Goal: Task Accomplishment & Management: Complete application form

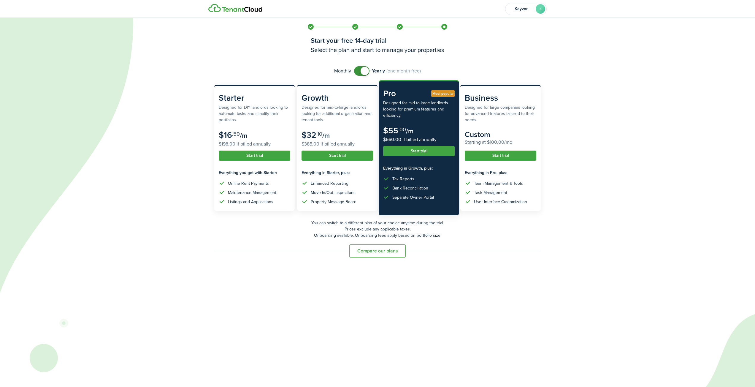
checkbox input "false"
click at [361, 70] on span at bounding box center [365, 71] width 8 height 8
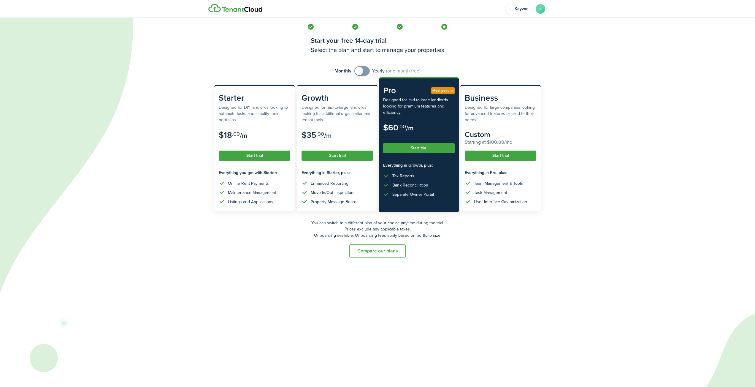
click at [439, 152] on button "Start trial" at bounding box center [419, 148] width 72 height 10
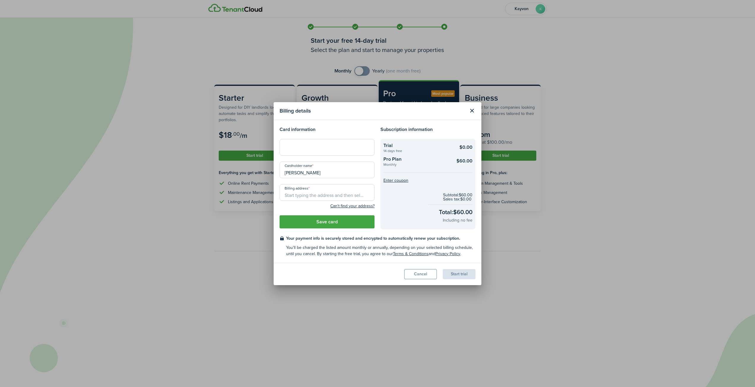
click at [362, 153] on div at bounding box center [327, 147] width 95 height 17
click at [352, 122] on modal-body "Card information Cardholder name [PERSON_NAME] Billing address Can't find your …" at bounding box center [378, 191] width 208 height 143
click at [329, 195] on input "Billing address" at bounding box center [327, 192] width 95 height 17
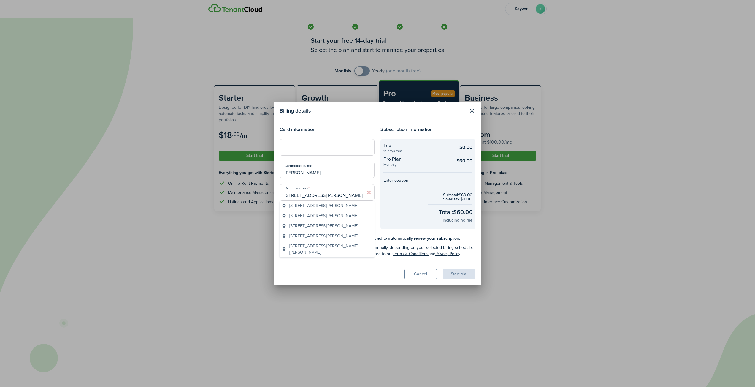
click at [339, 178] on div "Cardholder name [PERSON_NAME]" at bounding box center [327, 172] width 101 height 23
click at [339, 191] on input "[STREET_ADDRESS][PERSON_NAME]" at bounding box center [327, 192] width 95 height 17
click at [299, 205] on span "[STREET_ADDRESS][PERSON_NAME]" at bounding box center [323, 205] width 69 height 6
type input "[STREET_ADDRESS][PERSON_NAME]"
click at [352, 226] on button "Save card" at bounding box center [327, 221] width 95 height 13
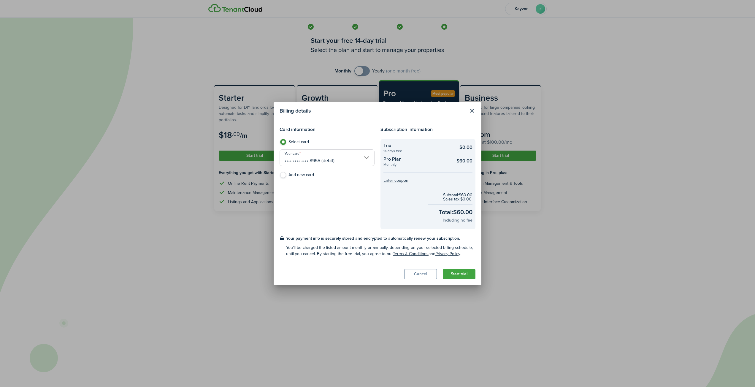
click at [337, 164] on input "•••• •••• •••• 8955 (debit)" at bounding box center [327, 157] width 95 height 17
click at [341, 155] on div at bounding box center [378, 194] width 850 height 482
click at [467, 274] on button "Start trial" at bounding box center [459, 274] width 33 height 10
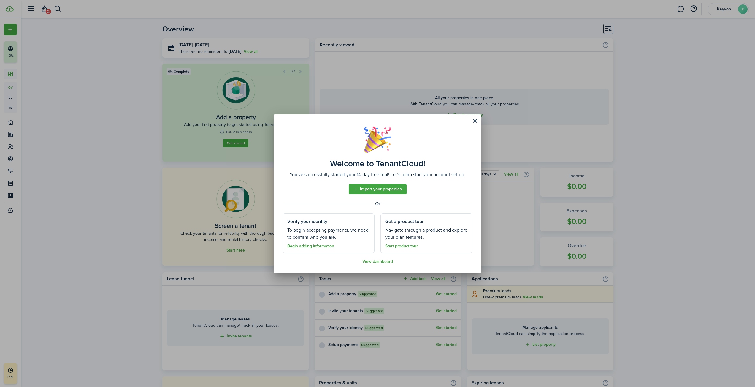
click at [472, 118] on button "Close modal" at bounding box center [475, 121] width 10 height 10
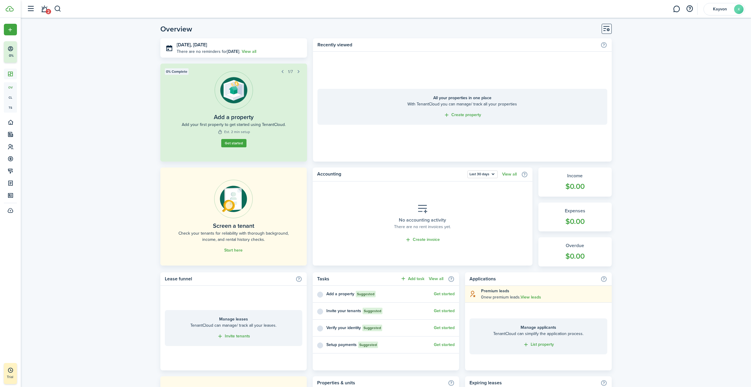
click at [242, 142] on link "Get started" at bounding box center [233, 146] width 28 height 9
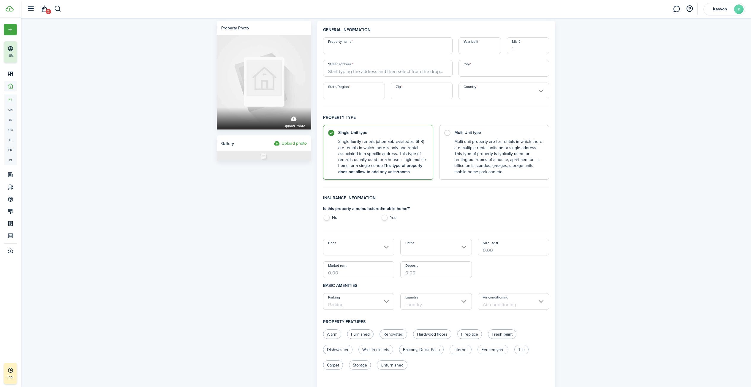
click at [375, 49] on input "Property name" at bounding box center [387, 45] width 129 height 17
click at [378, 50] on input "Property name" at bounding box center [387, 45] width 129 height 17
click at [355, 50] on input "8201 HoneySuckle" at bounding box center [387, 45] width 129 height 17
type input "8201 Honeysuckle"
click at [494, 52] on input "Year built" at bounding box center [479, 45] width 42 height 17
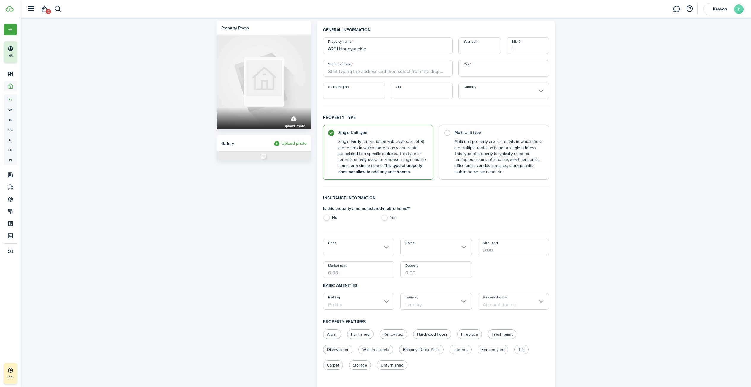
click at [535, 47] on input "Mls #" at bounding box center [528, 45] width 42 height 17
click at [515, 42] on input "Mls #" at bounding box center [528, 45] width 42 height 17
click at [368, 66] on input "Street address" at bounding box center [387, 68] width 129 height 17
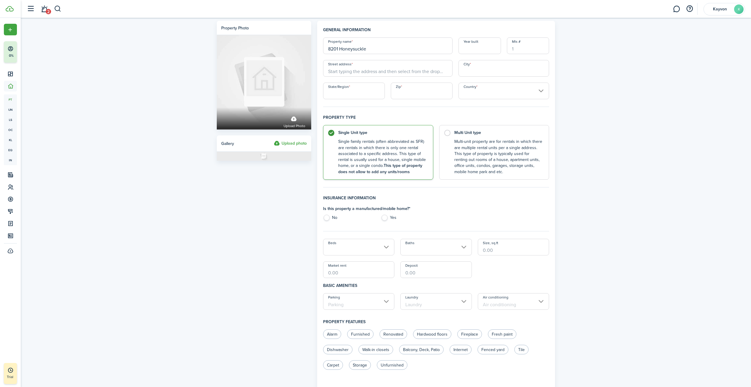
paste input "[STREET_ADDRESS]"
type input "[STREET_ADDRESS]"
click at [370, 80] on span "[STREET_ADDRESS]" at bounding box center [351, 81] width 37 height 6
type input "[GEOGRAPHIC_DATA]"
type input "NY"
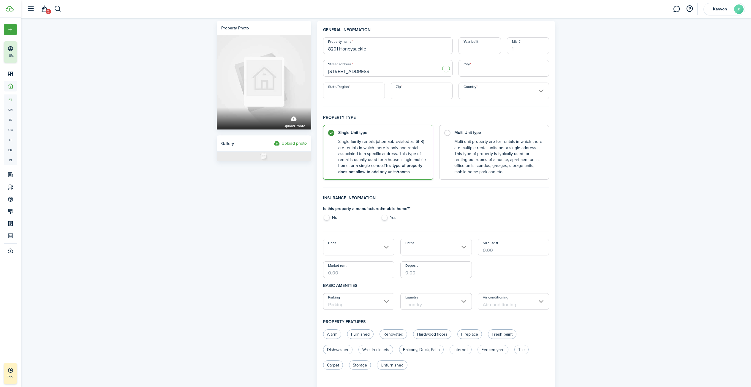
type input "13090"
type input "[GEOGRAPHIC_DATA]"
click at [529, 49] on input "Mls #" at bounding box center [528, 45] width 42 height 17
click at [467, 51] on input "Year built" at bounding box center [479, 45] width 42 height 17
paste input "1986"
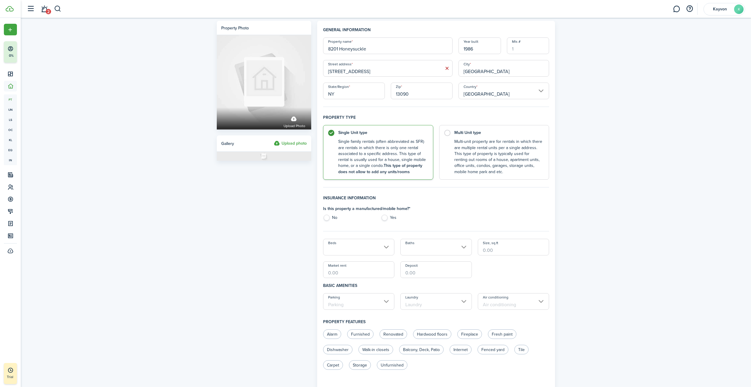
type input "1986"
click at [484, 110] on div "General information Property name 8201 Honeysuckle Year built 1986 [GEOGRAPHIC_…" at bounding box center [436, 291] width 226 height 529
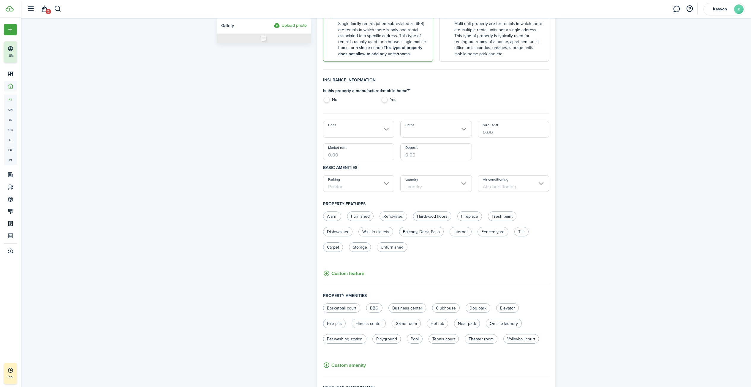
scroll to position [119, 0]
click at [389, 127] on input "Beds" at bounding box center [359, 128] width 72 height 17
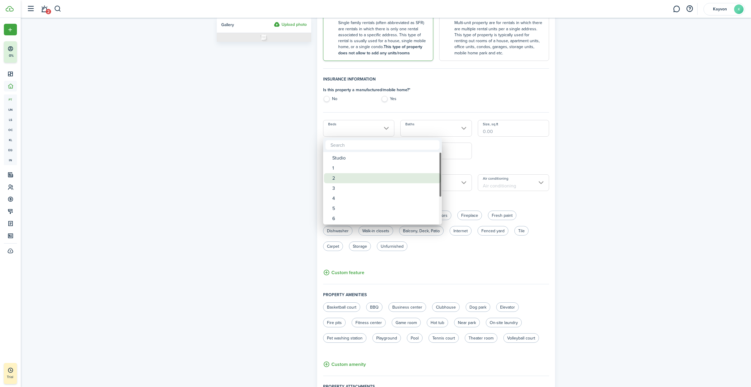
click at [408, 176] on div "2" at bounding box center [384, 178] width 105 height 10
type input "2"
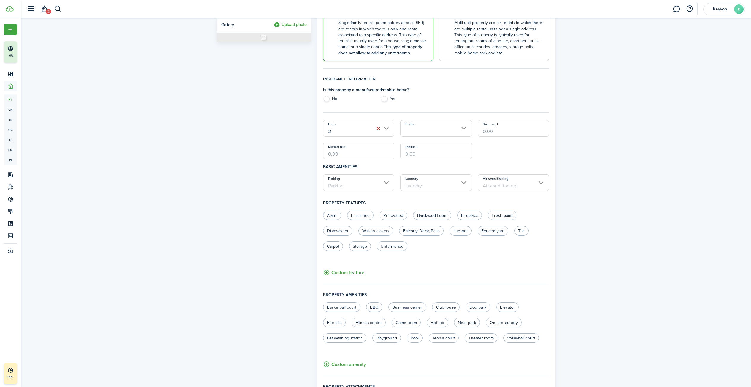
click at [443, 127] on input "Baths" at bounding box center [436, 128] width 72 height 17
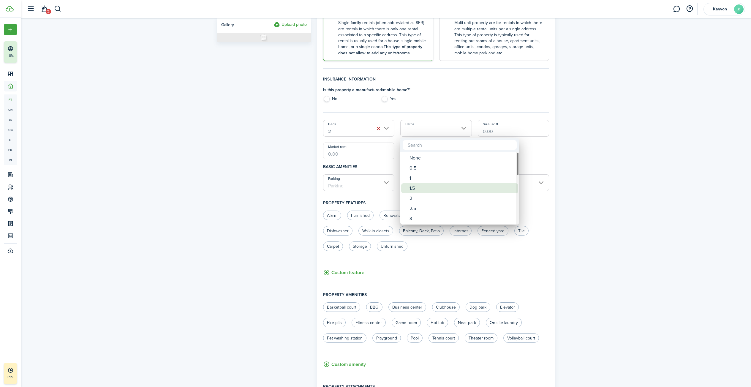
click at [424, 188] on div "1.5" at bounding box center [461, 188] width 105 height 10
type input "1.5"
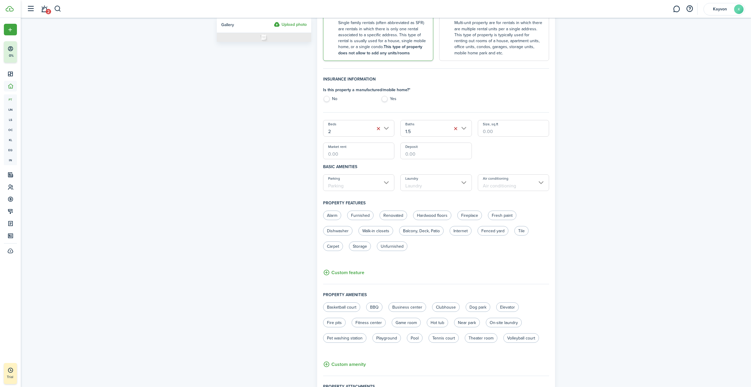
click at [508, 133] on input "Size, sq.ft" at bounding box center [514, 128] width 72 height 17
paste input "1,304"
click at [388, 182] on input "Parking" at bounding box center [359, 182] width 72 height 17
type input "1,304"
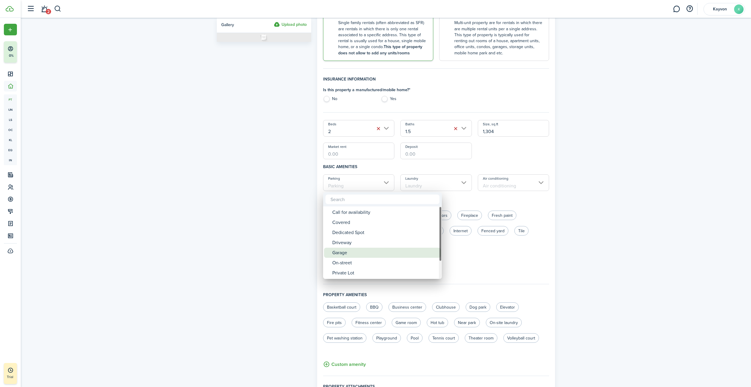
click at [381, 250] on div "Garage" at bounding box center [384, 253] width 105 height 10
type input "Garage"
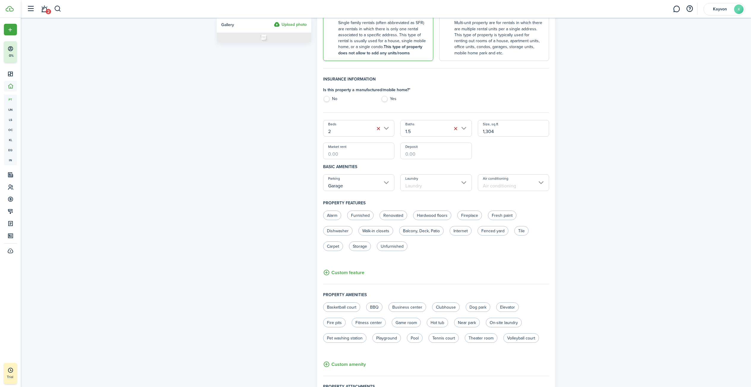
click at [454, 189] on input "Laundry" at bounding box center [436, 182] width 72 height 17
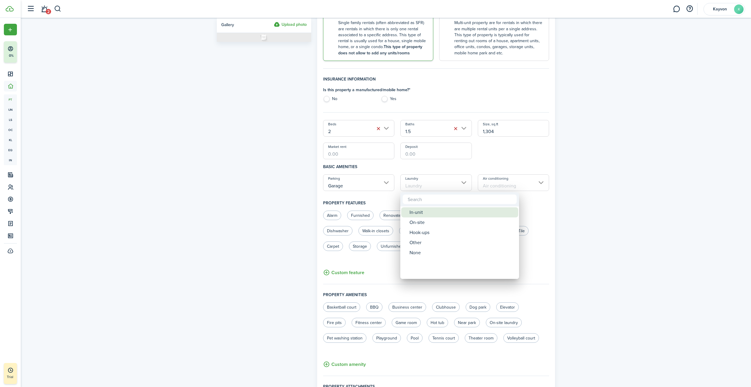
click at [443, 212] on div "In-unit" at bounding box center [461, 212] width 105 height 10
type input "In-unit"
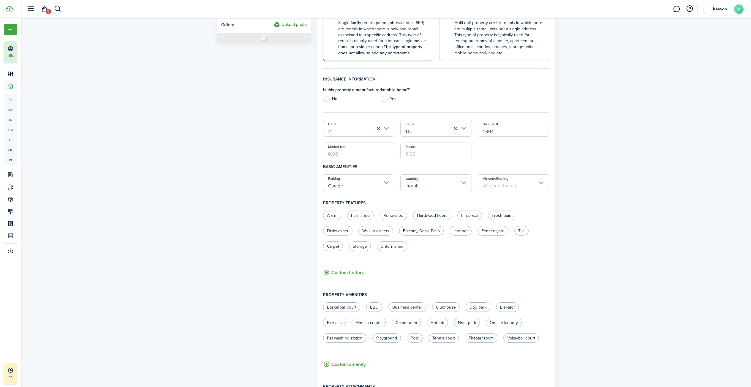
click at [521, 185] on input "Air conditioning" at bounding box center [514, 182] width 72 height 17
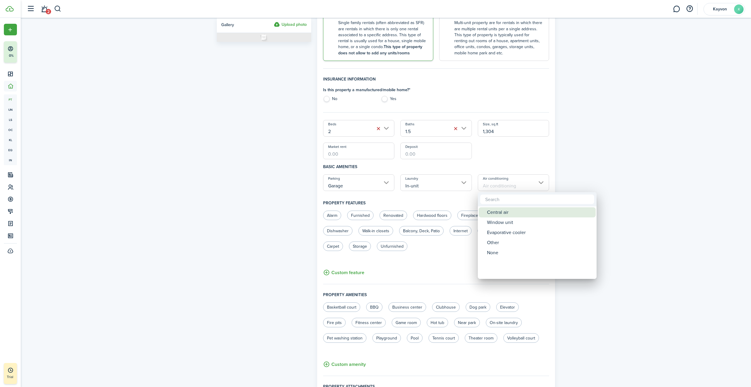
click at [518, 215] on div "Central air" at bounding box center [539, 212] width 105 height 10
type input "Central air"
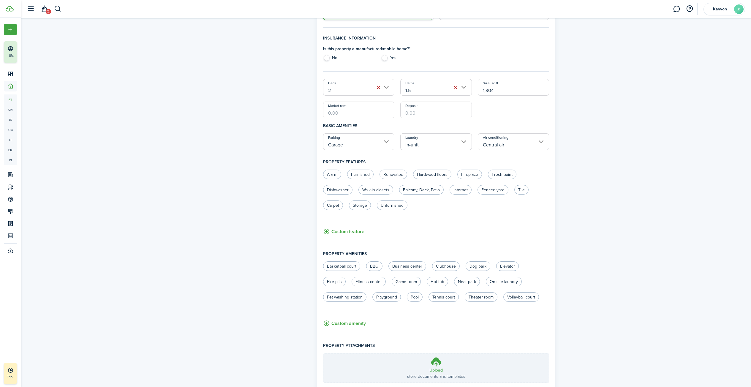
scroll to position [202, 0]
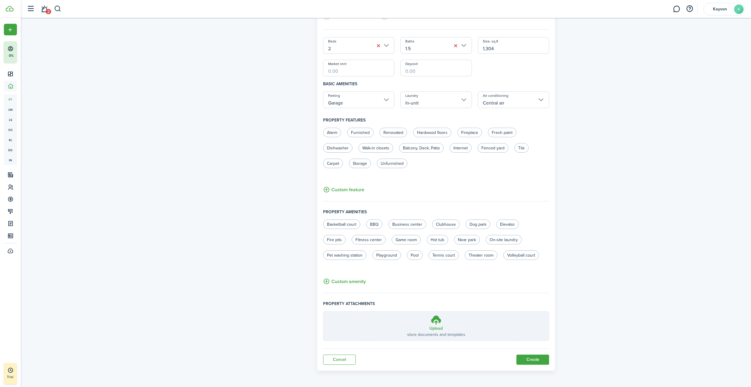
click at [358, 185] on chip-control-group "Save Close Custom feature" at bounding box center [343, 184] width 41 height 20
click at [359, 188] on button "Custom feature" at bounding box center [343, 189] width 41 height 7
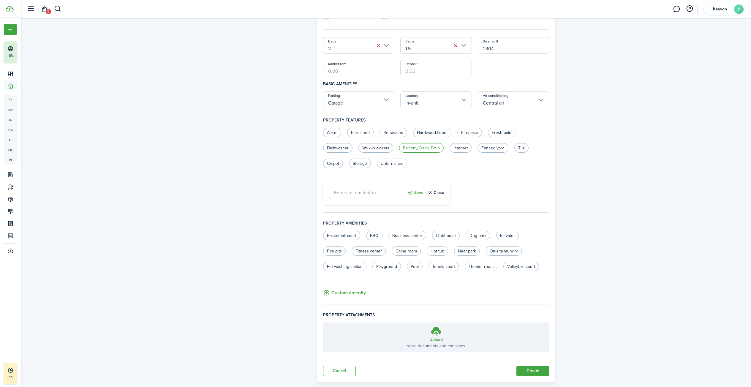
click at [426, 149] on label "Balcony, Deck, Patio" at bounding box center [421, 147] width 45 height 9
radio input "true"
click at [345, 149] on label "Dishwasher" at bounding box center [337, 147] width 29 height 9
radio input "true"
click at [357, 163] on label "Storage" at bounding box center [360, 162] width 22 height 9
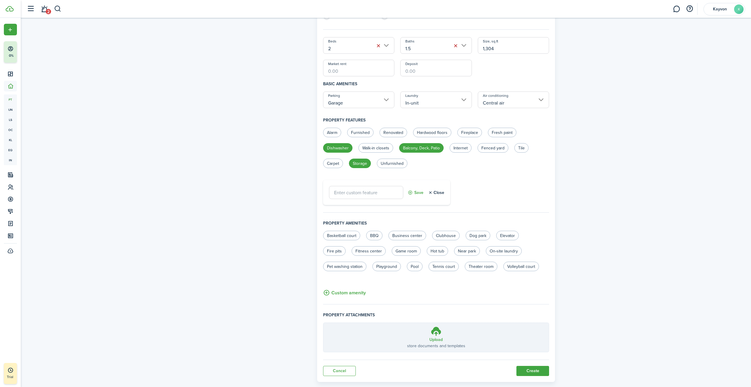
radio input "true"
click at [389, 163] on label "Unfurnished" at bounding box center [392, 162] width 31 height 9
radio input "true"
click at [361, 295] on button "Custom amenity" at bounding box center [344, 292] width 43 height 7
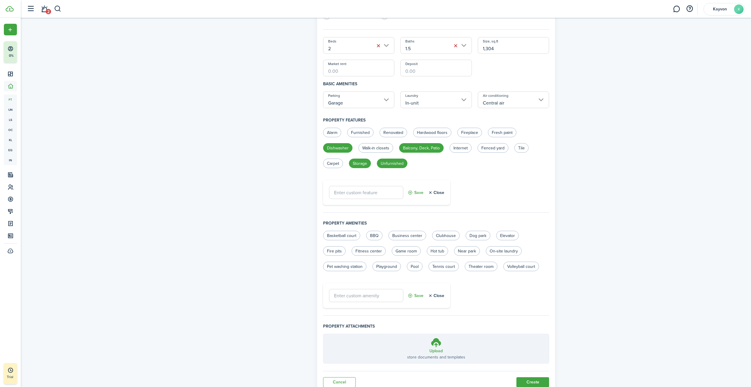
click at [433, 297] on button "Close" at bounding box center [436, 295] width 16 height 13
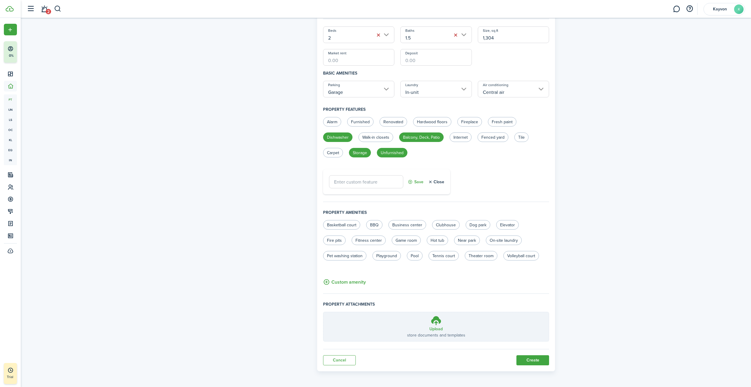
scroll to position [213, 0]
click at [354, 279] on button "Custom amenity" at bounding box center [344, 281] width 43 height 7
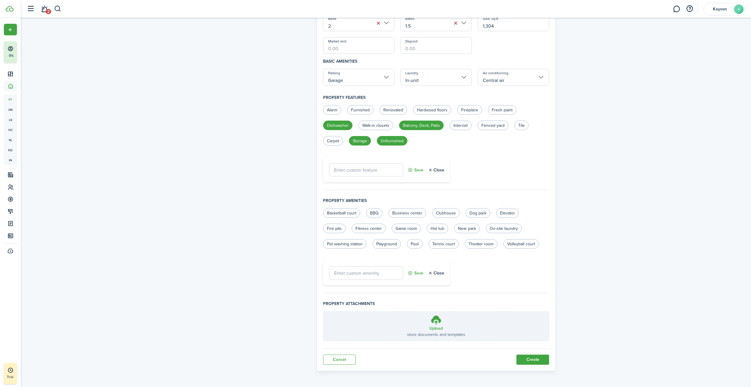
click at [437, 275] on button "Close" at bounding box center [436, 272] width 16 height 13
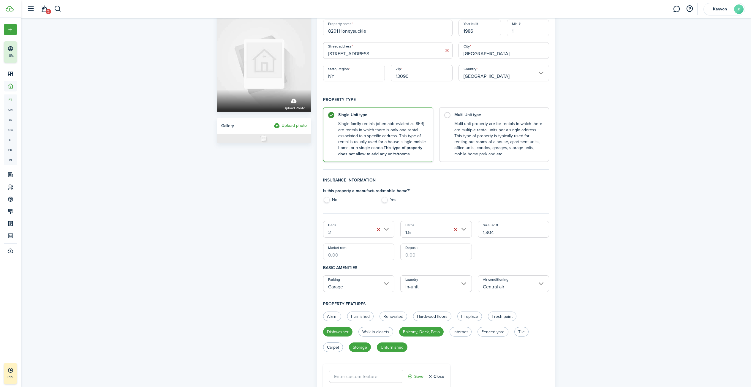
scroll to position [0, 0]
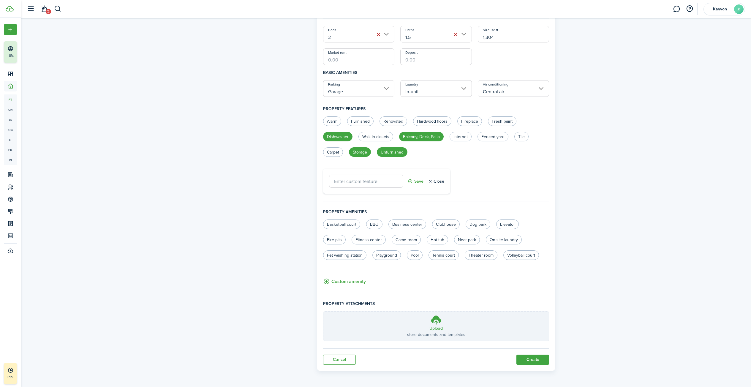
click at [536, 361] on button "Create" at bounding box center [532, 359] width 33 height 10
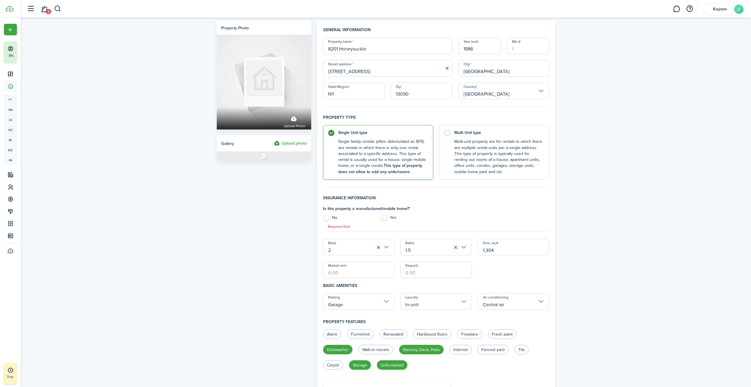
click at [333, 217] on label "No" at bounding box center [349, 219] width 52 height 9
radio input "true"
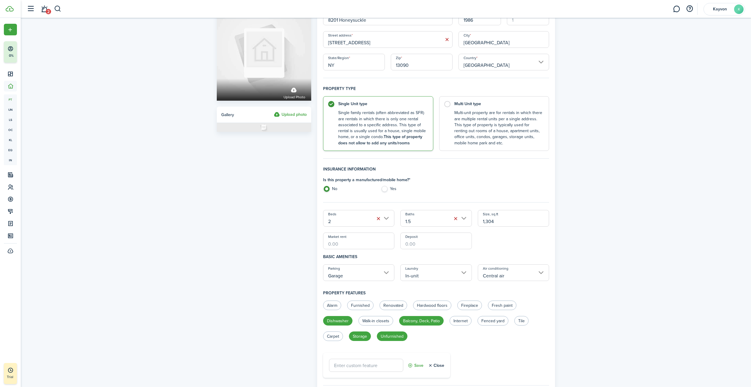
scroll to position [213, 0]
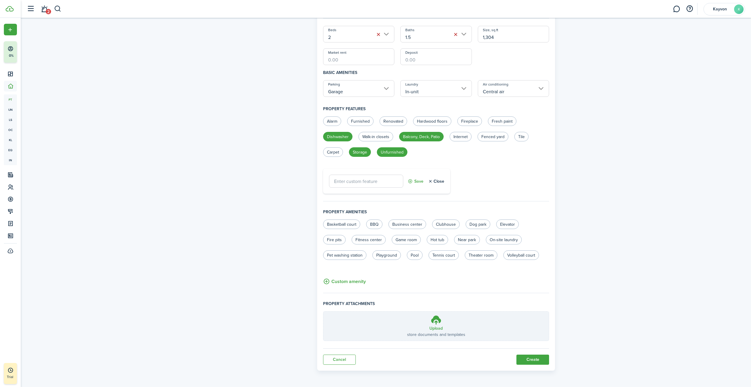
click at [547, 359] on button "Create" at bounding box center [532, 359] width 33 height 10
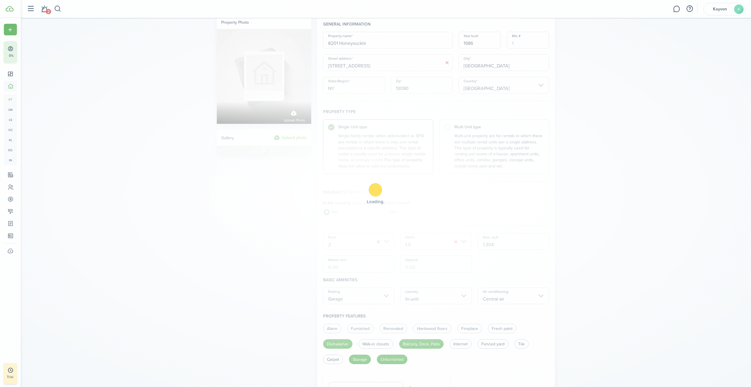
scroll to position [0, 0]
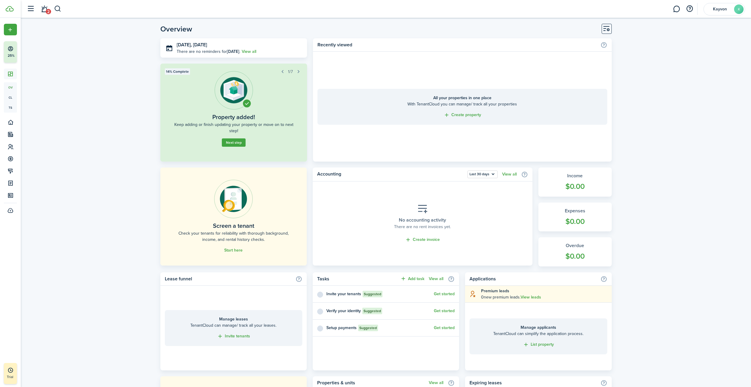
click at [234, 140] on button "Next step" at bounding box center [234, 142] width 24 height 8
click at [284, 70] on button "button" at bounding box center [281, 71] width 8 height 8
click at [231, 145] on button "Next step" at bounding box center [234, 142] width 24 height 8
click at [300, 72] on button "button" at bounding box center [298, 71] width 8 height 8
click at [297, 72] on button "button" at bounding box center [298, 71] width 8 height 8
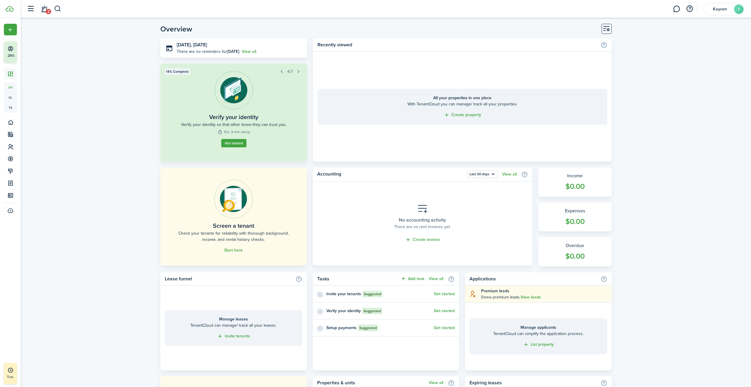
click at [297, 72] on button "button" at bounding box center [298, 71] width 8 height 8
click at [291, 72] on span "6/7" at bounding box center [290, 72] width 6 height 6
click at [294, 72] on div "6/7" at bounding box center [289, 71] width 25 height 8
click at [297, 72] on button "button" at bounding box center [298, 71] width 8 height 8
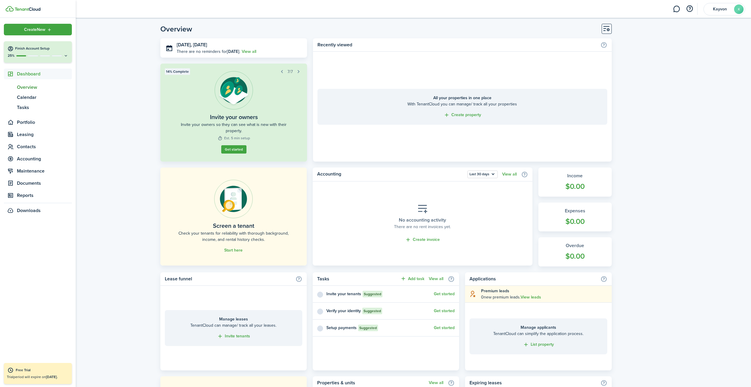
click at [3, 29] on nav "Create New Finish Account Setup 25% Dashboard ov Overview cl Calendar ts Tasks …" at bounding box center [38, 119] width 76 height 203
click at [8, 29] on div "Create New" at bounding box center [38, 30] width 68 height 12
click at [42, 123] on span "Portfolio" at bounding box center [44, 122] width 55 height 7
click at [38, 103] on span "Properties" at bounding box center [44, 99] width 55 height 7
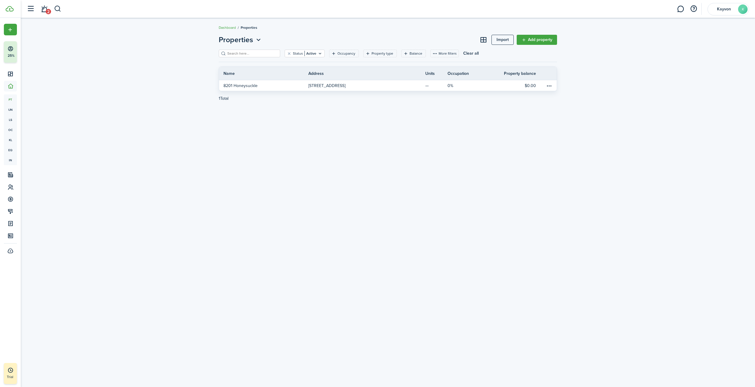
click at [537, 37] on link "Add property" at bounding box center [537, 40] width 40 height 10
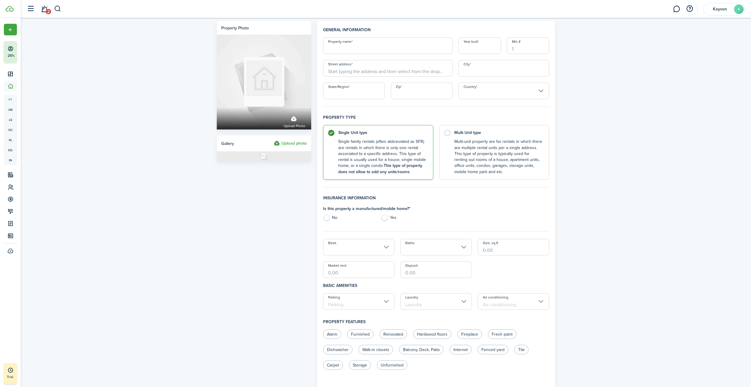
click at [362, 46] on input "Property name" at bounding box center [387, 45] width 129 height 17
click at [416, 51] on input "[STREET_ADDRESS]" at bounding box center [387, 45] width 129 height 17
type input "7436 Coachlight Ln"
click at [492, 43] on input "Year built" at bounding box center [479, 45] width 42 height 17
paste input "1987"
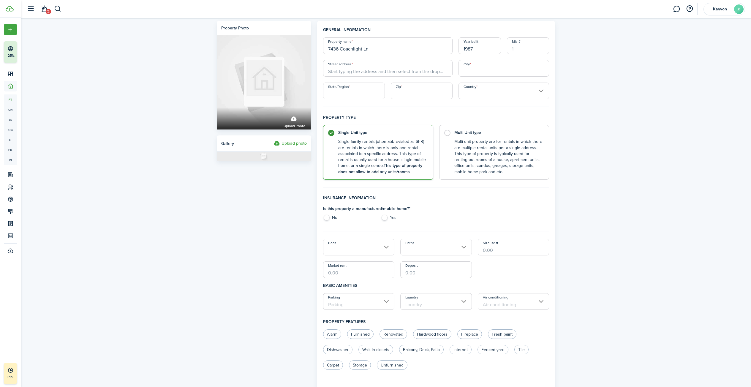
type input "1987"
click at [368, 69] on input "Street address" at bounding box center [387, 68] width 129 height 17
click at [399, 68] on input "Street address" at bounding box center [387, 68] width 129 height 17
paste input "7436 Coachlight Ln"
type input "7436 Coachlight Ln"
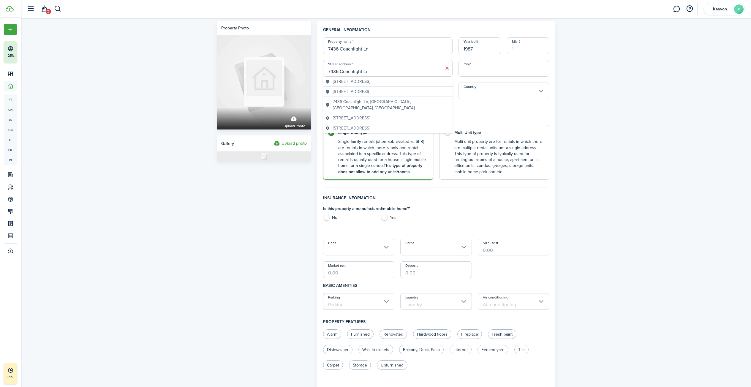
click at [397, 85] on div "[STREET_ADDRESS]" at bounding box center [387, 82] width 129 height 10
type input "[GEOGRAPHIC_DATA]"
type input "NY"
type input "13088"
type input "[GEOGRAPHIC_DATA]"
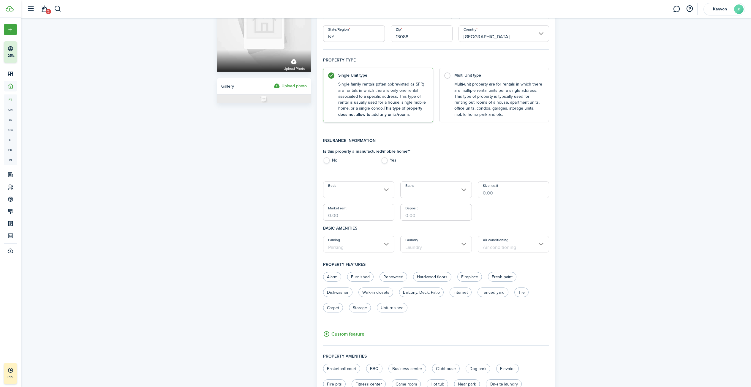
scroll to position [59, 0]
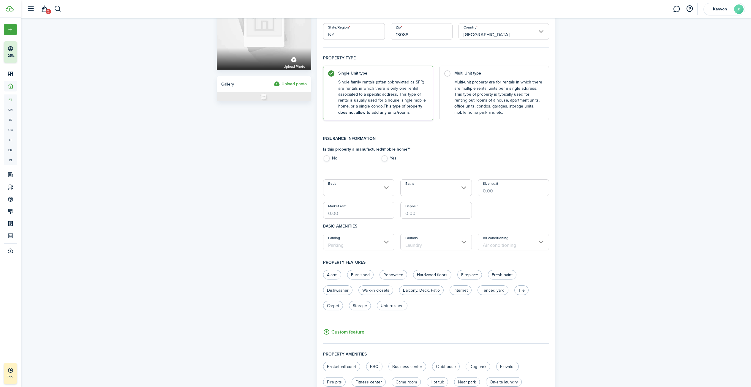
click at [329, 158] on label "No" at bounding box center [349, 159] width 52 height 9
radio input "true"
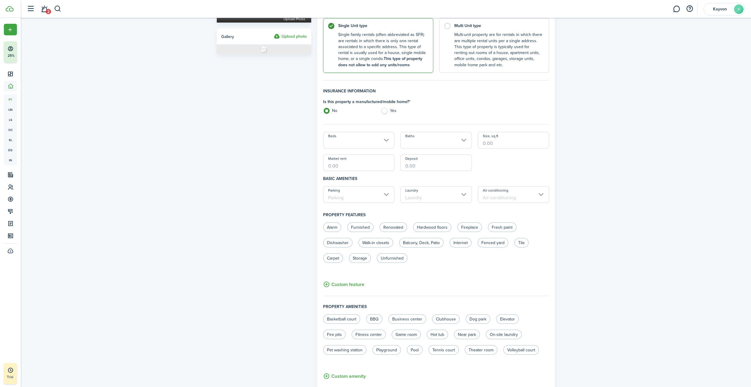
scroll to position [119, 0]
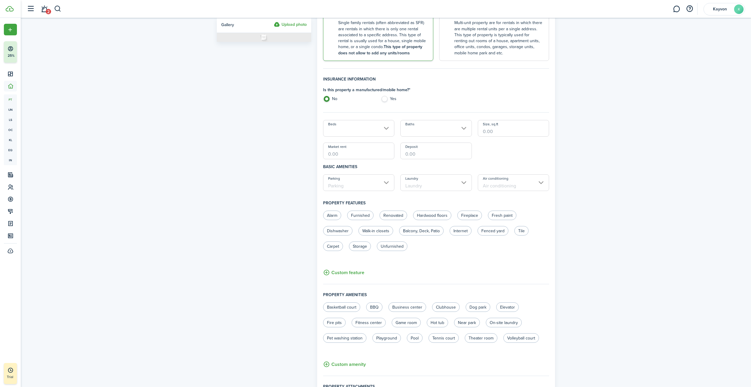
click at [381, 129] on input "Beds" at bounding box center [359, 128] width 72 height 17
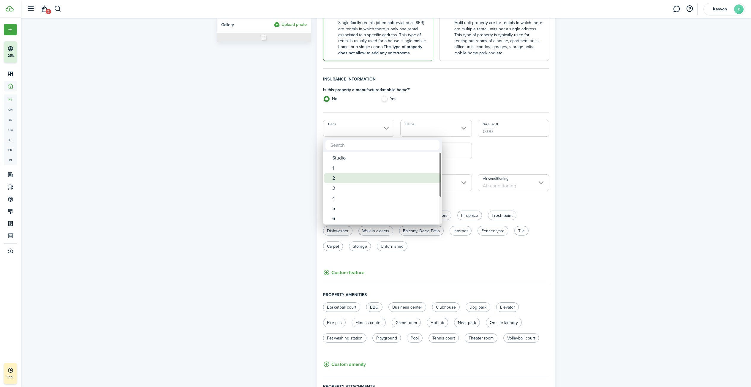
click at [349, 176] on div "2" at bounding box center [384, 178] width 105 height 10
type input "2"
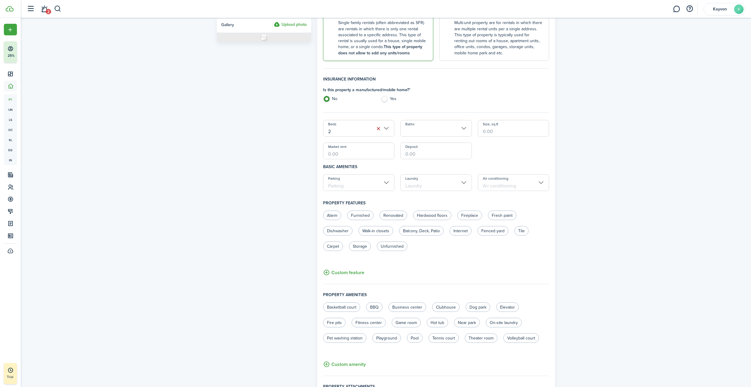
click at [448, 132] on input "Baths" at bounding box center [436, 128] width 72 height 17
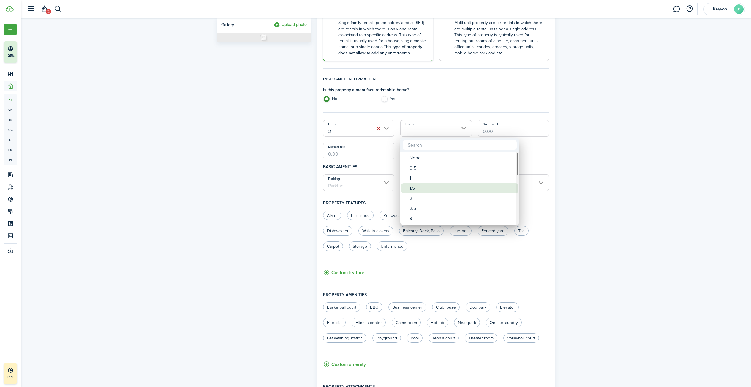
click at [422, 189] on div "1.5" at bounding box center [461, 188] width 105 height 10
type input "1.5"
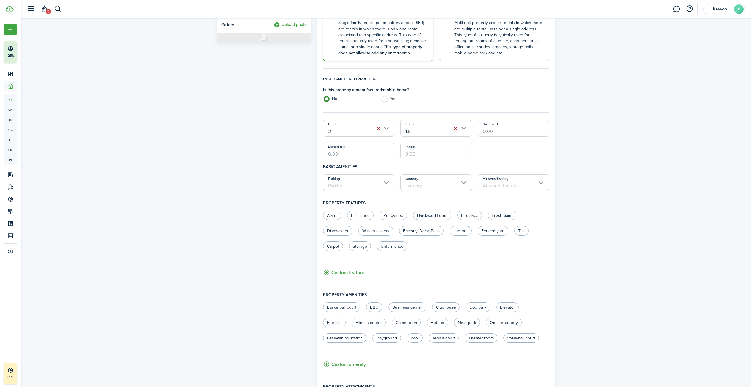
click at [530, 126] on input "Size, sq.ft" at bounding box center [514, 128] width 72 height 17
click at [505, 126] on input "Size, sq.ft" at bounding box center [514, 128] width 72 height 17
paste input "1,536"
type input "1,536"
click at [350, 156] on input "Market rent" at bounding box center [359, 150] width 72 height 17
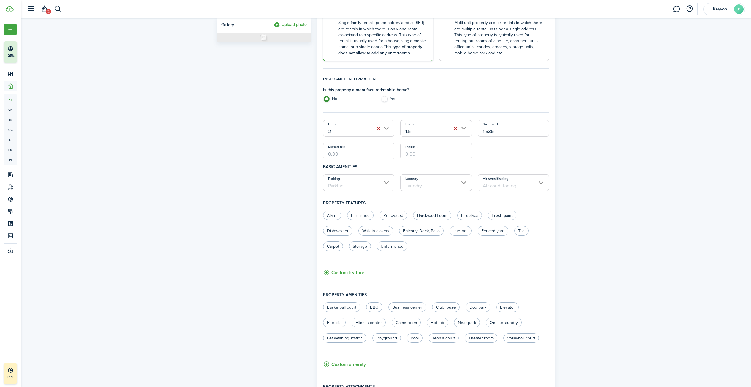
click at [383, 184] on input "Parking" at bounding box center [359, 182] width 72 height 17
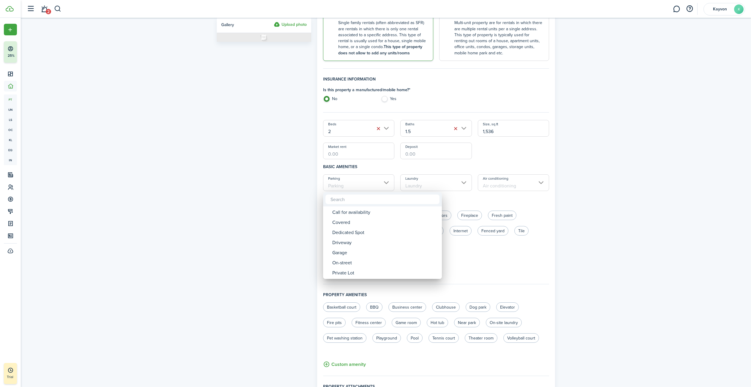
click at [383, 180] on div at bounding box center [376, 194] width 846 height 482
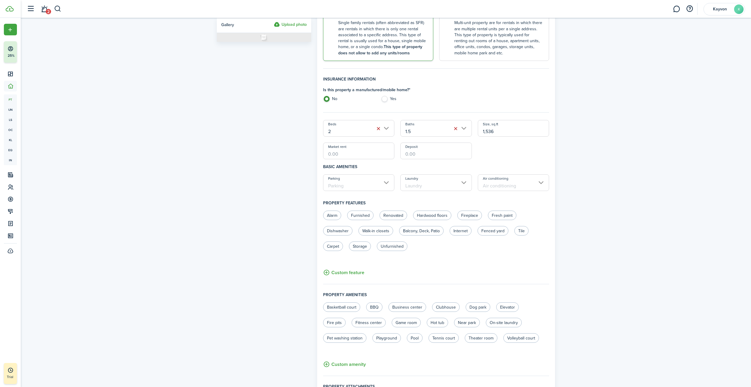
click at [369, 155] on input "Market rent" at bounding box center [359, 150] width 72 height 17
type input "$2,200.00"
click at [446, 159] on input "Deposit" at bounding box center [436, 150] width 72 height 17
type input "$2,200.00"
click at [488, 167] on h4 "Basic amenities" at bounding box center [436, 166] width 226 height 15
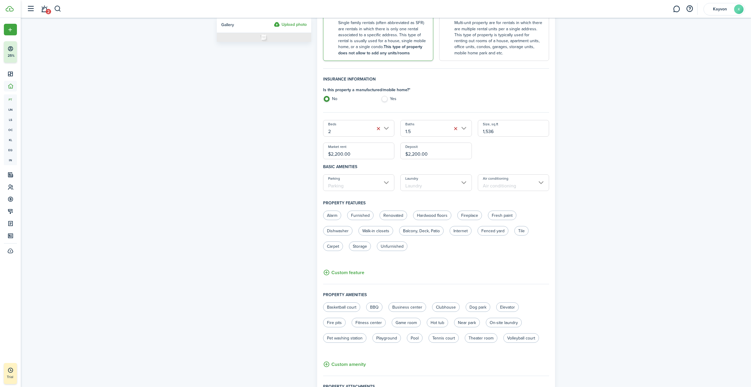
click at [515, 191] on input "Air conditioning" at bounding box center [514, 182] width 72 height 17
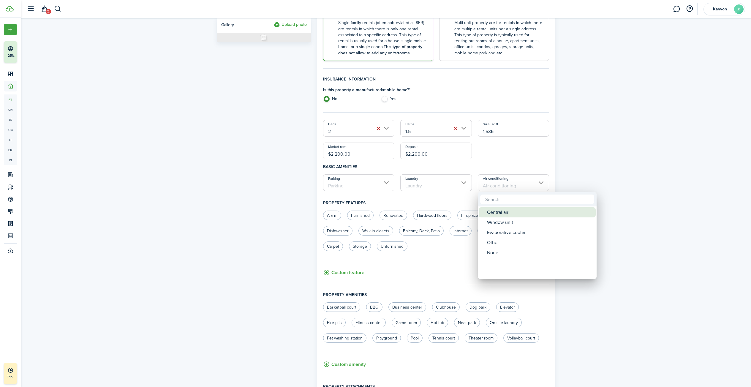
click at [513, 212] on div "Central air" at bounding box center [539, 212] width 105 height 10
type input "Central air"
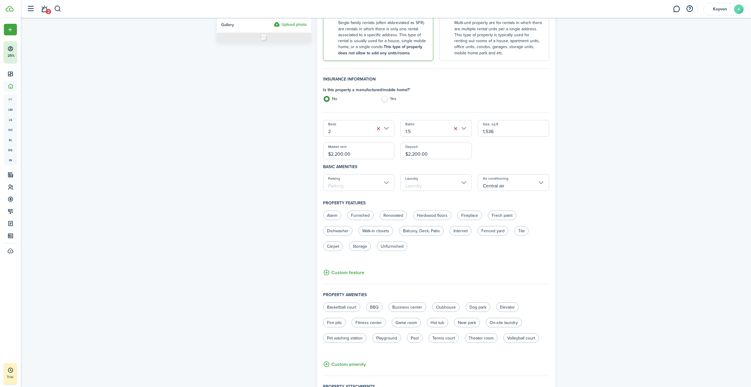
click at [446, 183] on input "Laundry" at bounding box center [436, 182] width 72 height 17
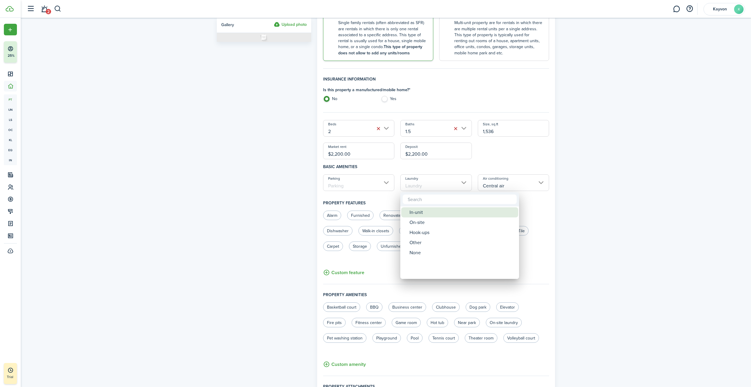
click at [423, 213] on div "In-unit" at bounding box center [461, 212] width 105 height 10
type input "In-unit"
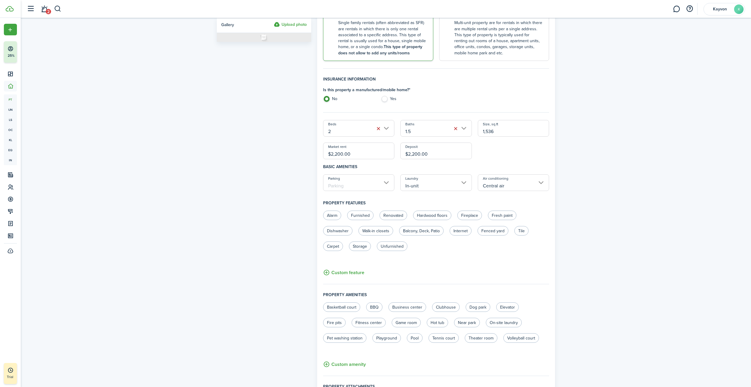
click at [386, 185] on input "Parking" at bounding box center [359, 182] width 72 height 17
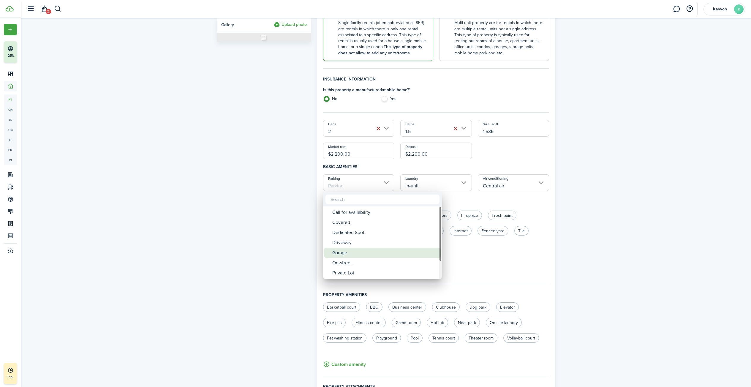
click at [385, 250] on div "Garage" at bounding box center [384, 253] width 105 height 10
type input "Garage"
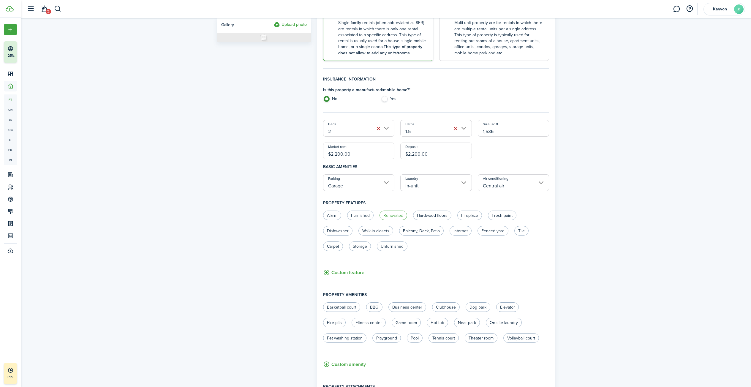
click at [391, 216] on label "Renovated" at bounding box center [393, 214] width 28 height 9
radio input "true"
click at [422, 213] on label "Hardwood floors" at bounding box center [432, 214] width 38 height 9
radio input "true"
click at [496, 212] on label "Fresh paint" at bounding box center [502, 214] width 28 height 9
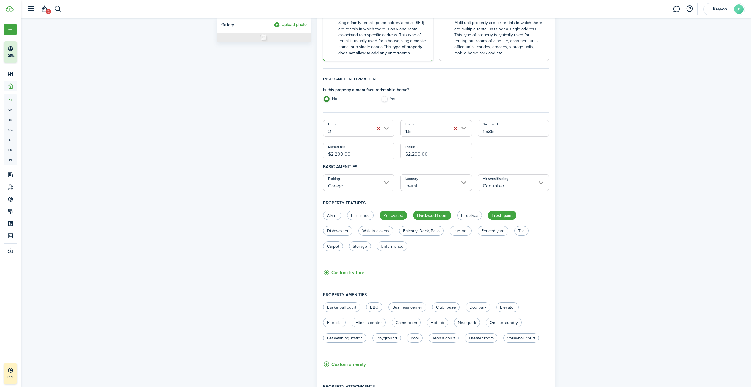
radio input "true"
click at [329, 233] on label "Dishwasher" at bounding box center [337, 230] width 29 height 9
radio input "true"
click at [382, 232] on label "Walk-in closets" at bounding box center [375, 230] width 35 height 9
radio input "true"
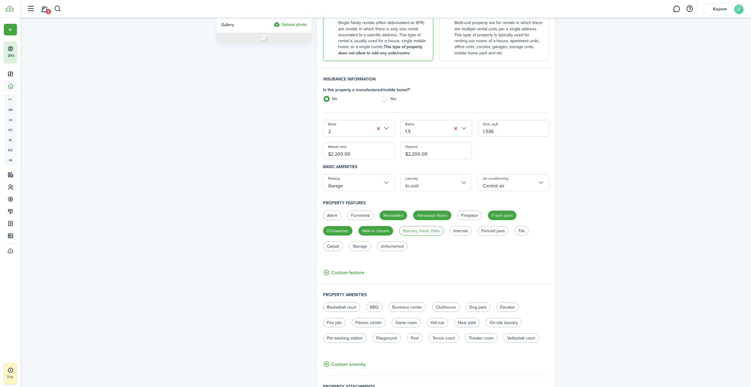
click at [421, 226] on label "Balcony, Deck, Patio" at bounding box center [421, 230] width 45 height 9
radio input "true"
click at [481, 232] on label "Fenced yard" at bounding box center [492, 230] width 31 height 9
radio input "true"
click at [517, 229] on label "Tile" at bounding box center [521, 230] width 14 height 9
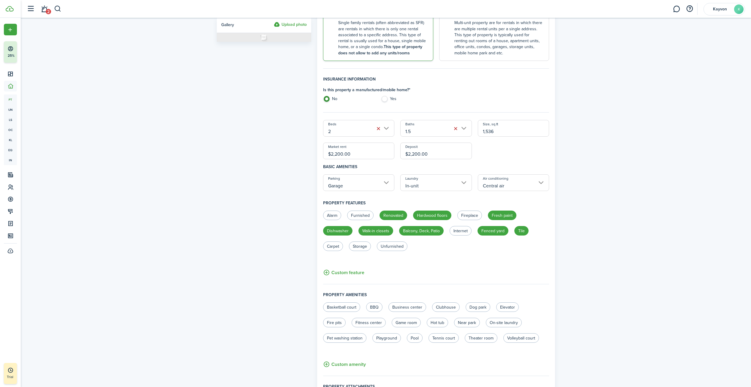
radio input "true"
click at [348, 271] on button "Custom feature" at bounding box center [343, 272] width 41 height 7
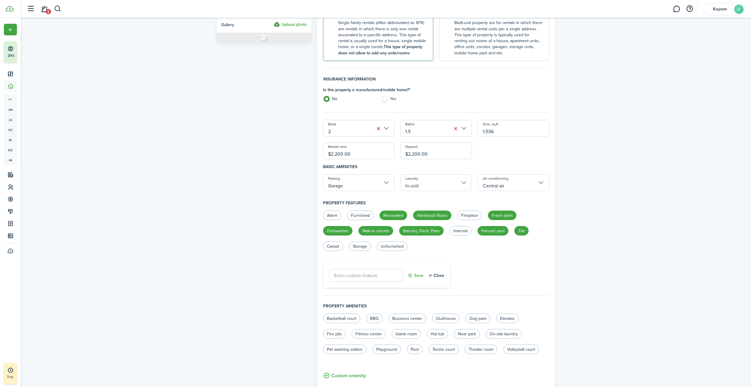
click at [443, 274] on button "Close" at bounding box center [436, 275] width 16 height 13
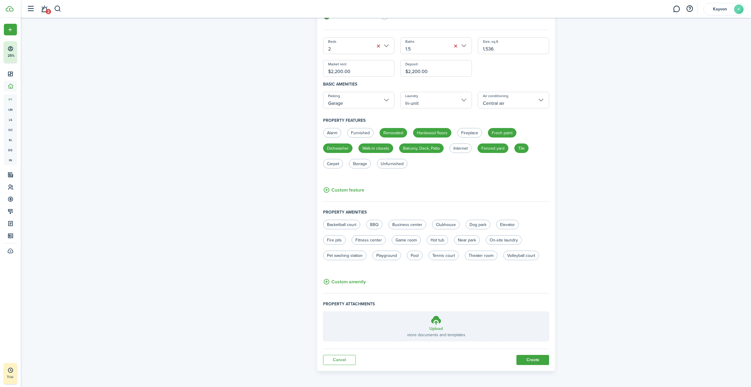
scroll to position [202, 0]
click at [542, 361] on button "Create" at bounding box center [532, 359] width 33 height 10
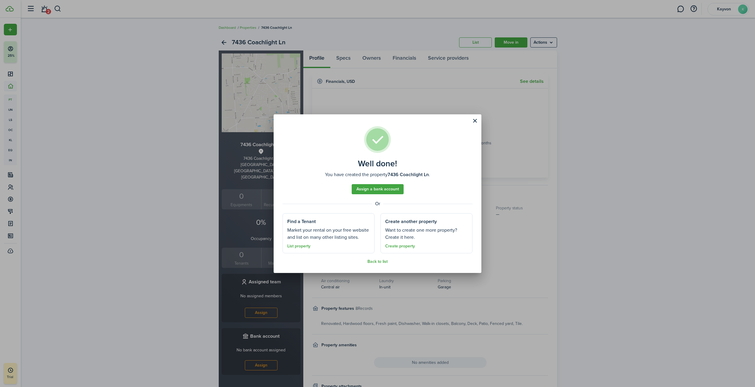
click at [474, 123] on button "Close modal" at bounding box center [475, 121] width 10 height 10
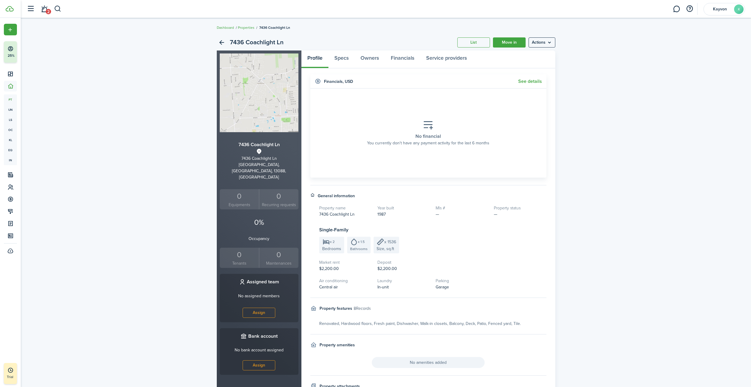
click at [279, 113] on img at bounding box center [259, 92] width 79 height 79
click at [276, 96] on img at bounding box center [259, 92] width 79 height 79
click at [335, 57] on link "Specs" at bounding box center [341, 59] width 26 height 18
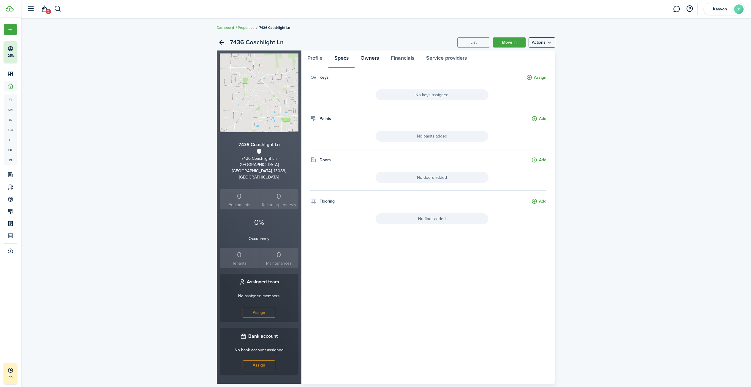
click at [368, 60] on link "Owners" at bounding box center [369, 59] width 30 height 18
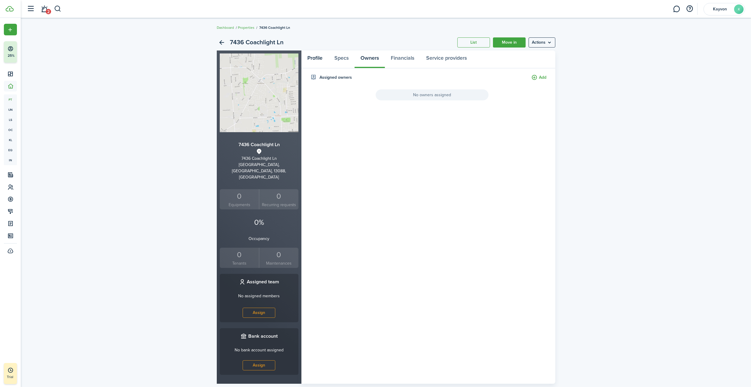
click at [307, 58] on link "Profile" at bounding box center [314, 59] width 27 height 18
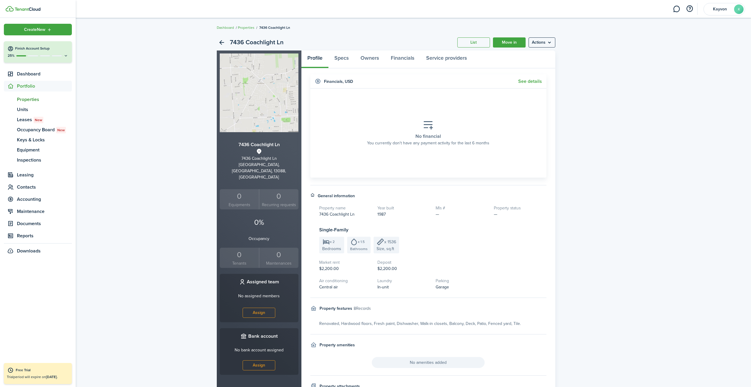
click at [47, 32] on icon "Open menu" at bounding box center [49, 29] width 5 height 5
click at [96, 31] on link "List a unit" at bounding box center [103, 29] width 52 height 10
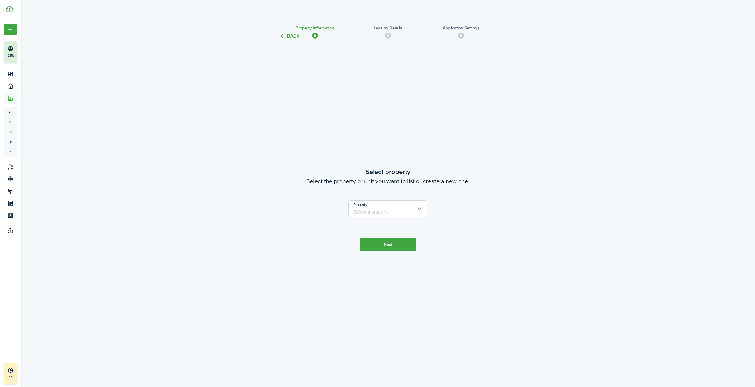
click at [401, 209] on input "Property" at bounding box center [387, 208] width 79 height 17
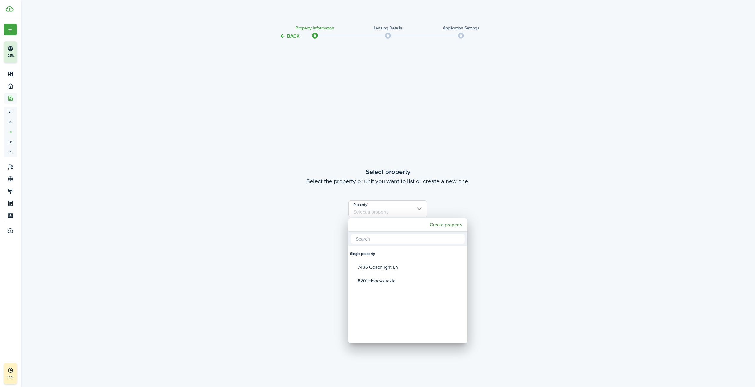
click at [275, 146] on div at bounding box center [378, 194] width 850 height 482
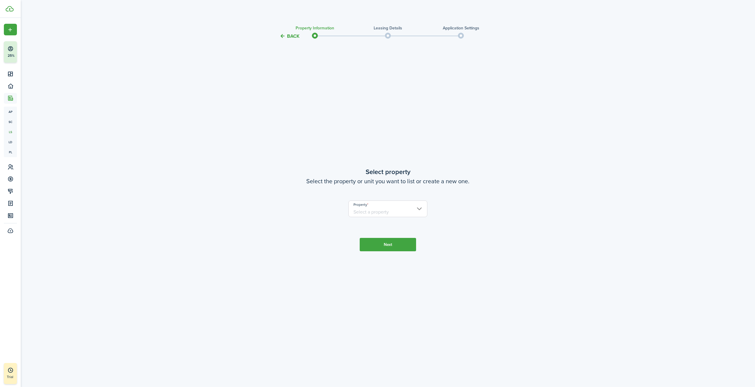
click at [394, 210] on input "Property" at bounding box center [387, 208] width 79 height 17
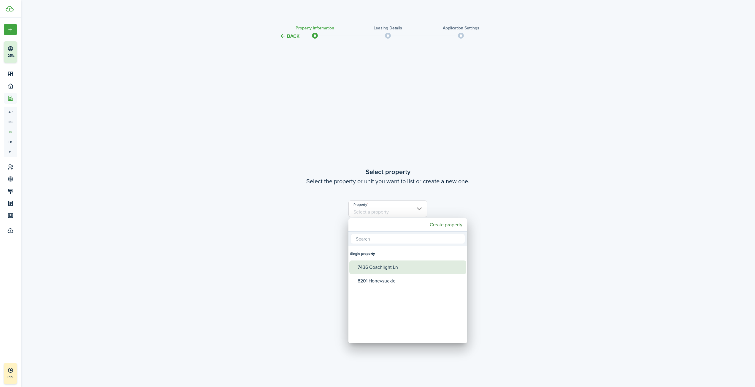
click at [397, 265] on div "7436 Coachlight Ln" at bounding box center [410, 267] width 105 height 14
type input "7436 Coachlight Ln"
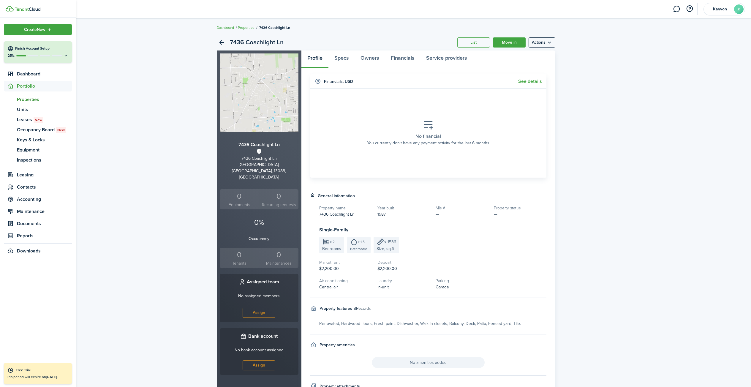
click at [12, 32] on div "Create New" at bounding box center [38, 30] width 68 height 12
click at [88, 29] on link "List a unit" at bounding box center [103, 29] width 52 height 10
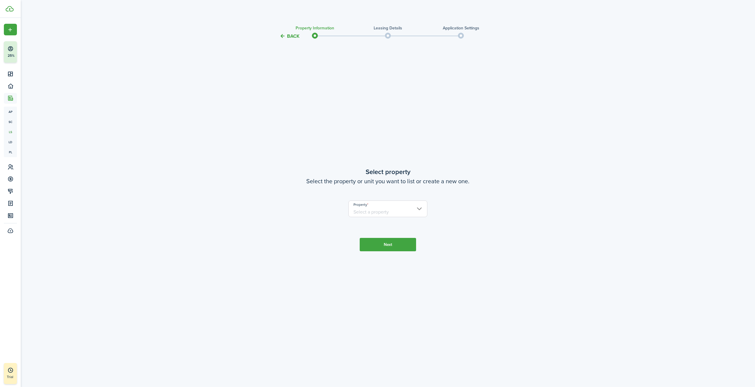
click at [401, 203] on input "Property" at bounding box center [387, 208] width 79 height 17
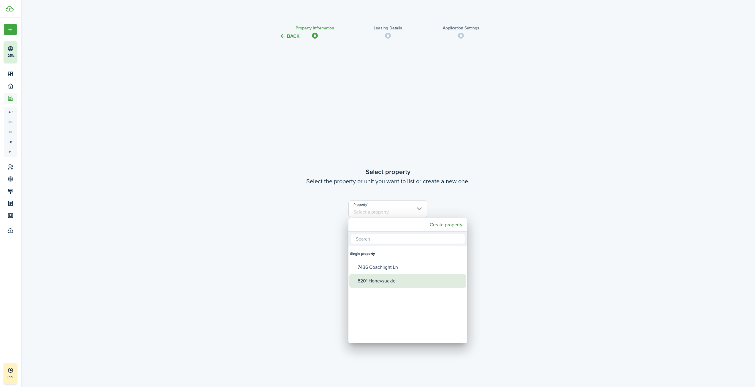
click at [389, 282] on div "8201 Honeysuckle" at bounding box center [410, 281] width 105 height 14
type input "8201 Honeysuckle"
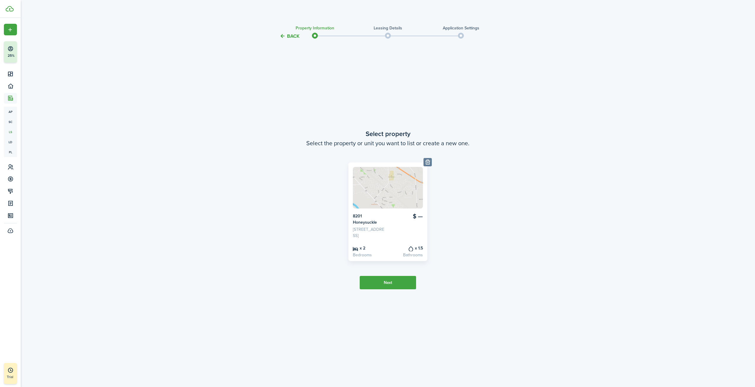
click at [397, 288] on button "Next" at bounding box center [388, 282] width 56 height 13
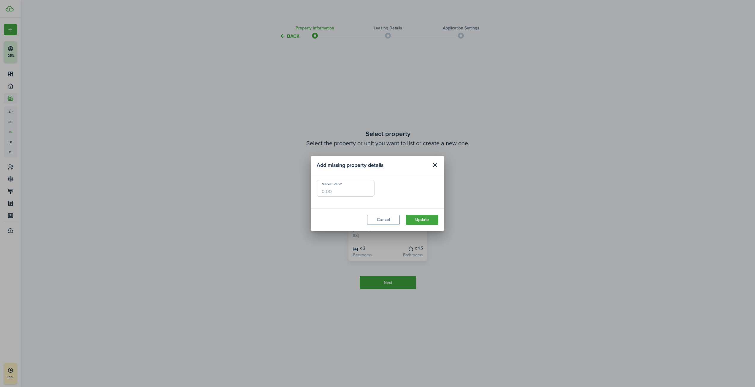
click at [356, 192] on input "Market Rent" at bounding box center [346, 188] width 58 height 17
type input "$2,600.00"
click at [381, 194] on div "Beds 2 Baths 1.5 Size, sq.ft 1,304 Market Rent $2,600.00 Year built 1986" at bounding box center [378, 191] width 128 height 23
click at [416, 219] on button "Update" at bounding box center [422, 220] width 33 height 10
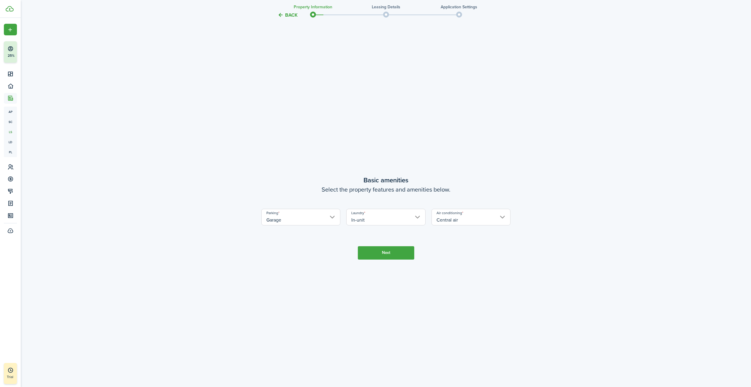
scroll to position [347, 0]
click at [393, 254] on button "Next" at bounding box center [386, 252] width 56 height 13
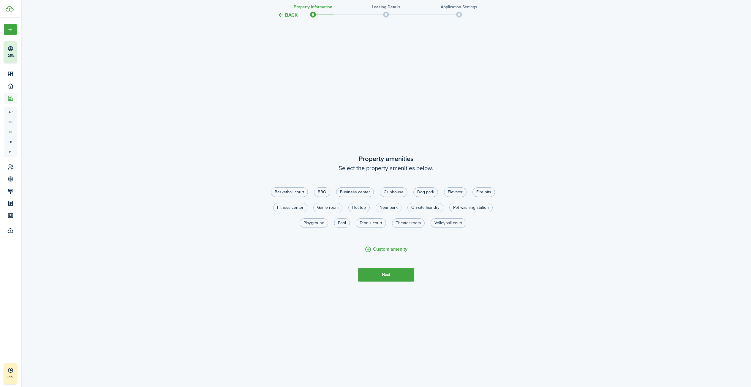
scroll to position [734, 0]
click at [402, 277] on button "Next" at bounding box center [386, 273] width 56 height 13
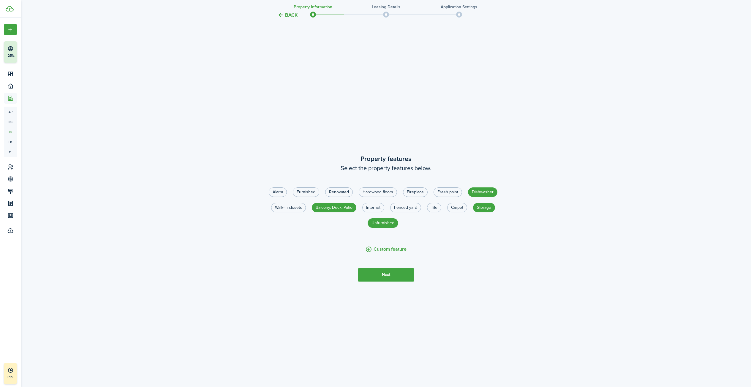
scroll to position [1120, 0]
click at [398, 276] on button "Next" at bounding box center [386, 273] width 56 height 13
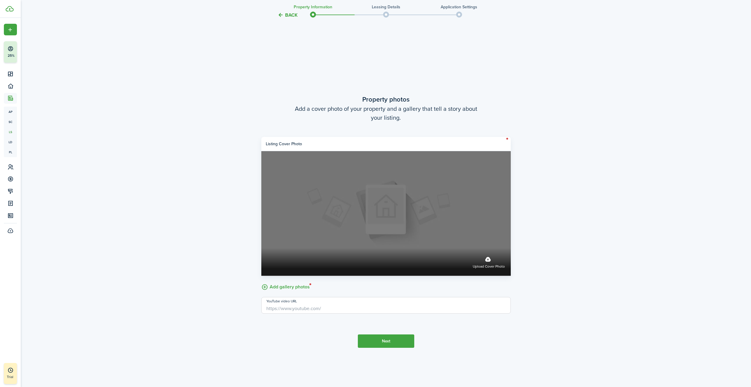
scroll to position [1507, 0]
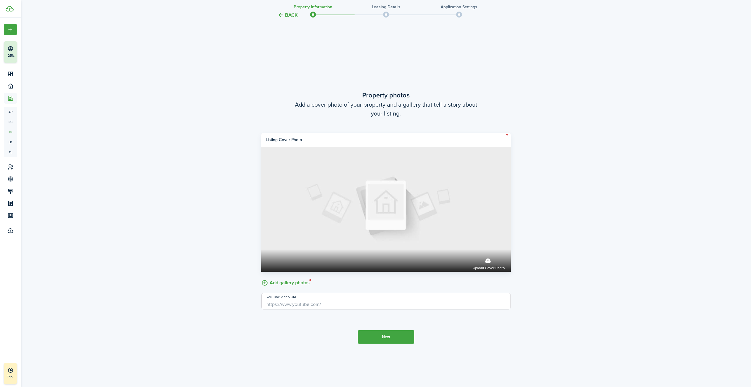
click at [381, 333] on button "Next" at bounding box center [386, 336] width 56 height 13
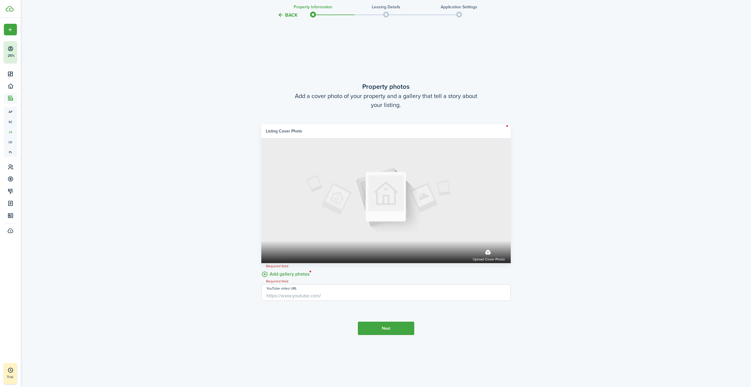
scroll to position [1516, 0]
click at [289, 274] on label "Add gallery photos" at bounding box center [285, 273] width 48 height 9
click at [261, 269] on input "Add gallery photos" at bounding box center [261, 269] width 0 height 0
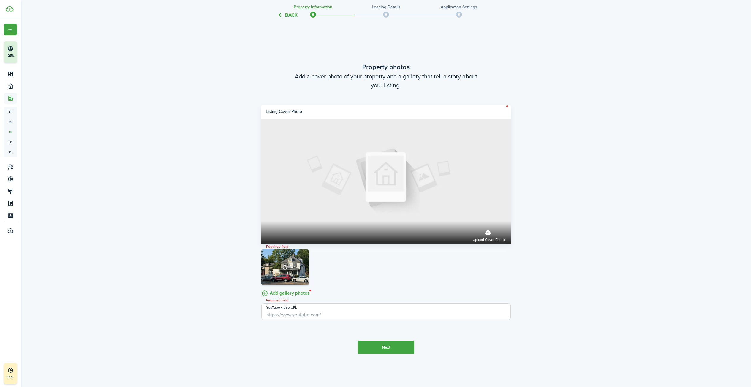
click at [334, 315] on input "YouTube video URL" at bounding box center [385, 311] width 249 height 17
click at [400, 347] on button "Next" at bounding box center [386, 346] width 56 height 13
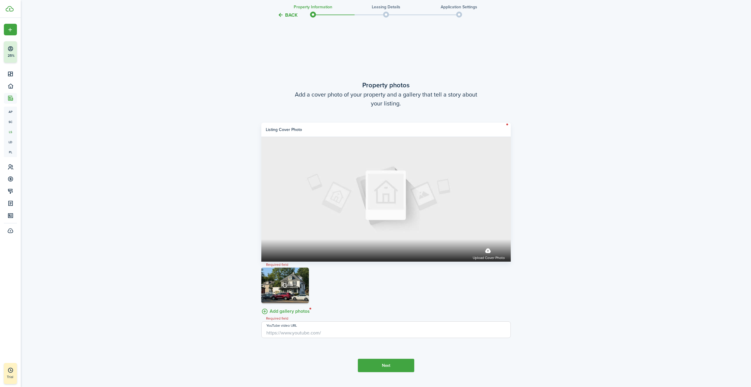
scroll to position [1497, 0]
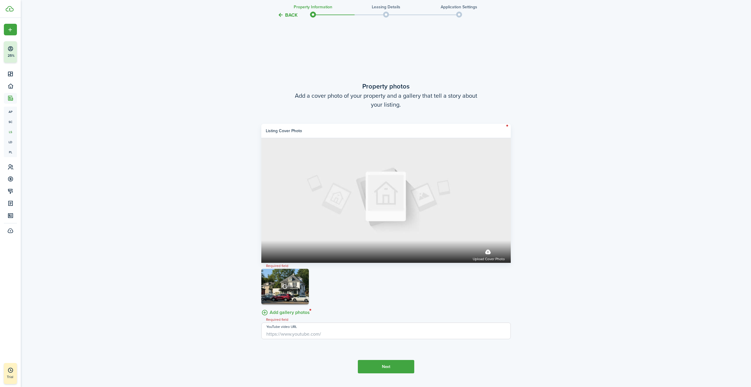
click at [374, 371] on button "Next" at bounding box center [386, 366] width 56 height 13
click at [373, 367] on button "Next" at bounding box center [386, 366] width 56 height 13
click at [339, 335] on input "YouTube video URL" at bounding box center [385, 330] width 249 height 17
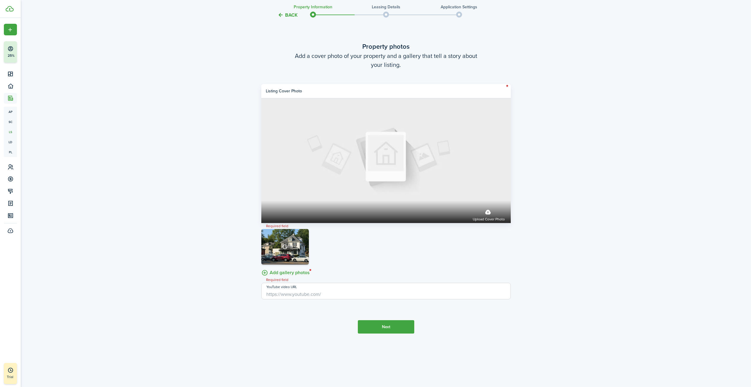
scroll to position [1547, 0]
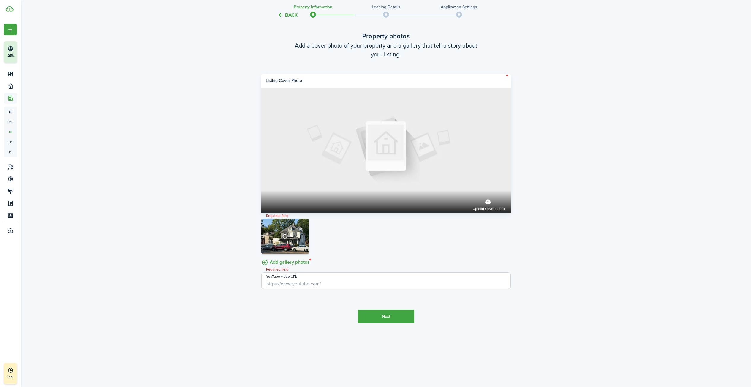
click at [345, 284] on input "YouTube video URL" at bounding box center [385, 280] width 249 height 17
click at [385, 312] on button "Next" at bounding box center [386, 316] width 56 height 13
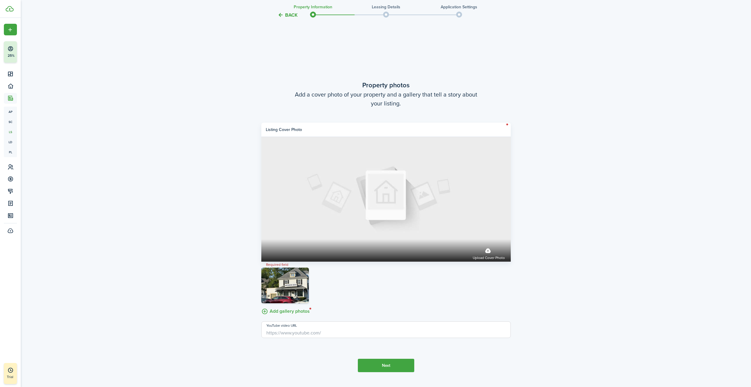
scroll to position [1497, 0]
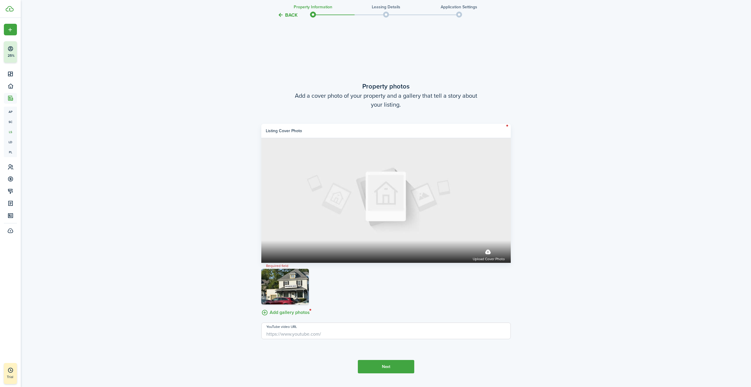
click at [378, 368] on button "Next" at bounding box center [386, 366] width 56 height 13
click at [378, 367] on button "Next" at bounding box center [386, 366] width 56 height 13
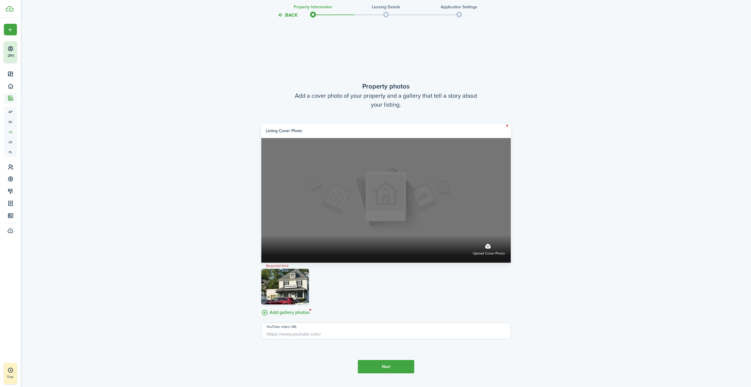
click at [483, 245] on label "Upload cover photo" at bounding box center [489, 249] width 32 height 16
click at [261, 235] on input "Upload cover photo" at bounding box center [261, 235] width 0 height 0
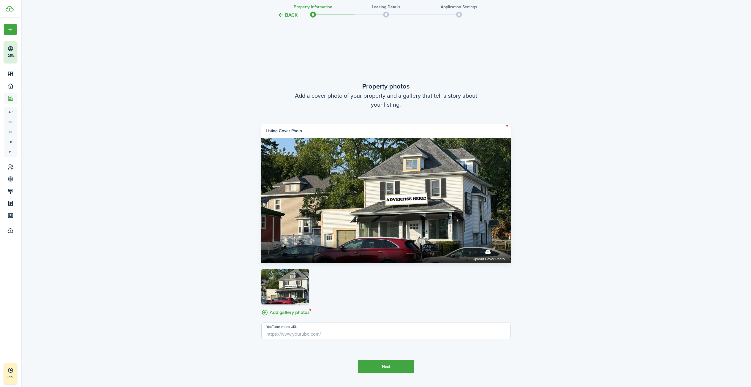
click at [381, 200] on label "Upload cover photo" at bounding box center [385, 200] width 249 height 125
click at [261, 240] on input "Upload cover photo" at bounding box center [261, 240] width 0 height 0
click at [453, 285] on div at bounding box center [386, 288] width 252 height 39
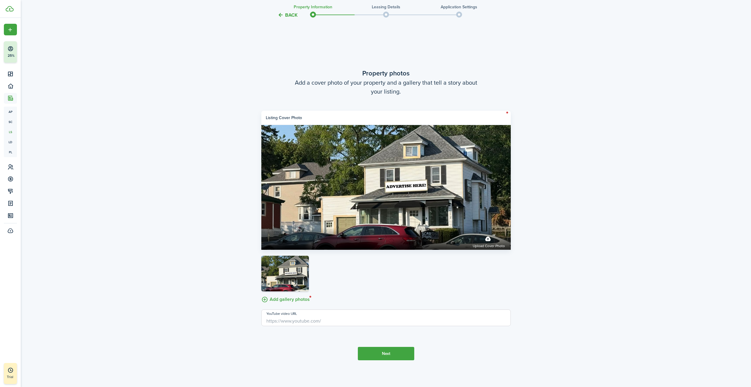
scroll to position [1547, 0]
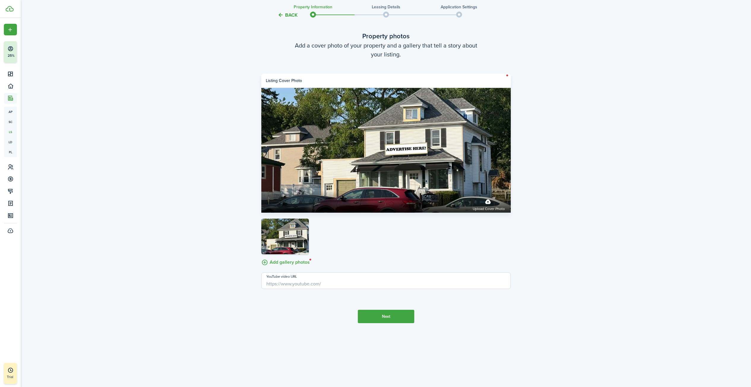
click at [387, 321] on button "Next" at bounding box center [386, 316] width 56 height 13
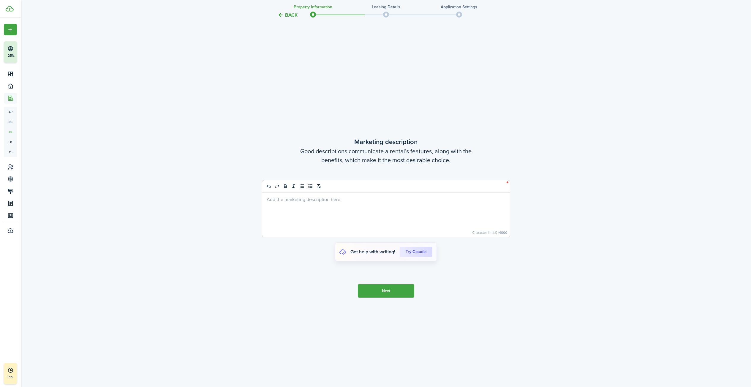
scroll to position [1894, 0]
click at [383, 288] on button "Next" at bounding box center [386, 290] width 56 height 13
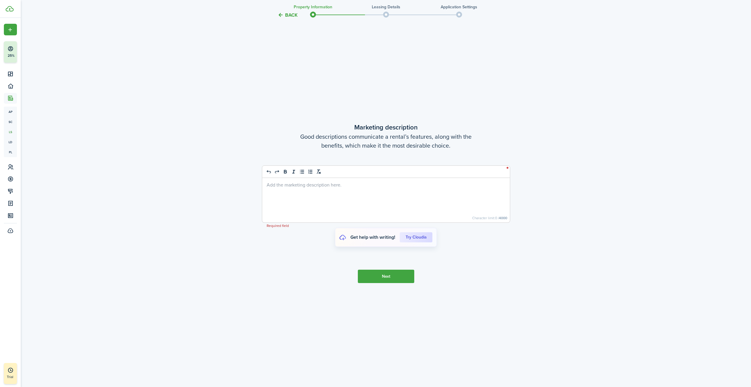
scroll to position [1909, 0]
click at [353, 189] on div at bounding box center [386, 199] width 248 height 45
click at [378, 276] on button "Next" at bounding box center [386, 275] width 56 height 13
click at [381, 275] on button "Next" at bounding box center [386, 275] width 56 height 13
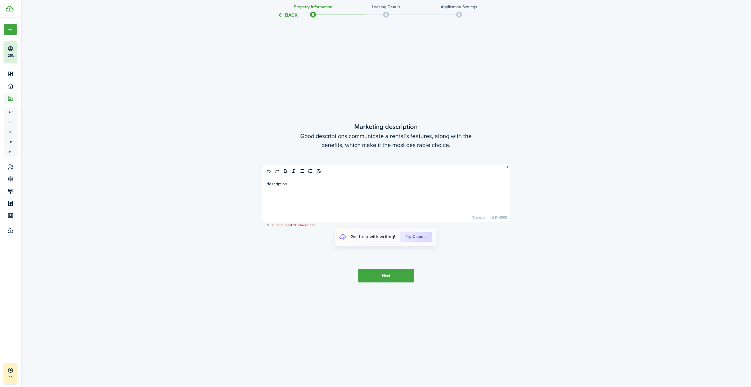
click at [381, 275] on button "Next" at bounding box center [386, 275] width 56 height 13
click at [322, 201] on div "description" at bounding box center [386, 199] width 248 height 45
click at [321, 199] on div "description" at bounding box center [386, 199] width 248 height 45
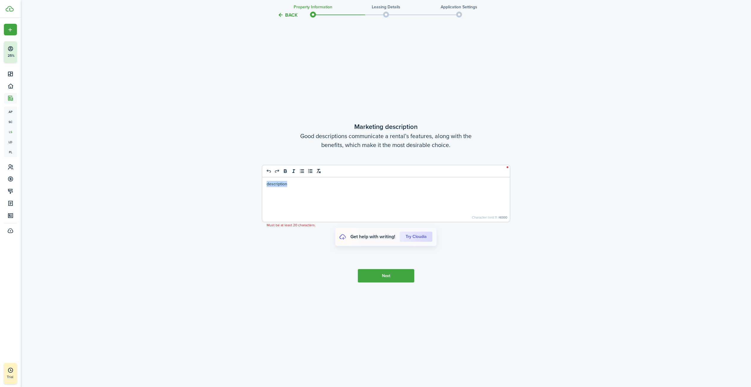
click at [321, 199] on div "description" at bounding box center [386, 199] width 248 height 45
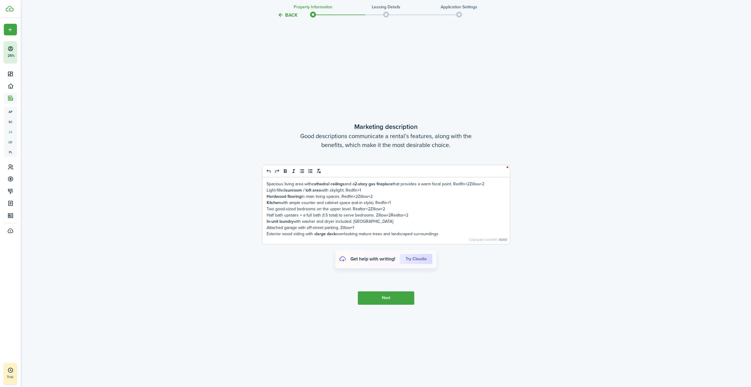
click at [393, 298] on button "Next" at bounding box center [386, 297] width 56 height 13
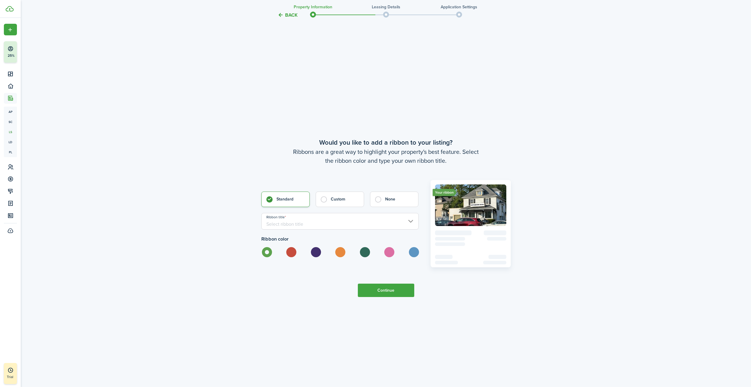
scroll to position [2281, 0]
click at [312, 226] on input "Ribbon title" at bounding box center [339, 221] width 157 height 17
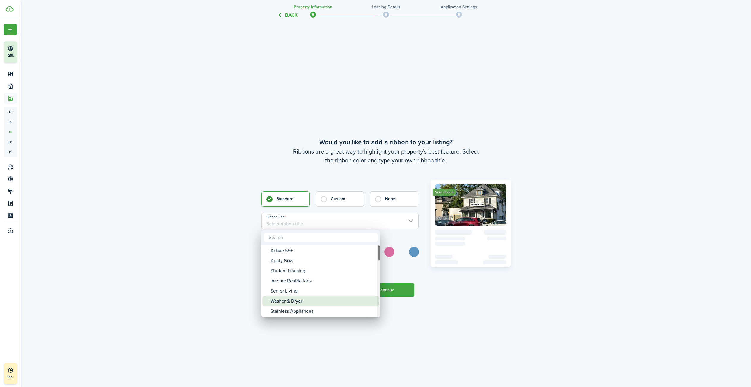
click at [306, 301] on div "Washer & Dryer" at bounding box center [322, 301] width 105 height 10
type input "Washer & Dryer"
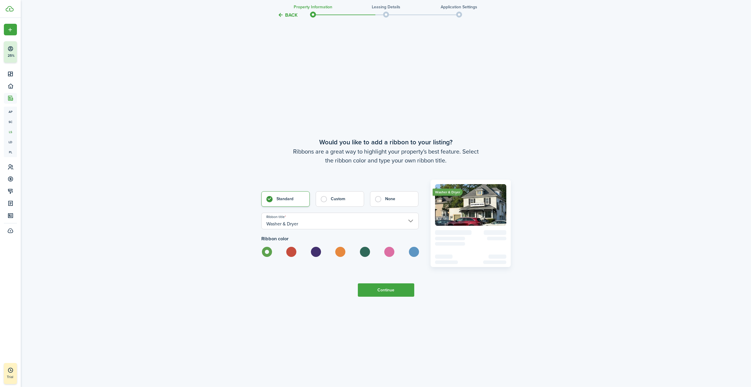
click at [378, 289] on button "Continue" at bounding box center [386, 289] width 56 height 13
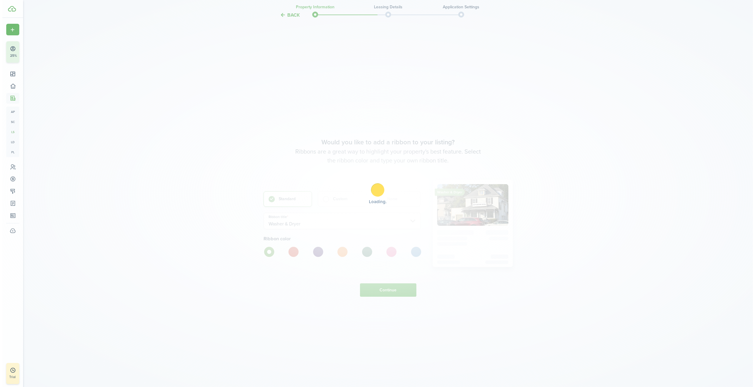
scroll to position [0, 0]
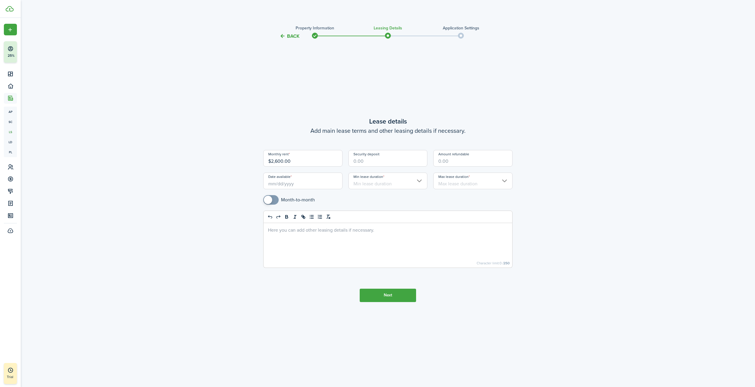
click at [378, 161] on input "Security deposit" at bounding box center [387, 158] width 79 height 17
click at [299, 179] on input "Date available" at bounding box center [302, 180] width 79 height 17
type input "$2,600.00"
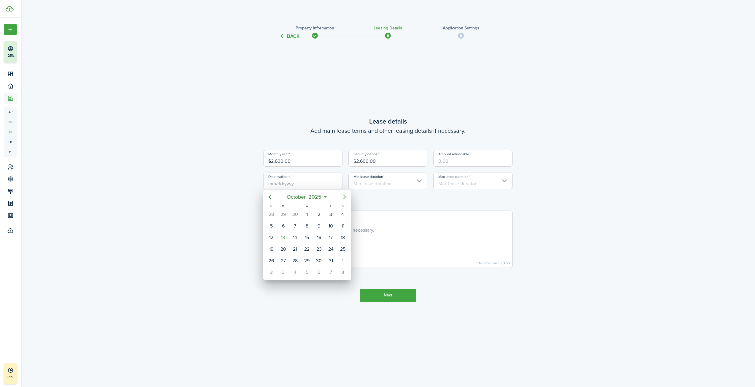
click at [343, 198] on icon "Next page" at bounding box center [344, 196] width 7 height 7
click at [316, 216] on div "1" at bounding box center [319, 214] width 9 height 9
type input "[DATE]"
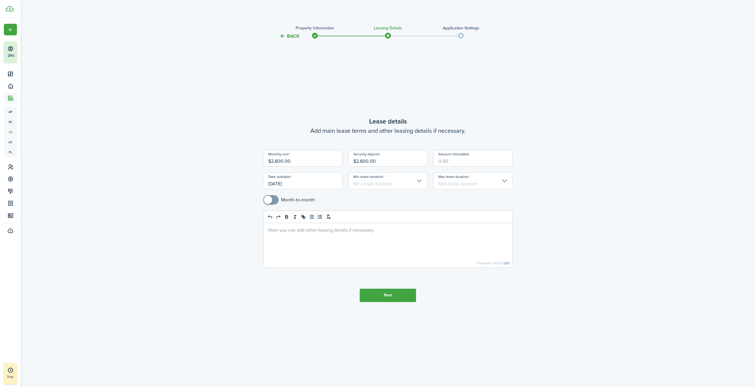
click at [411, 182] on input "Min lease duration" at bounding box center [387, 180] width 79 height 17
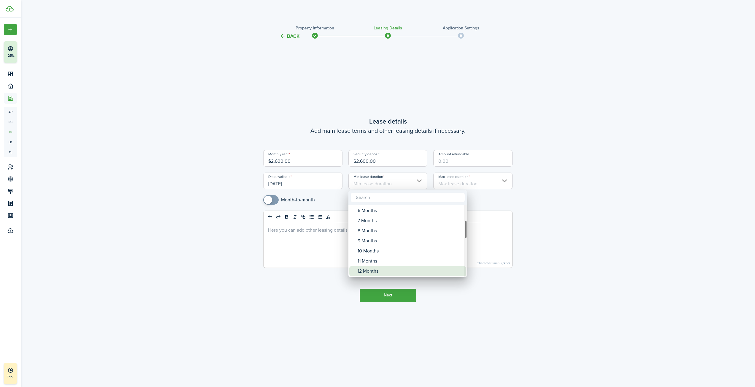
click at [383, 270] on div "12 Months" at bounding box center [410, 271] width 105 height 10
type input "12 Months"
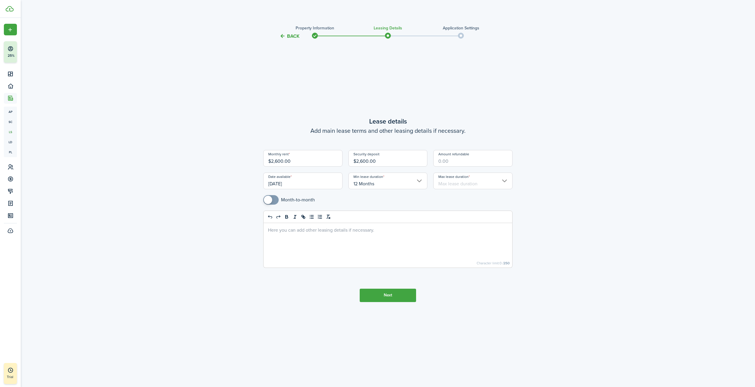
click at [487, 182] on input "Max lease duration" at bounding box center [472, 180] width 79 height 17
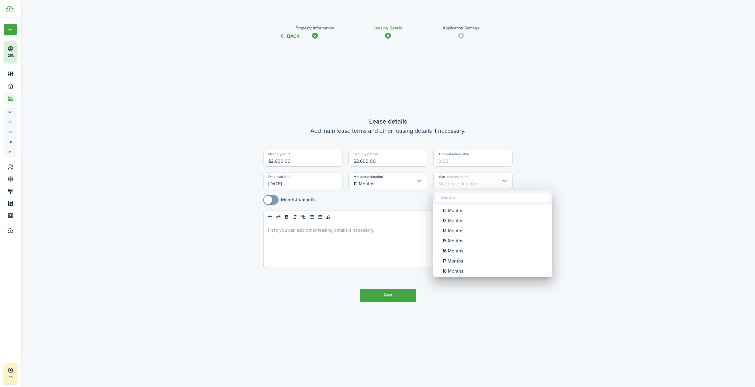
click at [534, 179] on div at bounding box center [378, 194] width 850 height 482
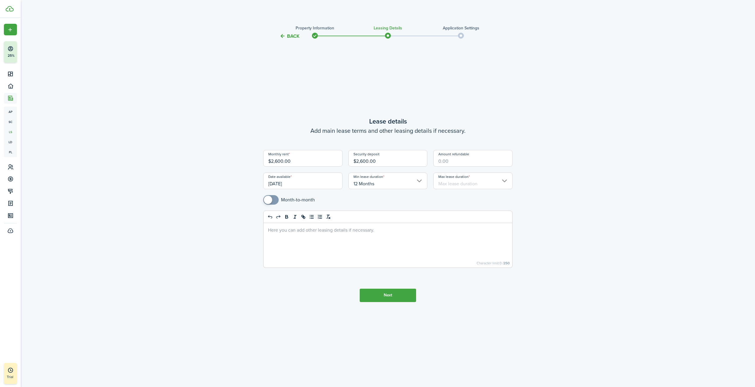
click at [498, 180] on input "Max lease duration" at bounding box center [472, 180] width 79 height 17
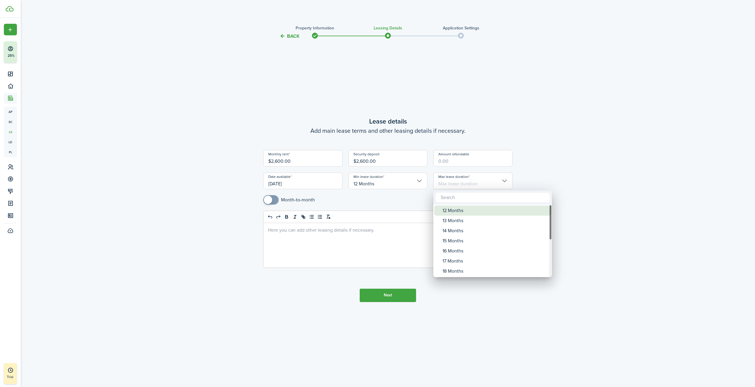
click at [463, 210] on div "12 Months" at bounding box center [495, 210] width 105 height 10
type input "12 Months"
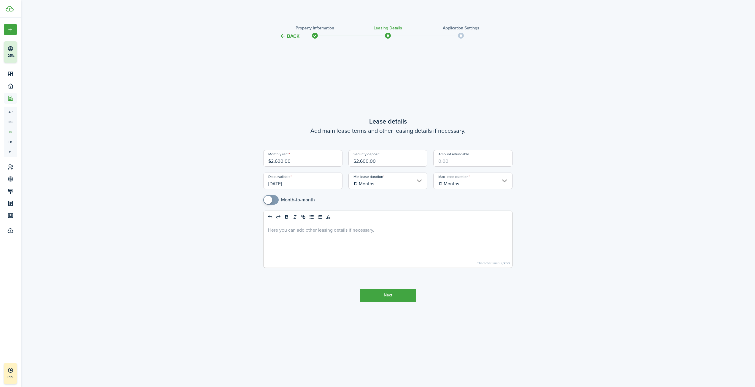
click at [409, 202] on mobiscroll-switch "Month-to-month" at bounding box center [387, 199] width 249 height 9
click at [378, 291] on button "Next" at bounding box center [388, 294] width 56 height 13
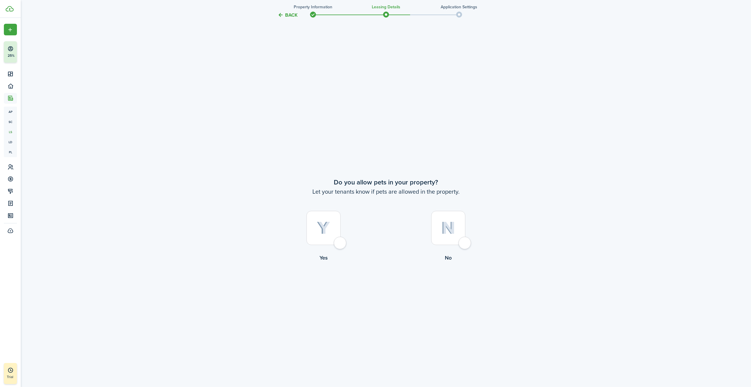
scroll to position [347, 0]
click at [315, 241] on div at bounding box center [323, 224] width 34 height 34
radio input "true"
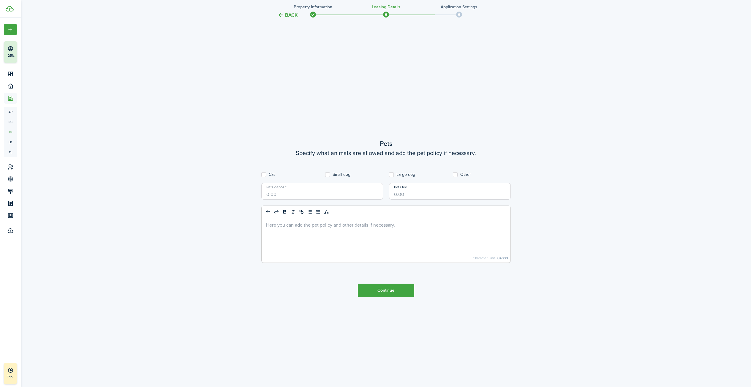
scroll to position [734, 0]
click at [321, 174] on div "Cat" at bounding box center [290, 173] width 64 height 5
click at [328, 173] on label "Small dog" at bounding box center [337, 173] width 25 height 5
checkbox input "true"
click at [272, 172] on label "Cat" at bounding box center [267, 173] width 13 height 5
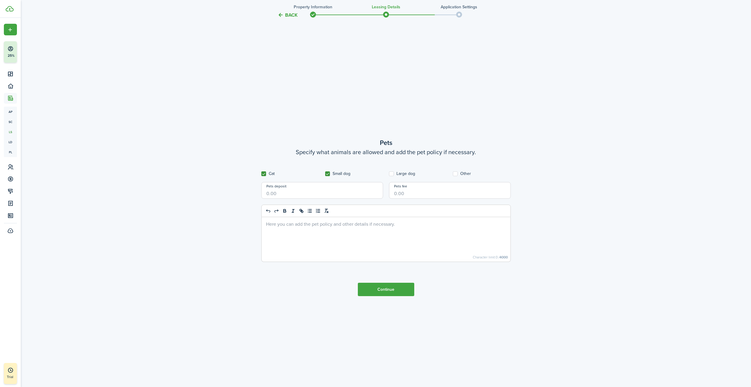
checkbox input "true"
click at [338, 196] on input "Pets deposit" at bounding box center [322, 190] width 122 height 17
click at [432, 194] on input "Pets fee" at bounding box center [450, 190] width 122 height 17
type input "$500.00"
click at [398, 288] on button "Continue" at bounding box center [386, 289] width 56 height 13
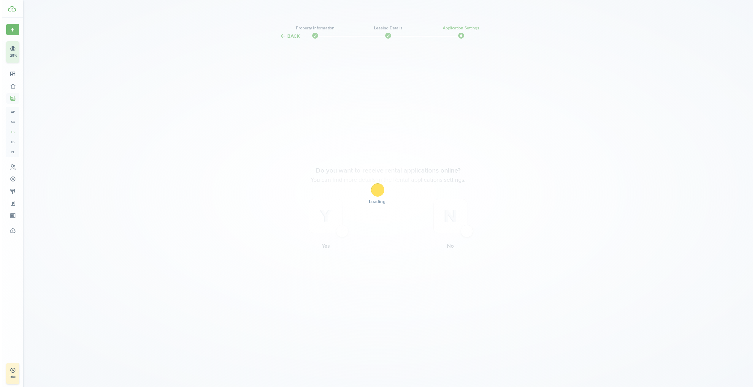
scroll to position [0, 0]
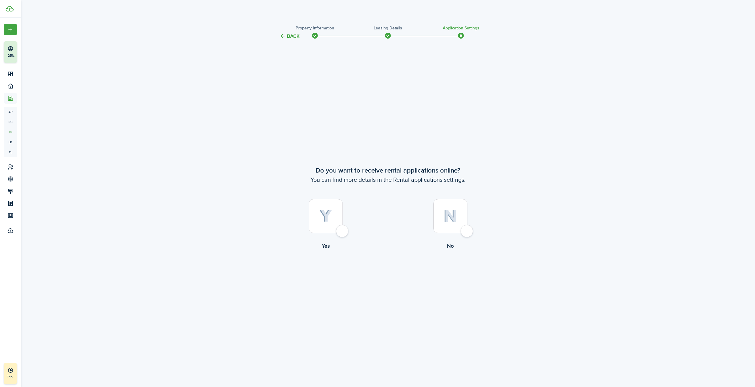
click at [343, 232] on div at bounding box center [326, 216] width 34 height 34
radio input "true"
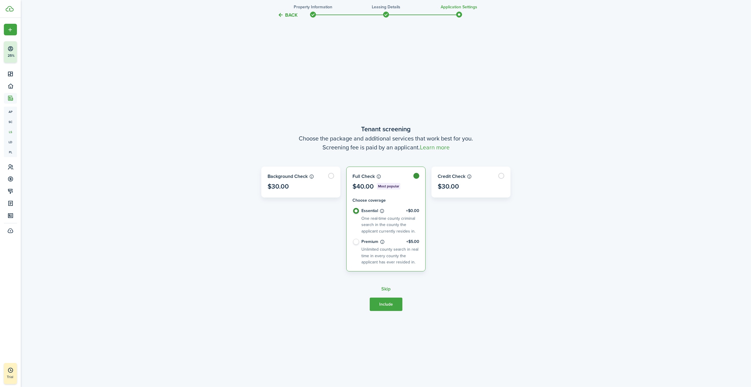
scroll to position [347, 0]
click at [385, 288] on button "Skip" at bounding box center [385, 288] width 9 height 5
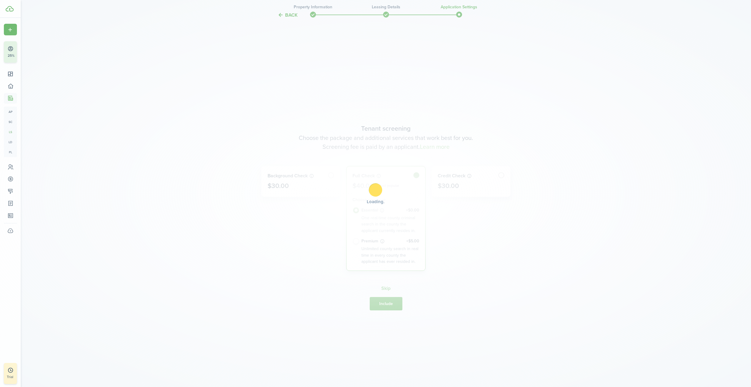
radio input "false"
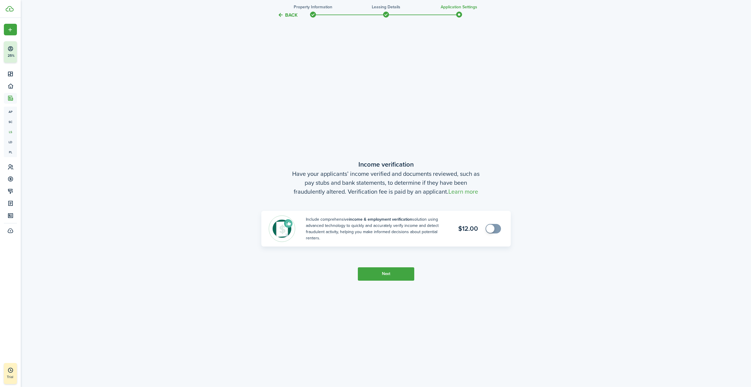
scroll to position [734, 0]
click at [319, 172] on wizard-step-header-description "Have your applicants’ income verified and documents reviewed, such as pay stubs…" at bounding box center [385, 179] width 249 height 27
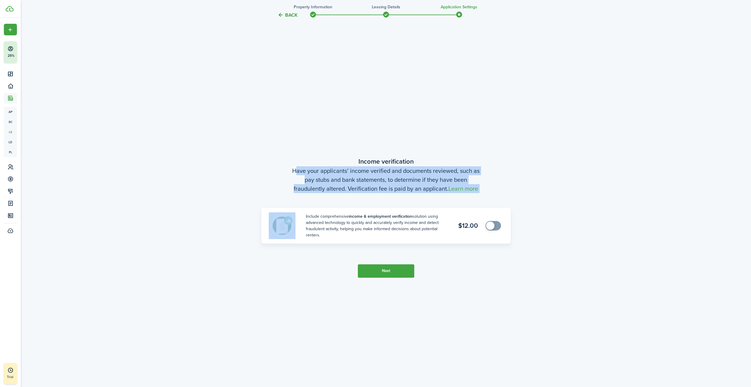
click at [319, 172] on wizard-step-header-description "Have your applicants’ income verified and documents reviewed, such as pay stubs…" at bounding box center [385, 179] width 249 height 27
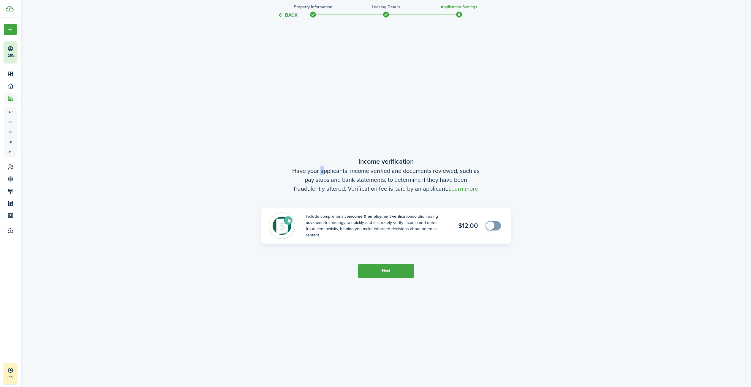
click at [319, 172] on wizard-step-header-description "Have your applicants’ income verified and documents reviewed, such as pay stubs…" at bounding box center [385, 179] width 249 height 27
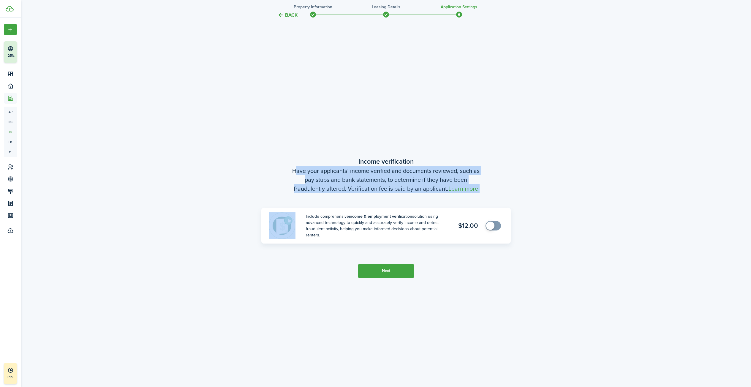
click at [319, 172] on wizard-step-header-description "Have your applicants’ income verified and documents reviewed, such as pay stubs…" at bounding box center [385, 179] width 249 height 27
click at [296, 172] on wizard-step-header-description "Have your applicants’ income verified and documents reviewed, such as pay stubs…" at bounding box center [385, 179] width 249 height 27
drag, startPoint x: 293, startPoint y: 172, endPoint x: 474, endPoint y: 181, distance: 181.3
click at [474, 181] on wizard-step-header-description "Have your applicants’ income verified and documents reviewed, such as pay stubs…" at bounding box center [385, 179] width 249 height 27
click at [447, 176] on wizard-step-header-description "Have your applicants’ income verified and documents reviewed, such as pay stubs…" at bounding box center [385, 179] width 249 height 27
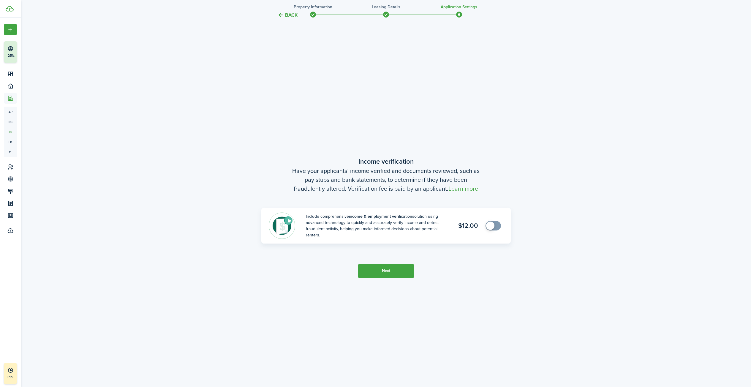
click at [394, 271] on button "Next" at bounding box center [386, 270] width 56 height 13
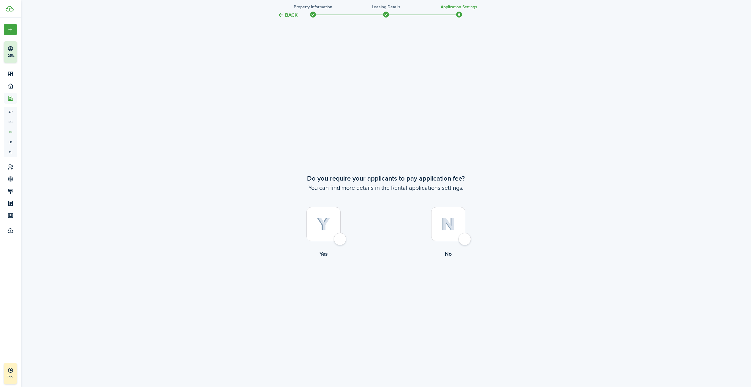
scroll to position [1120, 0]
click at [464, 241] on div at bounding box center [448, 224] width 34 height 34
radio input "true"
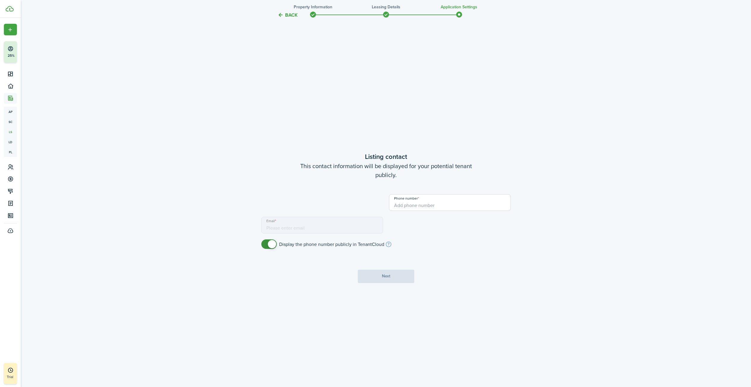
scroll to position [1507, 0]
type input "[PHONE_NUMBER]"
type input "[EMAIL_ADDRESS][DOMAIN_NAME]"
click at [270, 243] on span at bounding box center [272, 244] width 8 height 8
click at [270, 243] on span at bounding box center [266, 244] width 8 height 8
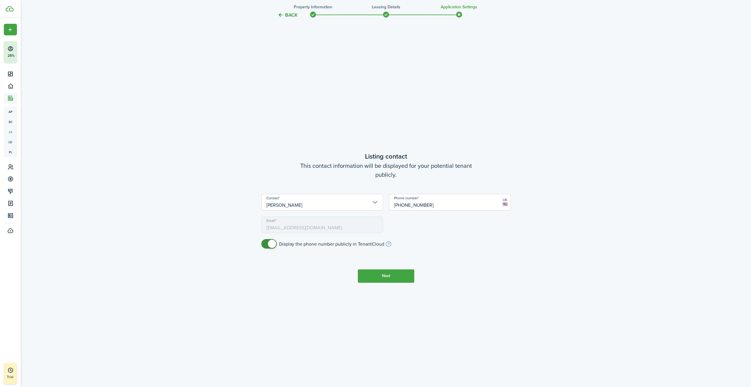
checkbox input "false"
click at [270, 243] on span at bounding box center [272, 244] width 8 height 8
click at [414, 278] on tc-wizard-step "Listing contact This contact information will be displayed for your potential t…" at bounding box center [385, 216] width 249 height 387
click at [385, 280] on button "Next" at bounding box center [386, 275] width 56 height 13
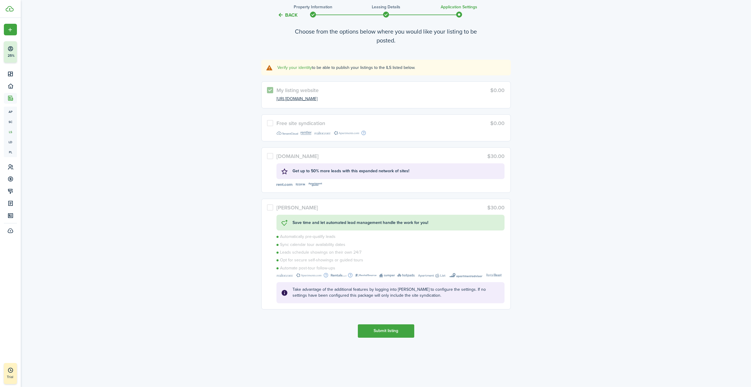
scroll to position [1934, 0]
click at [270, 209] on label "[PERSON_NAME] $30.00 Save time and let automated lead management handle the wor…" at bounding box center [385, 253] width 249 height 110
click at [271, 206] on label "[PERSON_NAME] $30.00 Save time and let automated lead management handle the wor…" at bounding box center [385, 253] width 249 height 110
click at [287, 12] on button "Back" at bounding box center [288, 15] width 20 height 6
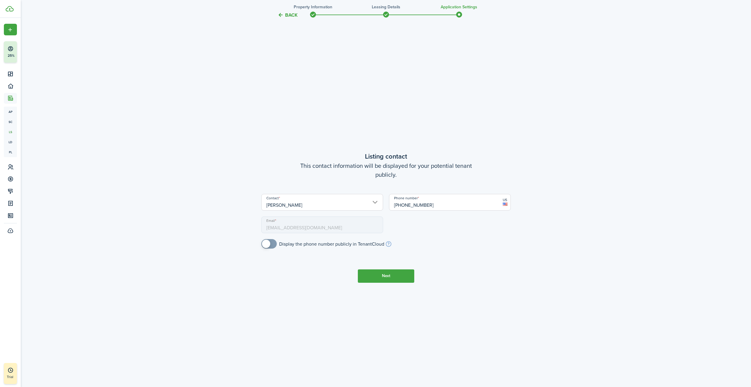
click at [287, 12] on button "Back" at bounding box center [288, 15] width 20 height 6
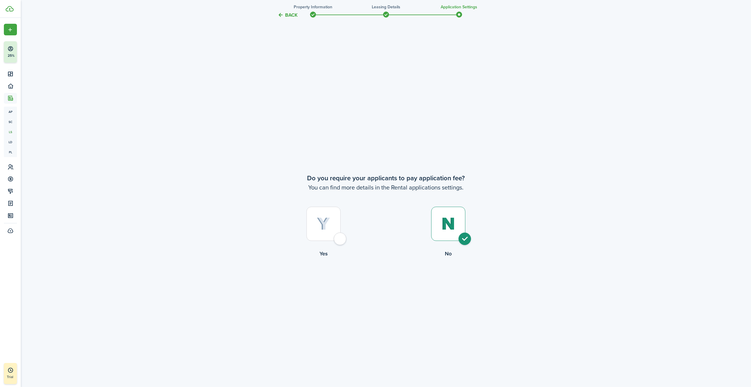
click at [287, 12] on button "Back" at bounding box center [288, 15] width 20 height 6
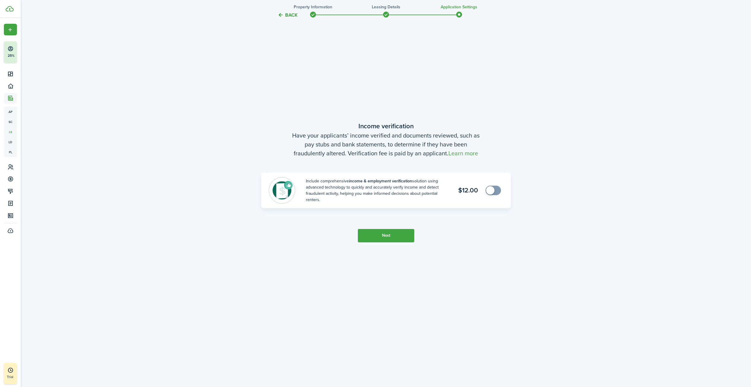
scroll to position [387, 0]
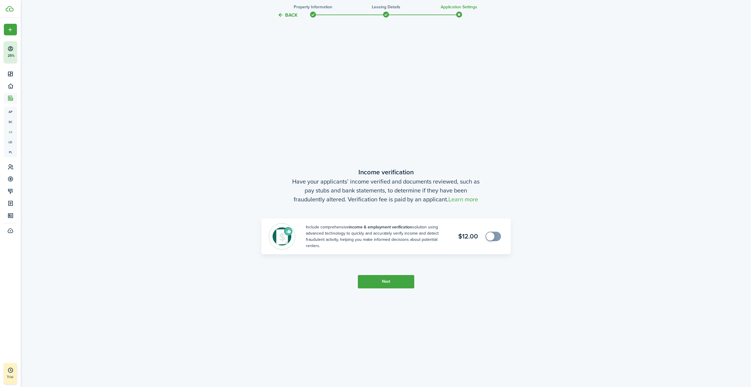
click at [287, 12] on button "Back" at bounding box center [288, 15] width 20 height 6
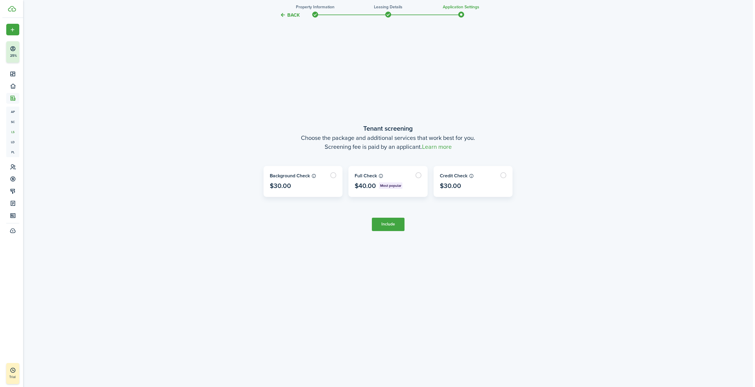
scroll to position [0, 0]
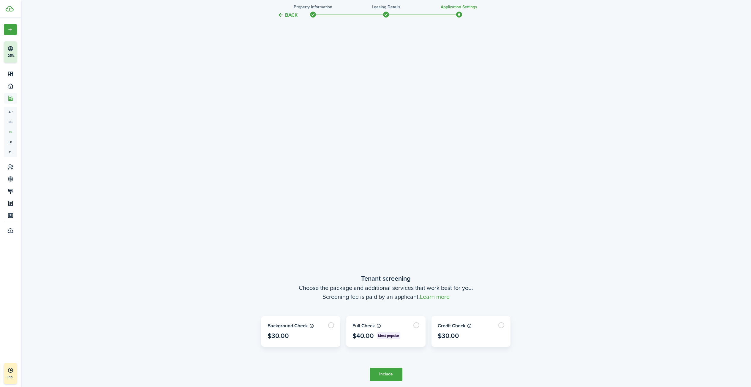
click at [287, 12] on button "Back" at bounding box center [288, 15] width 20 height 6
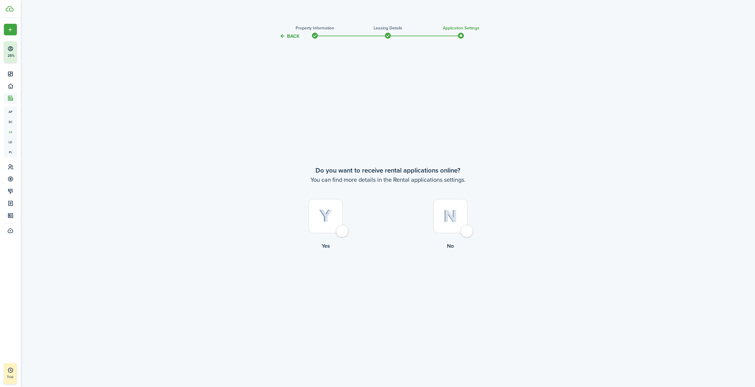
click at [287, 12] on dashboard-content "Back Property information Leasing details Application settings Do you want to r…" at bounding box center [388, 193] width 734 height 387
click at [293, 41] on tc-wizard-header "Back Property information Leasing details Application settings" at bounding box center [388, 34] width 258 height 27
click at [292, 34] on button "Back" at bounding box center [290, 36] width 20 height 6
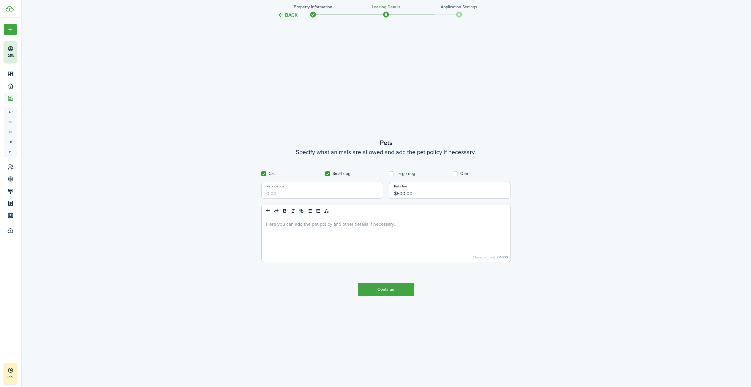
click at [290, 20] on tc-wizard-header "Back Property information Leasing details Application settings" at bounding box center [386, 13] width 258 height 27
click at [290, 15] on button "Back" at bounding box center [288, 15] width 20 height 6
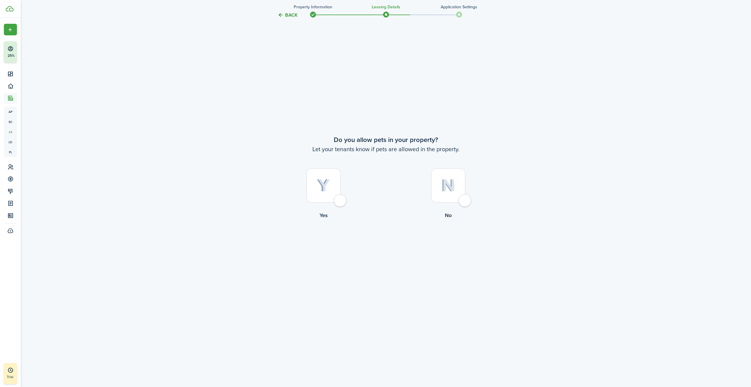
scroll to position [367, 0]
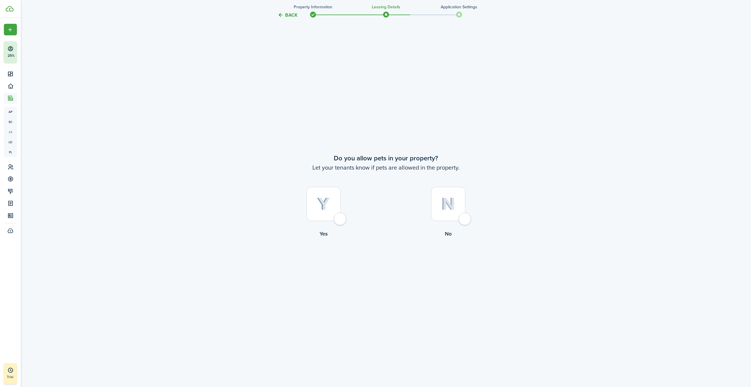
click at [290, 15] on button "Back" at bounding box center [288, 15] width 20 height 6
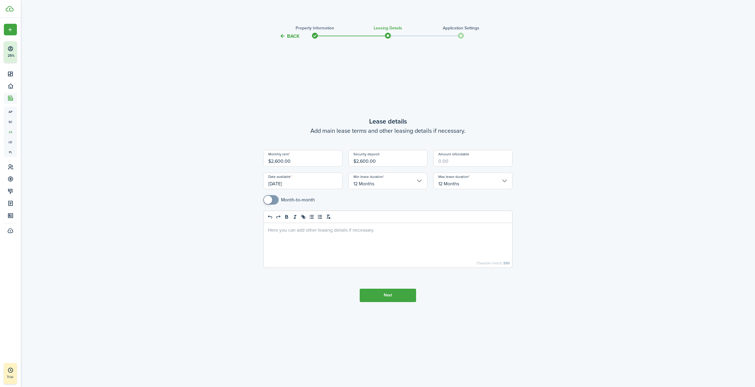
click at [290, 30] on tc-wizard-header "Back Property information Leasing details Application settings" at bounding box center [388, 34] width 258 height 27
click at [291, 36] on button "Back" at bounding box center [290, 36] width 20 height 6
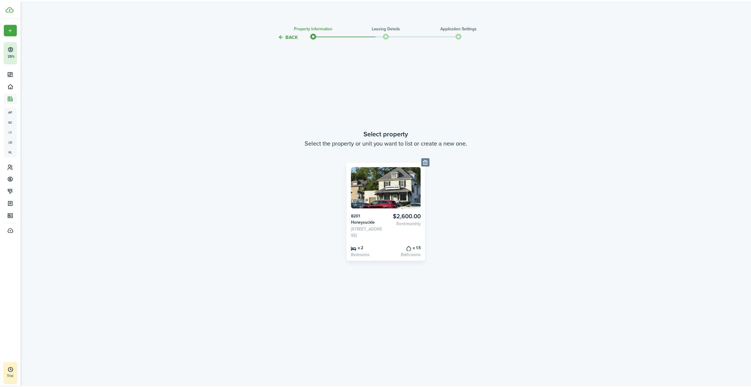
scroll to position [2281, 0]
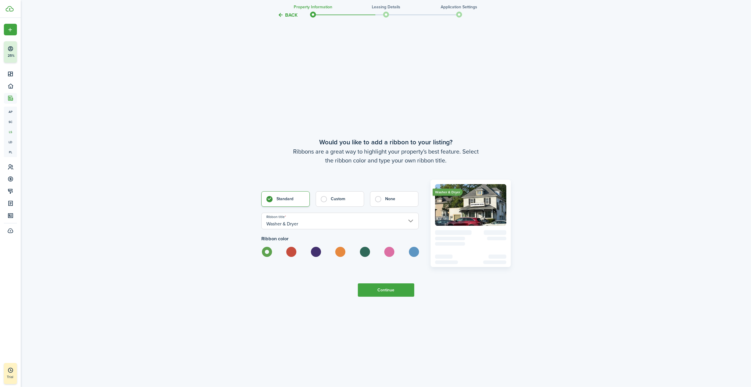
click at [289, 18] on button "Back" at bounding box center [288, 15] width 20 height 6
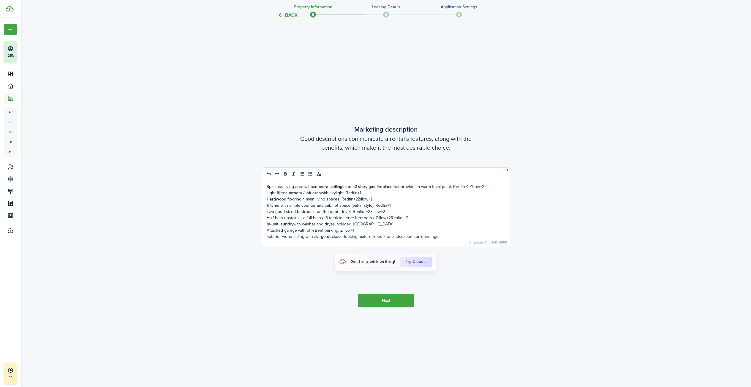
scroll to position [1894, 0]
click at [289, 18] on button "Back" at bounding box center [288, 15] width 20 height 6
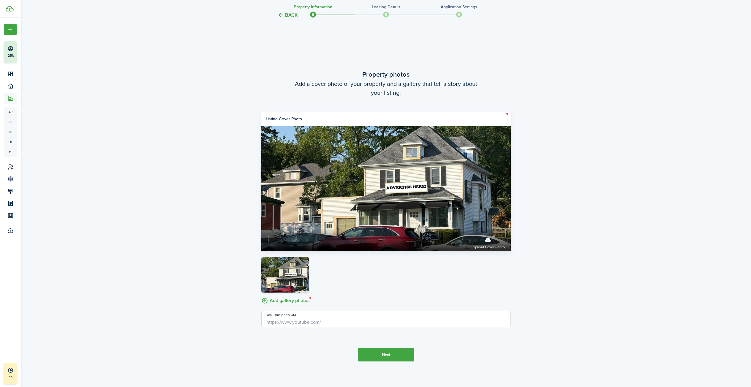
scroll to position [1507, 0]
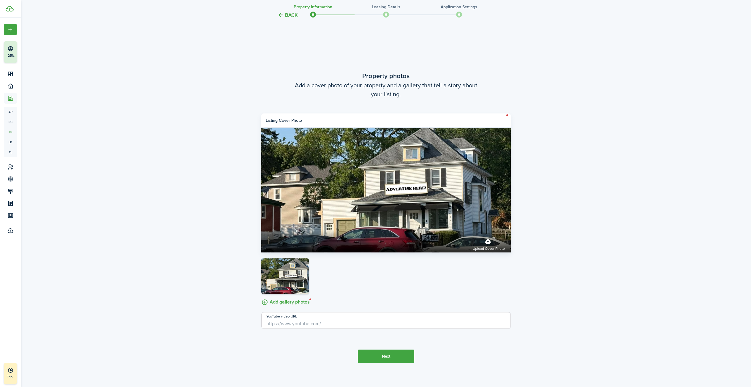
click at [288, 11] on tc-wizard-header "Back Property information Leasing details Application settings" at bounding box center [386, 13] width 258 height 27
click at [288, 14] on button "Back" at bounding box center [288, 15] width 20 height 6
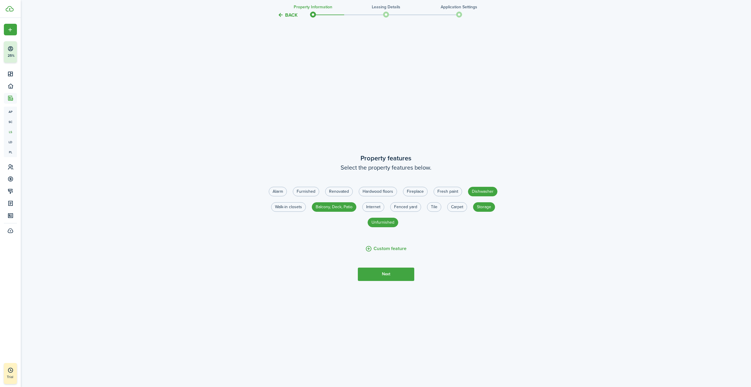
click at [288, 14] on button "Back" at bounding box center [288, 15] width 20 height 6
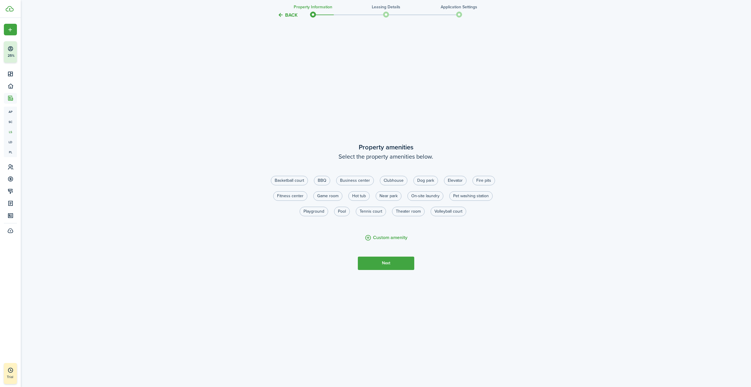
click at [288, 14] on button "Back" at bounding box center [288, 15] width 20 height 6
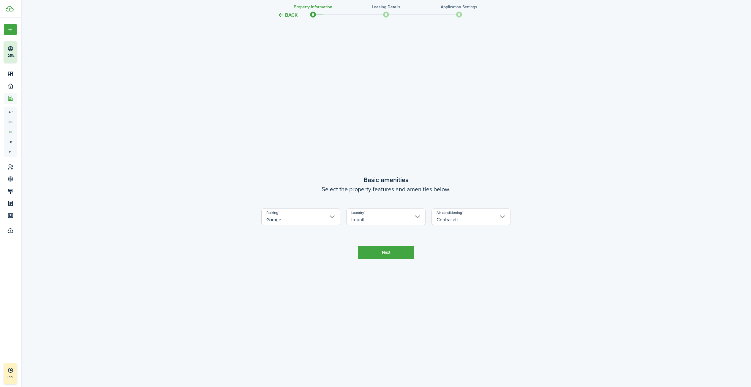
click at [288, 14] on button "Back" at bounding box center [288, 15] width 20 height 6
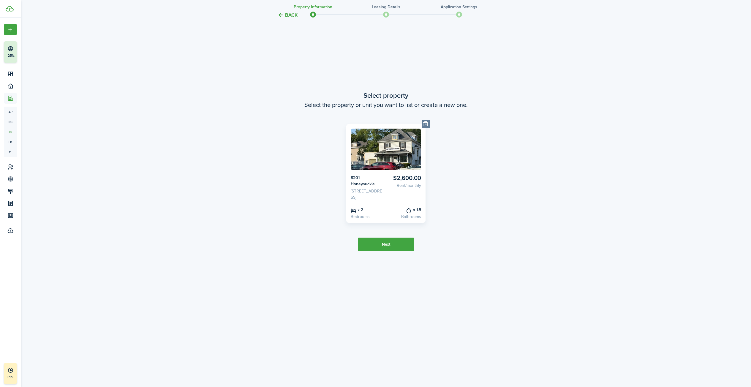
scroll to position [0, 0]
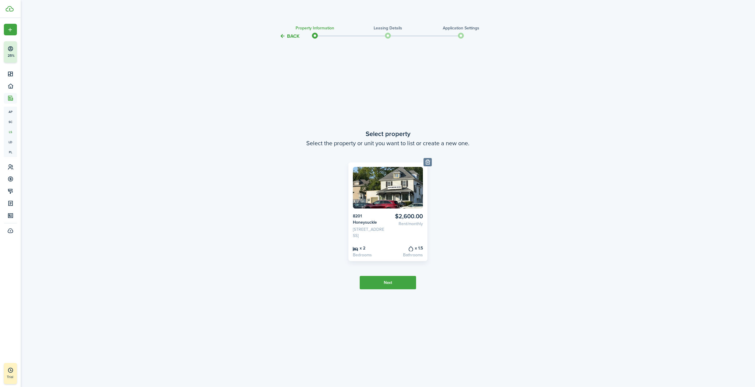
click at [429, 158] on button "Delete" at bounding box center [428, 162] width 8 height 8
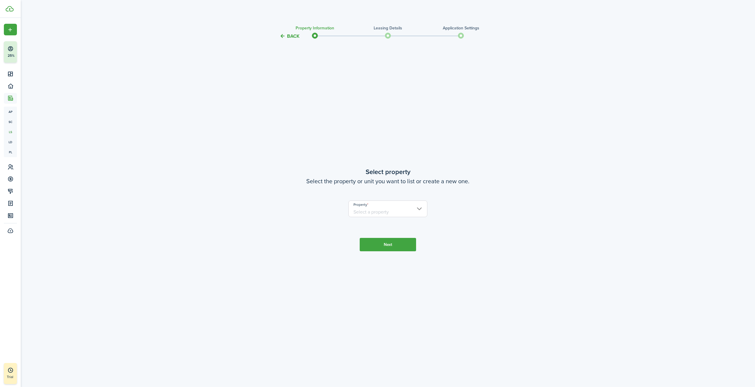
click at [283, 35] on button "Back" at bounding box center [290, 36] width 20 height 6
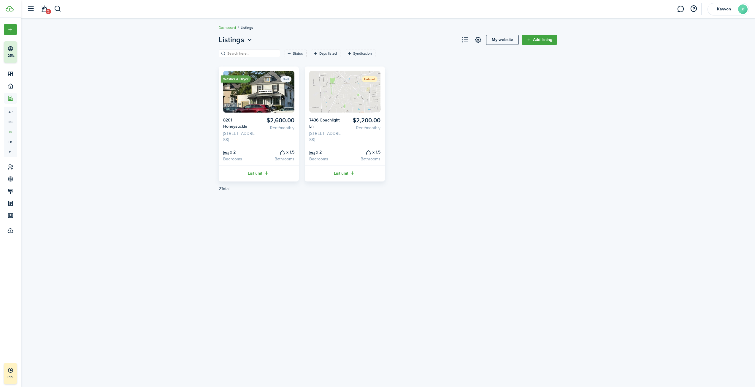
click at [237, 79] on ribbon "Washer & Dryer" at bounding box center [236, 78] width 30 height 7
click at [283, 97] on img at bounding box center [258, 92] width 71 height 42
click at [284, 83] on card-header-right "Draft" at bounding box center [285, 79] width 11 height 10
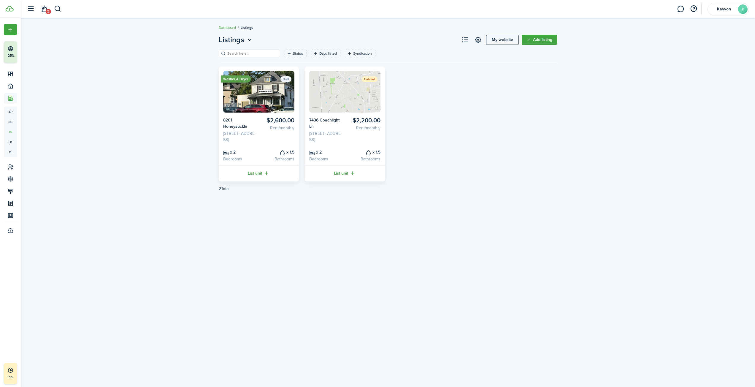
click at [231, 120] on card-listing-title "8201 Honeysuckle" at bounding box center [240, 123] width 34 height 12
click at [236, 155] on card-listing-title "x 2" at bounding box center [240, 152] width 34 height 7
click at [236, 181] on link "List unit" at bounding box center [259, 173] width 80 height 16
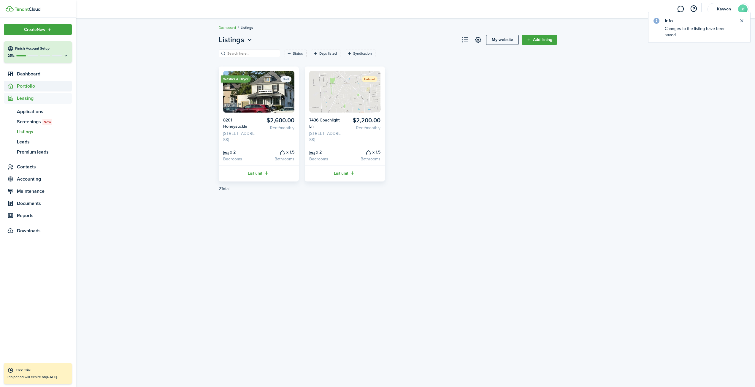
click at [18, 88] on span "Portfolio" at bounding box center [44, 86] width 55 height 7
click at [34, 101] on span "Properties" at bounding box center [44, 99] width 55 height 7
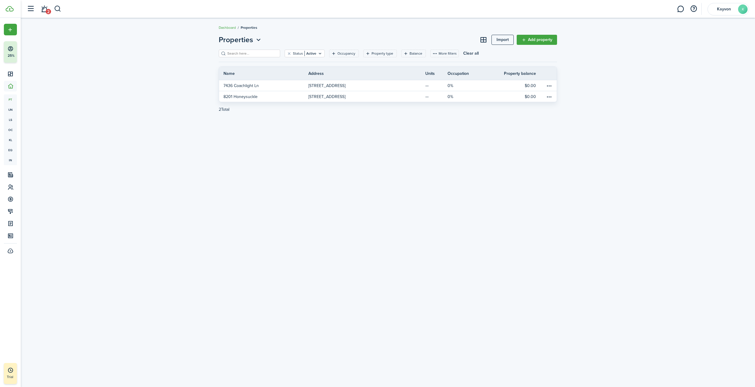
click at [536, 38] on link "Add property" at bounding box center [537, 40] width 40 height 10
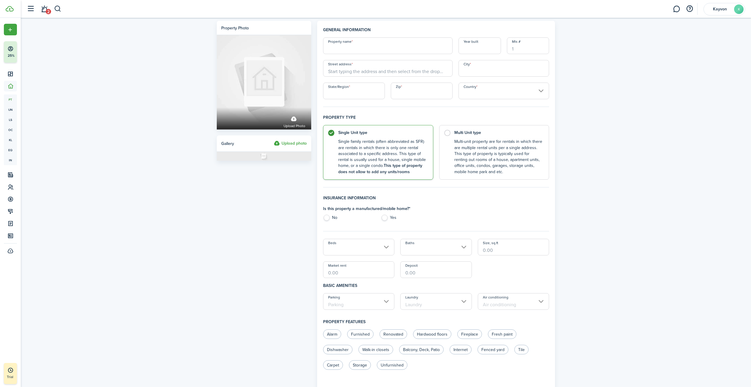
click at [360, 43] on input "Property name" at bounding box center [387, 45] width 129 height 17
paste input "3440 State Route 31"
click at [348, 49] on input "3440 State Route 31" at bounding box center [387, 45] width 129 height 17
type input "3440 Route 31"
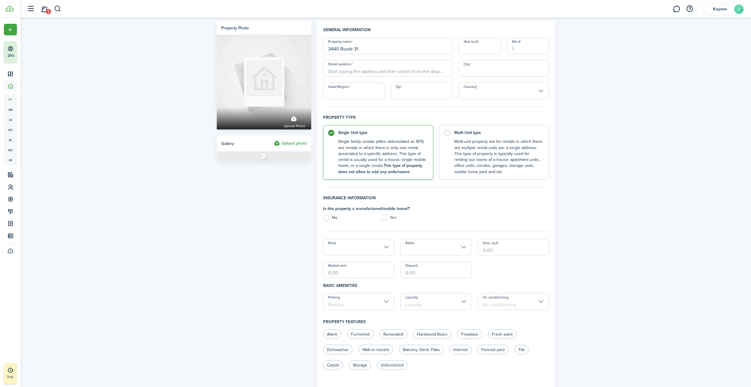
click at [488, 49] on input "Year built" at bounding box center [479, 45] width 42 height 17
click at [497, 45] on input "Year built" at bounding box center [479, 45] width 42 height 17
paste input "1965"
type input "1965"
click at [612, 62] on div "Property photo Upload photo Gallery Upload photo General information Property n…" at bounding box center [386, 296] width 730 height 557
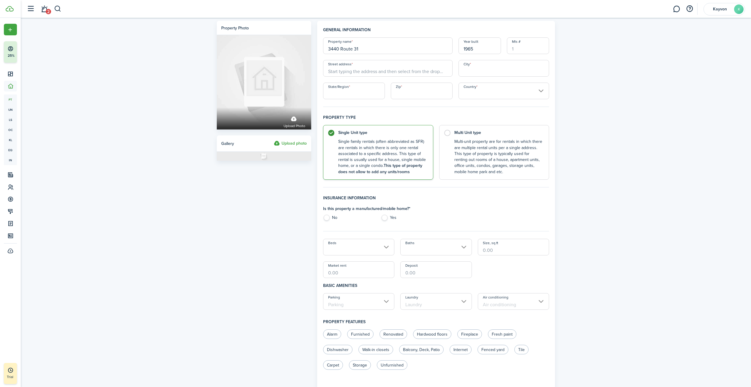
click at [363, 70] on input "Street address" at bounding box center [387, 68] width 129 height 17
paste input "3440 State Route 31"
click at [370, 89] on span "[STREET_ADDRESS]" at bounding box center [351, 91] width 37 height 6
type input "3440 NY-31"
type input "[GEOGRAPHIC_DATA]"
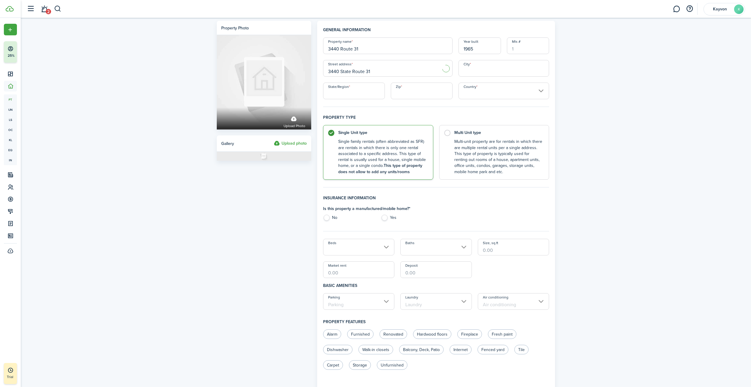
type input "NY"
type input "13027"
type input "[GEOGRAPHIC_DATA]"
click at [331, 220] on label "No" at bounding box center [349, 219] width 52 height 9
radio input "true"
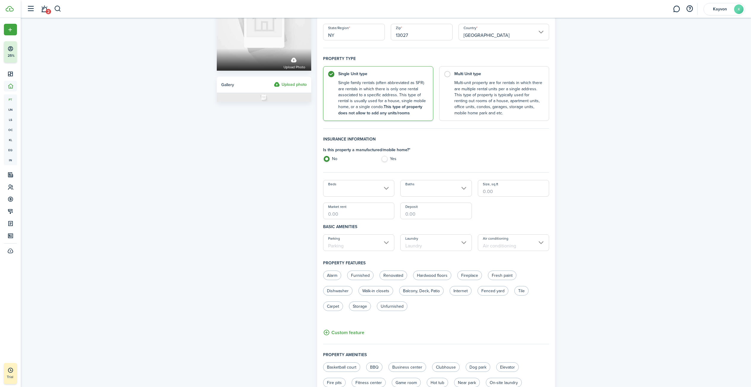
scroll to position [59, 0]
click at [377, 194] on input "Beds" at bounding box center [359, 187] width 72 height 17
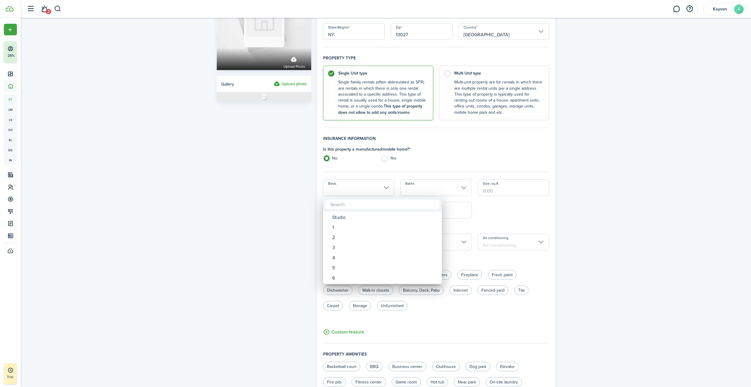
click at [514, 214] on div at bounding box center [376, 194] width 846 height 482
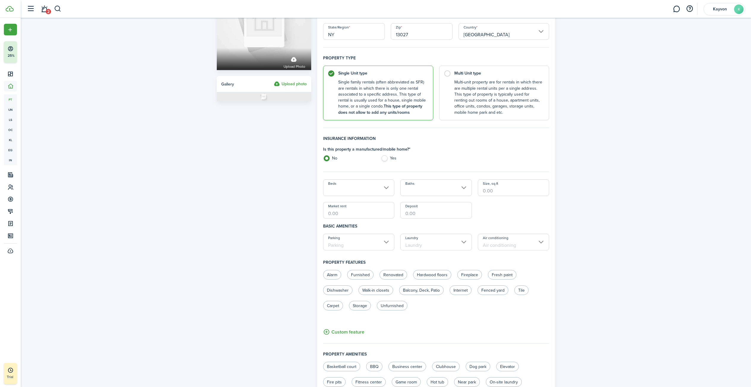
click at [377, 194] on input "Beds" at bounding box center [359, 187] width 72 height 17
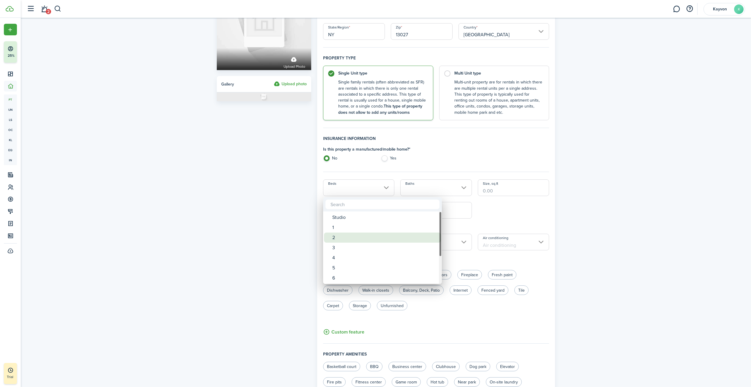
click at [370, 242] on div "2" at bounding box center [384, 237] width 105 height 10
type input "2"
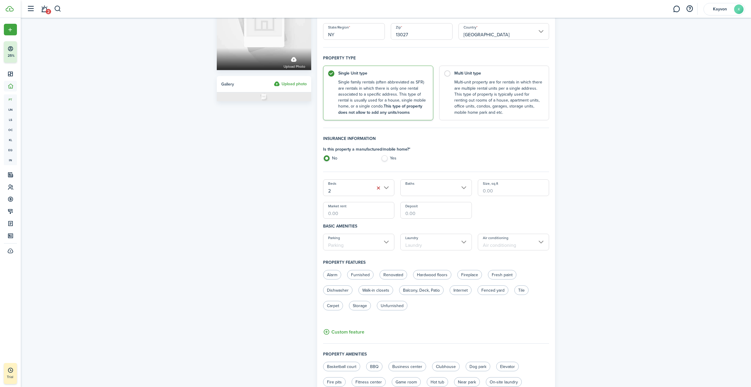
click at [451, 186] on input "Baths" at bounding box center [436, 187] width 72 height 17
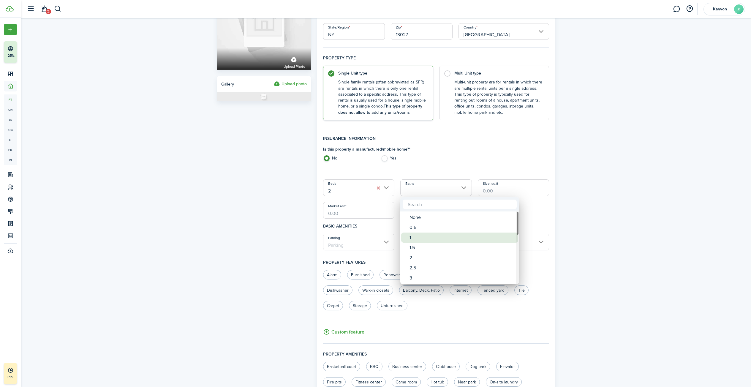
click at [434, 238] on div "1" at bounding box center [461, 237] width 105 height 10
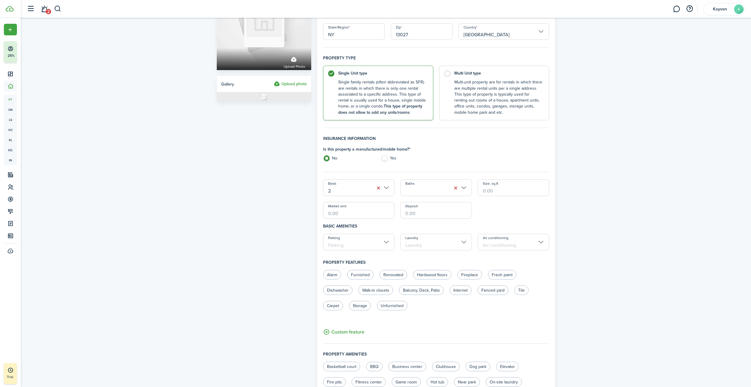
type input "1"
click at [500, 193] on input "Size, sq.ft" at bounding box center [514, 187] width 72 height 17
paste input "1,372"
type input "1,372"
click at [372, 211] on input "Market rent" at bounding box center [359, 210] width 72 height 17
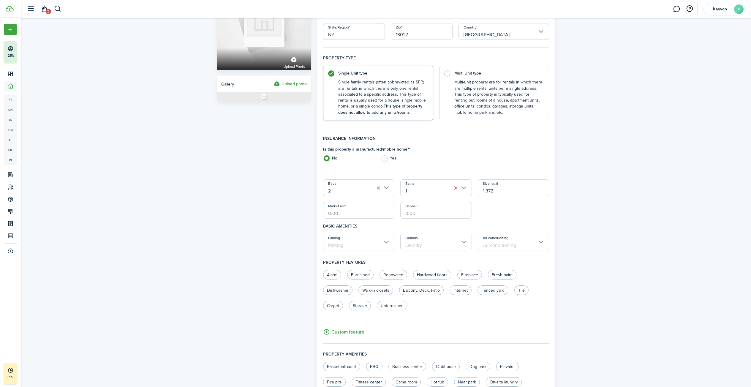
click at [384, 247] on input "Parking" at bounding box center [359, 242] width 72 height 17
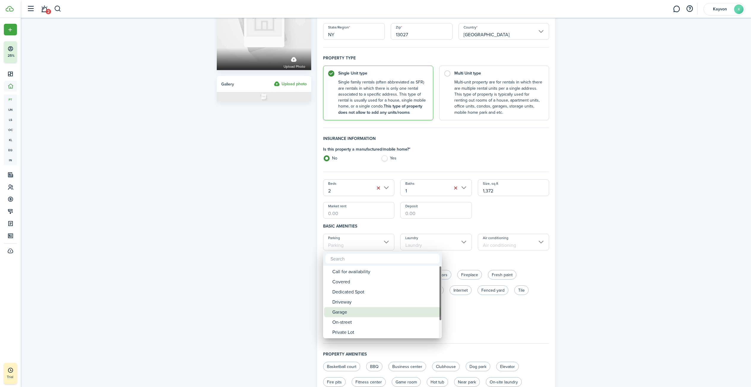
click at [364, 312] on div "Garage" at bounding box center [384, 312] width 105 height 10
type input "Garage"
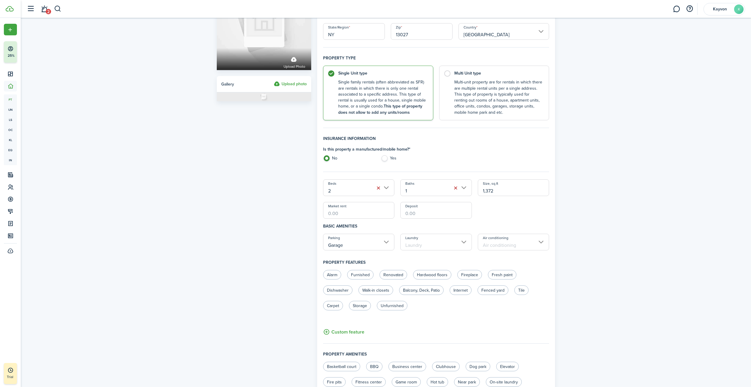
click at [443, 242] on input "Laundry" at bounding box center [436, 242] width 72 height 17
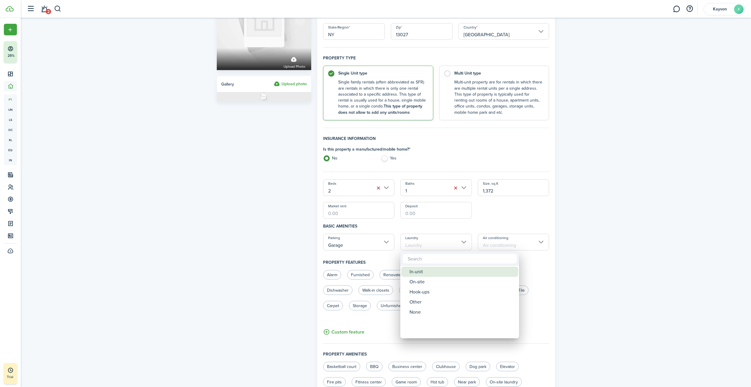
click at [432, 272] on div "In-unit" at bounding box center [461, 272] width 105 height 10
type input "In-unit"
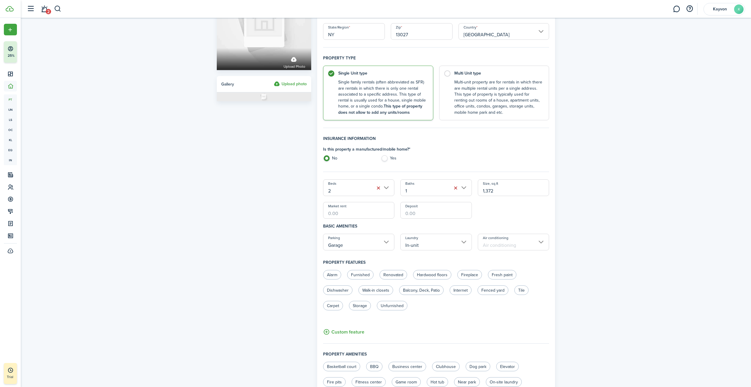
click at [541, 238] on input "Air conditioning" at bounding box center [514, 242] width 72 height 17
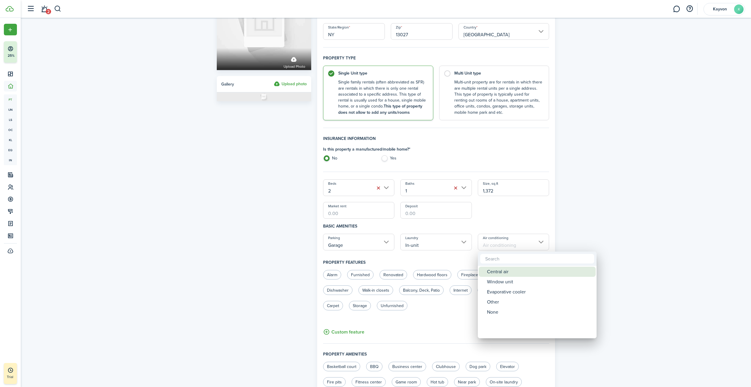
click at [498, 270] on div "Central air" at bounding box center [539, 272] width 105 height 10
type input "Central air"
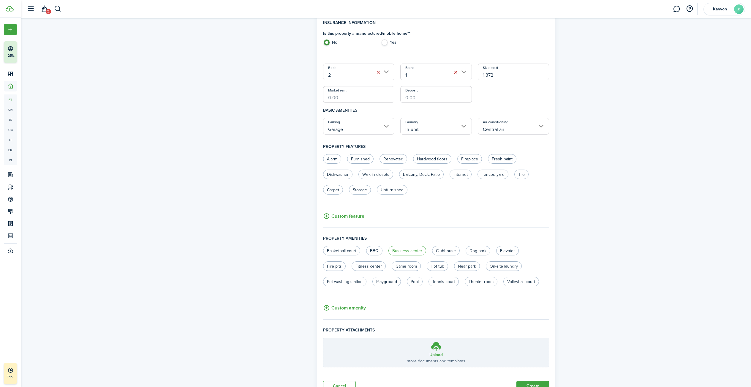
scroll to position [178, 0]
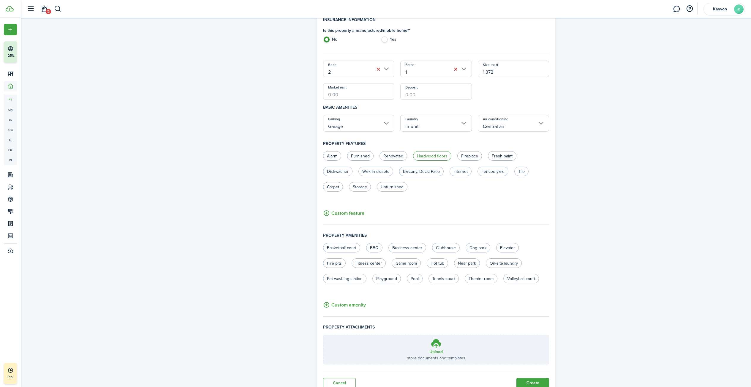
click at [429, 154] on label "Hardwood floors" at bounding box center [432, 155] width 38 height 9
click at [424, 154] on label "Hardwood floors" at bounding box center [432, 155] width 38 height 9
radio input "false"
click at [387, 156] on label "Renovated" at bounding box center [393, 155] width 28 height 9
radio input "true"
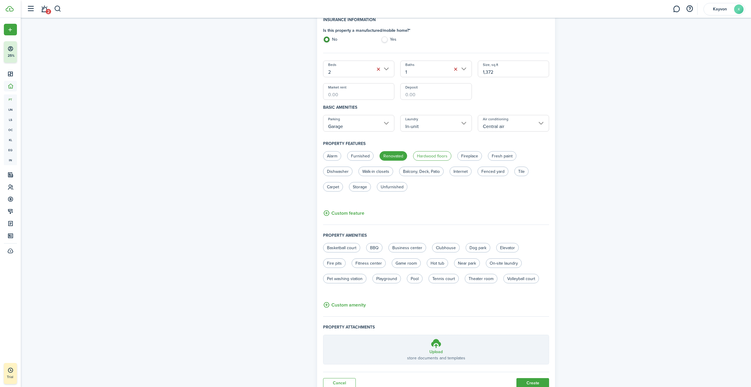
click at [419, 155] on label "Hardwood floors" at bounding box center [432, 155] width 38 height 9
radio input "true"
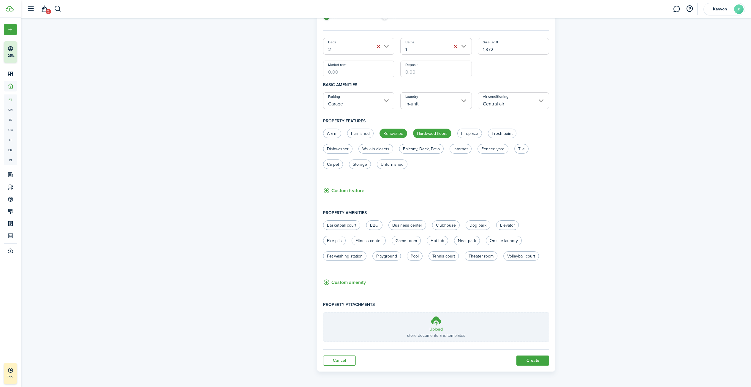
scroll to position [202, 0]
click at [534, 360] on button "Create" at bounding box center [532, 359] width 33 height 10
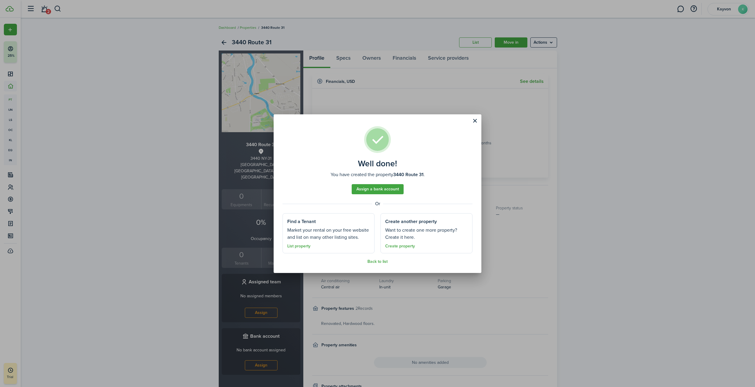
click at [474, 122] on button "Close modal" at bounding box center [475, 121] width 10 height 10
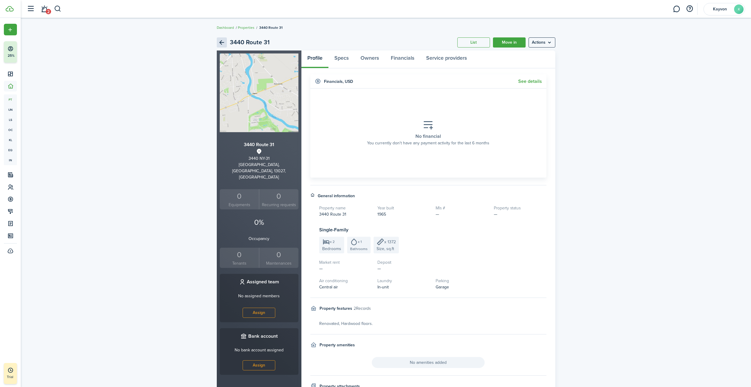
click at [220, 42] on link "Back" at bounding box center [222, 42] width 10 height 10
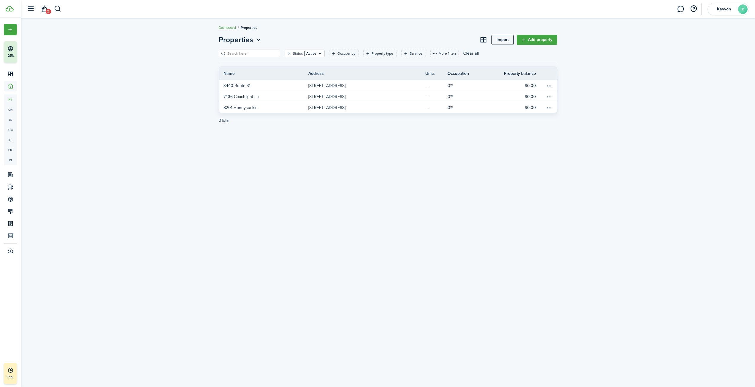
click at [521, 37] on link "Add property" at bounding box center [537, 40] width 40 height 10
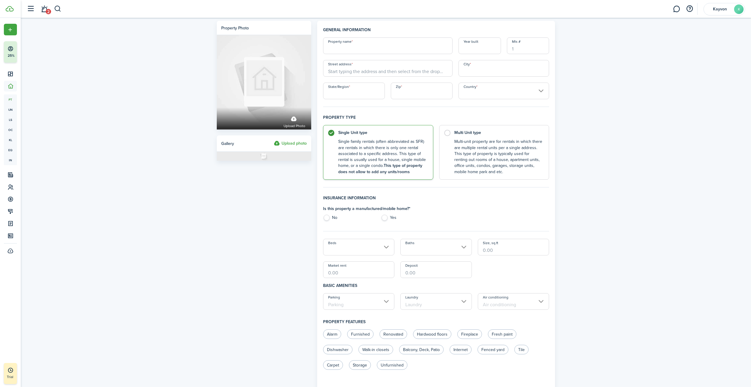
click at [359, 47] on input "Property name" at bounding box center [387, 45] width 129 height 17
type input "512"
click at [381, 74] on input "Street address" at bounding box center [387, 68] width 129 height 17
click at [366, 81] on span "[STREET_ADDRESS]" at bounding box center [351, 81] width 37 height 6
type input "[STREET_ADDRESS]"
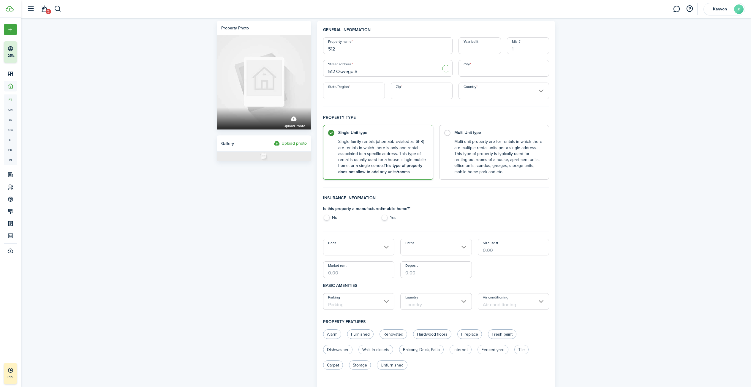
type input "[GEOGRAPHIC_DATA]"
type input "NY"
type input "13088"
type input "[GEOGRAPHIC_DATA]"
click at [606, 102] on div "Property photo Upload photo Gallery Upload photo General information Property n…" at bounding box center [386, 296] width 730 height 557
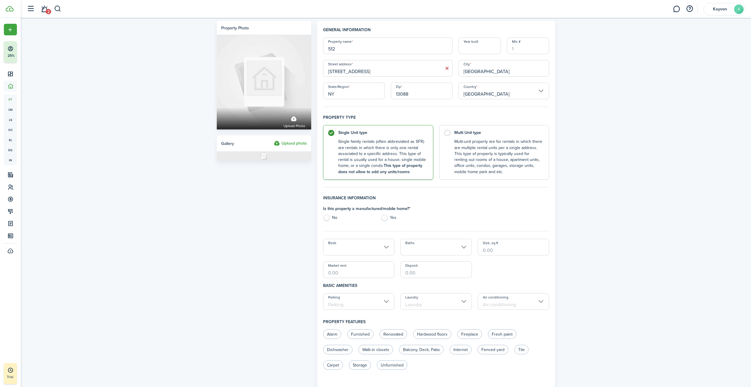
click at [328, 218] on label "No" at bounding box center [349, 219] width 52 height 9
radio input "true"
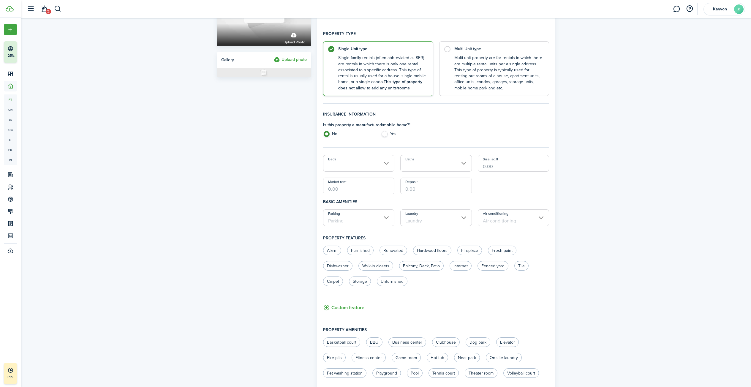
scroll to position [89, 0]
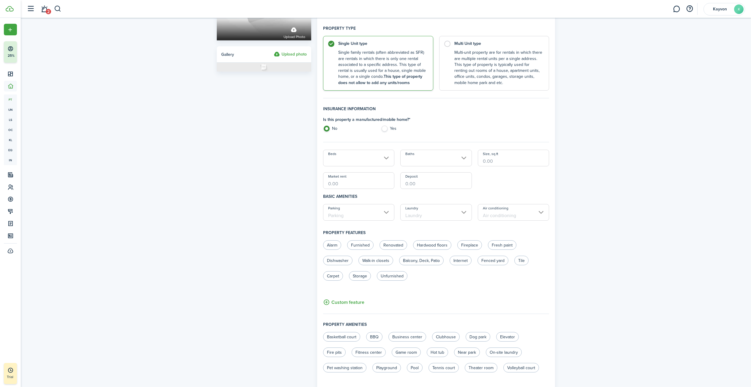
click at [384, 160] on input "Beds" at bounding box center [359, 158] width 72 height 17
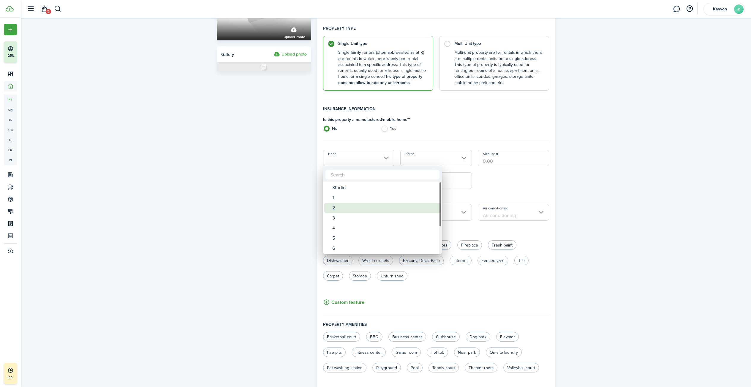
click at [374, 209] on div "2" at bounding box center [384, 208] width 105 height 10
type input "2"
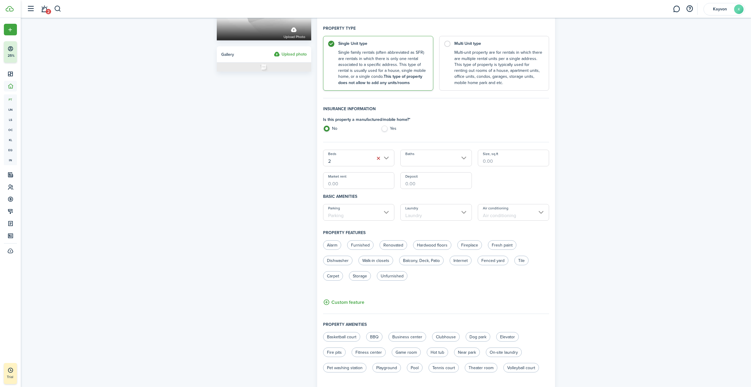
click at [467, 160] on input "Baths" at bounding box center [436, 158] width 72 height 17
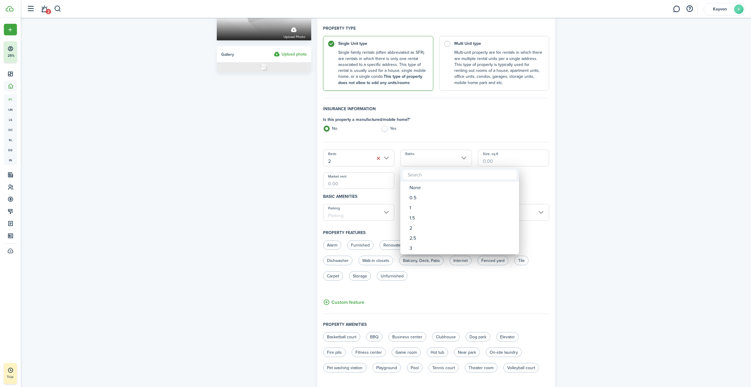
click at [427, 138] on div at bounding box center [376, 194] width 846 height 482
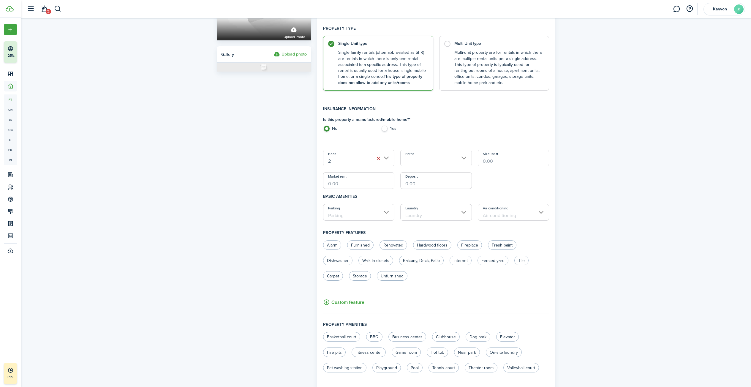
click at [451, 161] on input "Baths" at bounding box center [436, 158] width 72 height 17
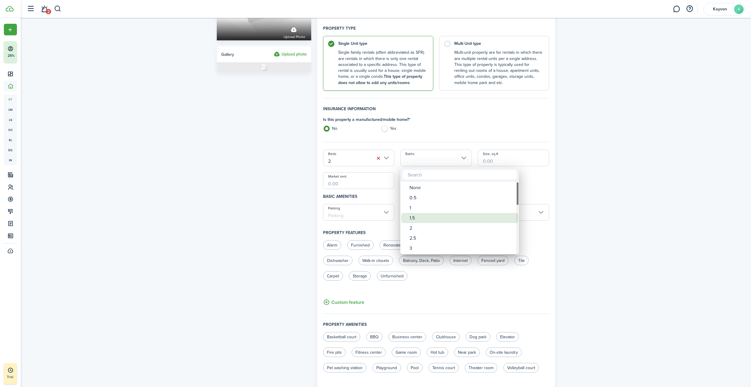
click at [423, 214] on div "1.5" at bounding box center [461, 218] width 105 height 10
type input "1.5"
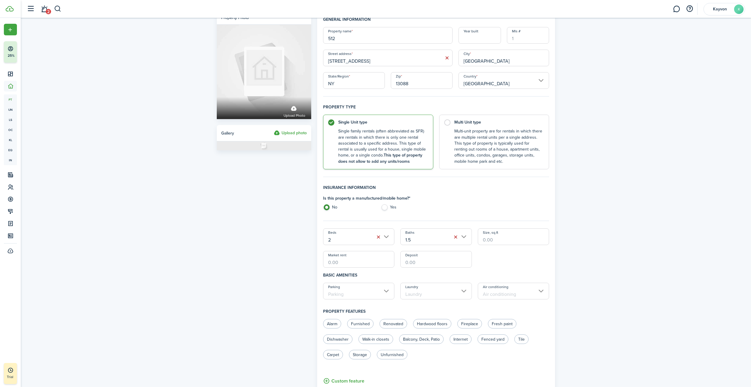
scroll to position [0, 0]
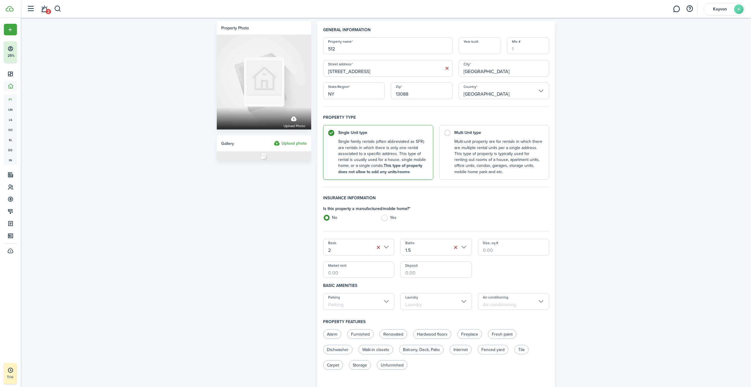
click at [378, 248] on button "button" at bounding box center [378, 247] width 8 height 8
click at [455, 248] on button "button" at bounding box center [455, 247] width 8 height 8
click at [446, 132] on label "Multi Unit type Multi-unit property are for rentals in which there are multiple…" at bounding box center [494, 150] width 110 height 55
radio input "false"
radio input "true"
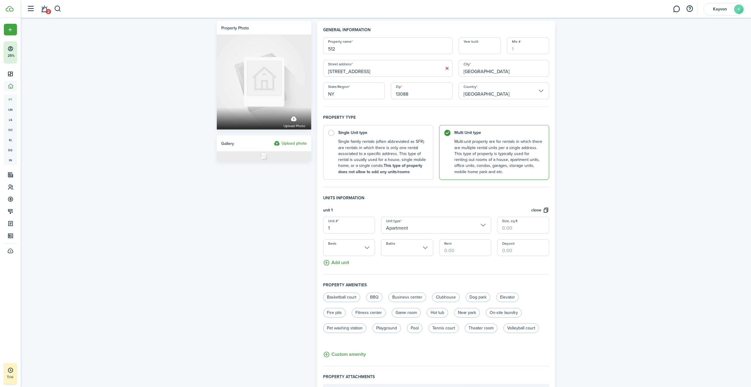
click at [360, 230] on input "1" at bounding box center [349, 225] width 52 height 17
click at [328, 260] on button "Add unit" at bounding box center [336, 261] width 26 height 10
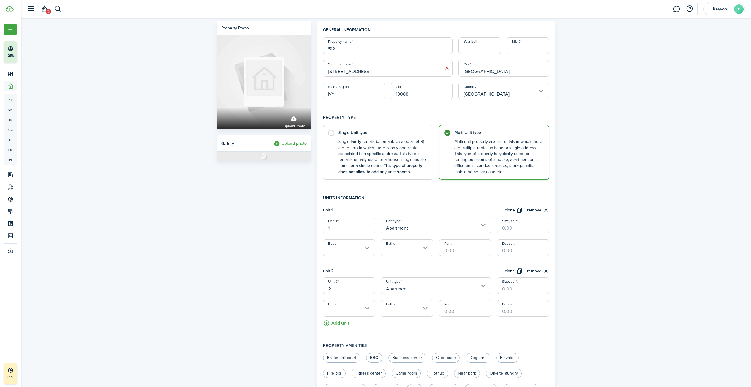
click at [338, 324] on button "Add unit" at bounding box center [336, 321] width 26 height 10
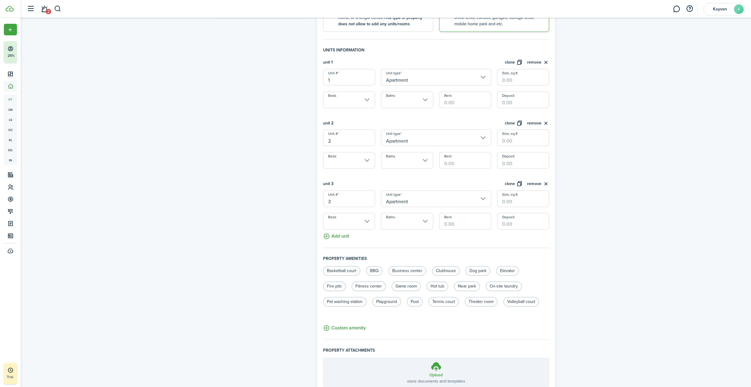
scroll to position [148, 0]
click at [345, 235] on button "Add unit" at bounding box center [336, 234] width 26 height 10
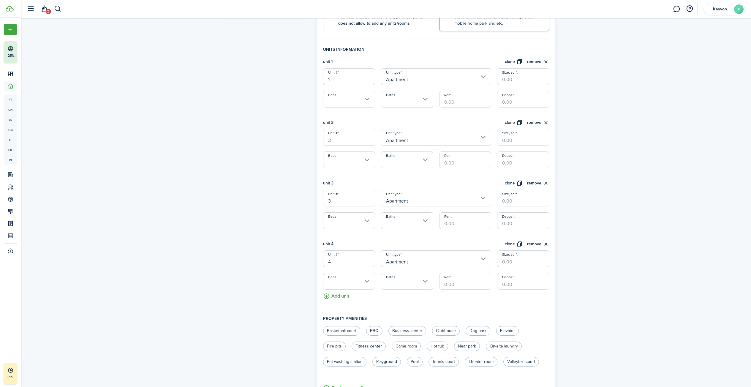
click at [343, 296] on button "Add unit" at bounding box center [336, 294] width 26 height 10
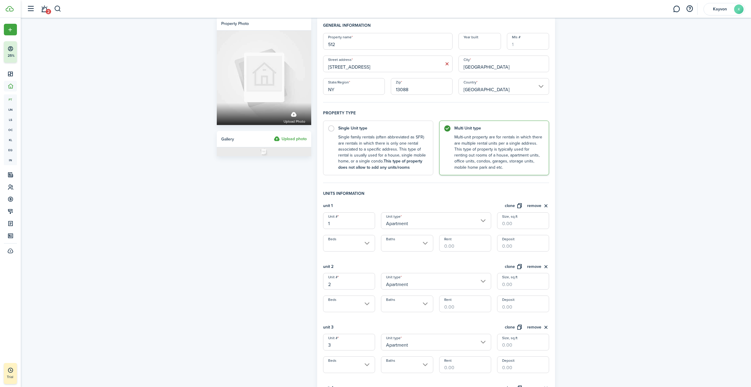
scroll to position [0, 0]
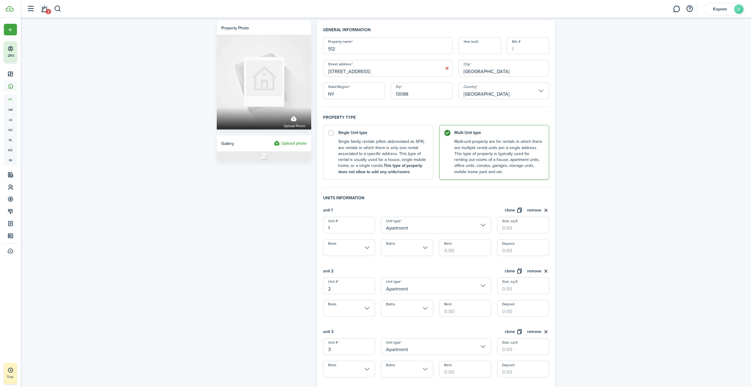
click at [349, 226] on input "1" at bounding box center [349, 225] width 52 height 17
click at [335, 230] on input "1" at bounding box center [349, 225] width 52 height 17
type input "d"
type input "1"
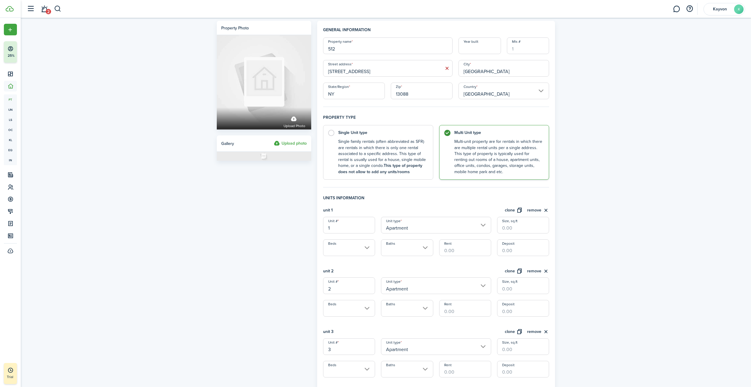
click at [420, 192] on div "General information Property name 512 Year built [GEOGRAPHIC_DATA] address [STR…" at bounding box center [436, 348] width 226 height 643
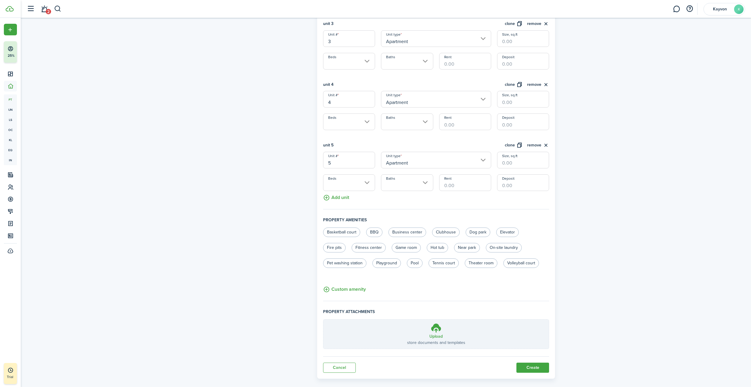
scroll to position [316, 0]
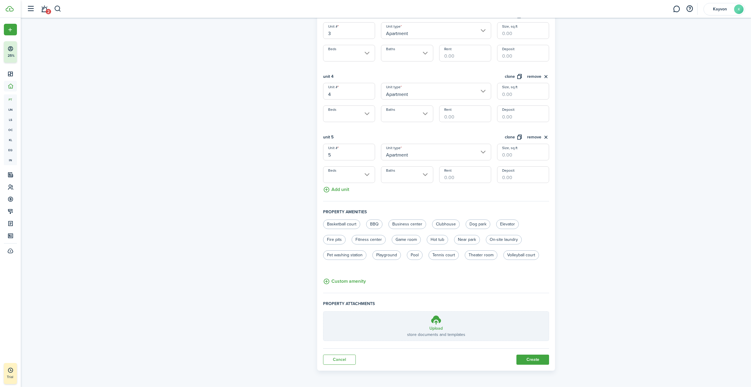
click at [524, 357] on button "Create" at bounding box center [532, 359] width 33 height 10
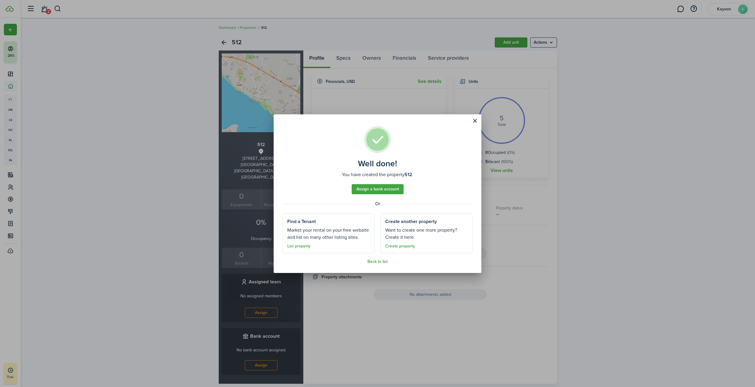
click at [474, 121] on button "Close modal" at bounding box center [475, 121] width 10 height 10
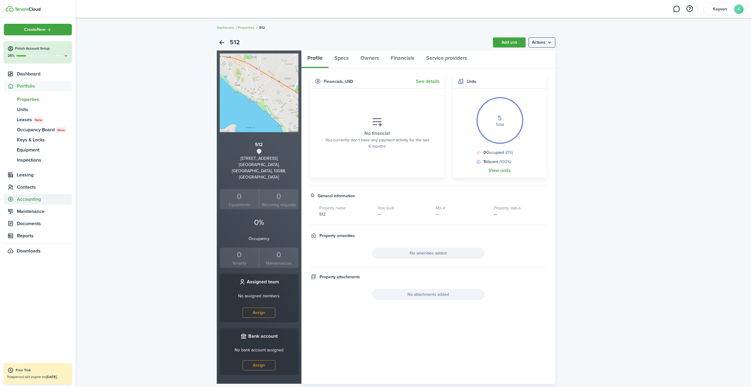
click at [22, 199] on span "Accounting" at bounding box center [44, 199] width 55 height 7
click at [43, 148] on span "Payments" at bounding box center [44, 145] width 55 height 7
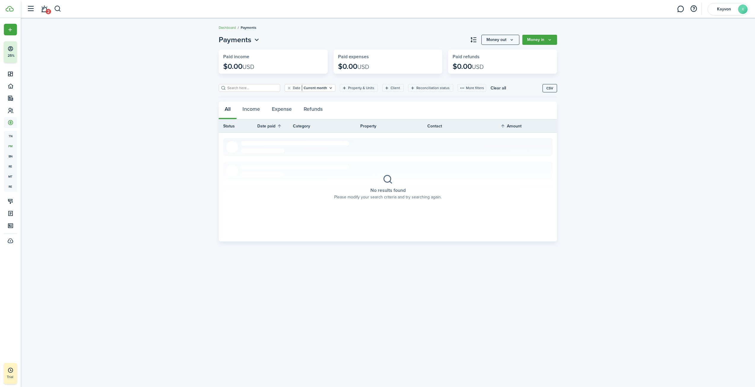
click at [550, 37] on button "Money in" at bounding box center [539, 40] width 35 height 10
click at [526, 74] on link "Recurring income" at bounding box center [531, 74] width 52 height 10
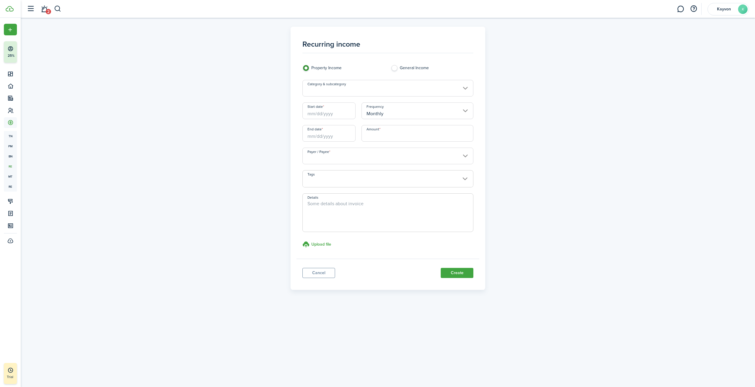
click at [326, 273] on link "Cancel" at bounding box center [318, 273] width 33 height 10
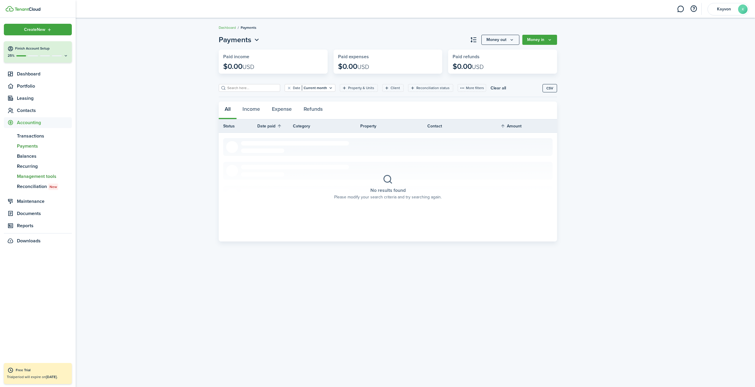
click at [59, 175] on span "Management tools" at bounding box center [44, 176] width 55 height 7
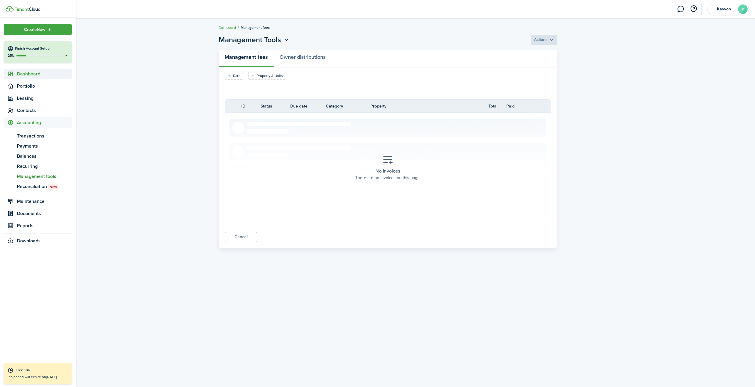
click at [33, 77] on span "Dashboard" at bounding box center [44, 73] width 55 height 7
click at [34, 84] on span "Overview" at bounding box center [44, 87] width 55 height 7
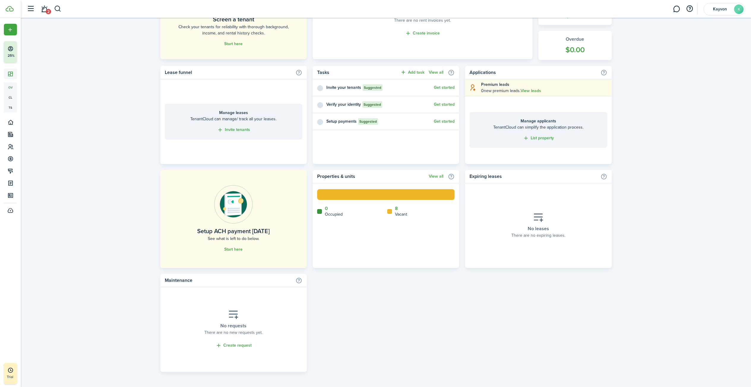
scroll to position [207, 0]
click at [232, 247] on link "Start here" at bounding box center [233, 248] width 18 height 5
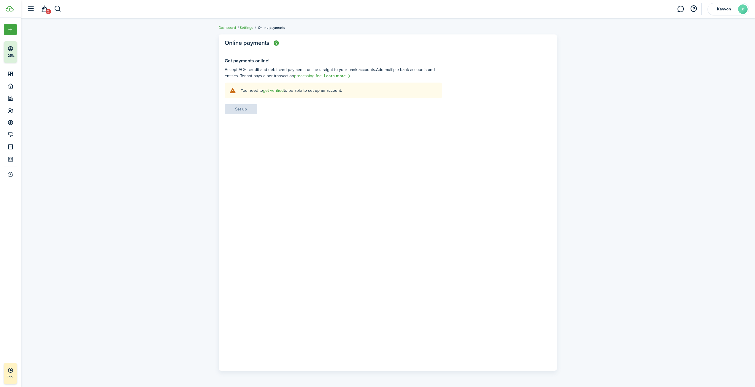
click at [358, 127] on panel-main-body "Get payments online! Accept ACH, credit and debit card payments online straight…" at bounding box center [388, 214] width 338 height 312
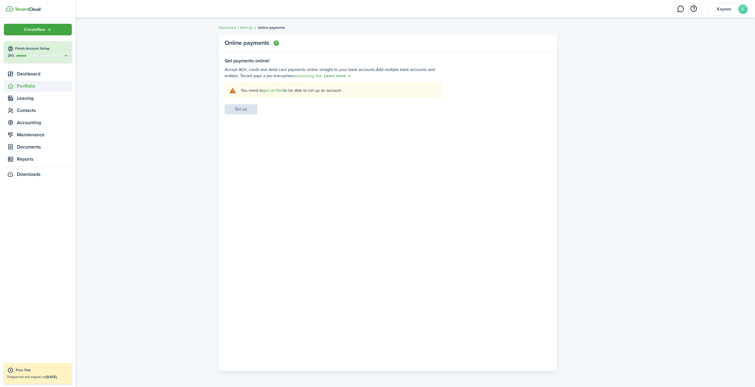
click at [28, 88] on span "Portfolio" at bounding box center [44, 86] width 55 height 7
click at [34, 56] on div at bounding box center [33, 55] width 10 height 1
click at [39, 76] on span "Dashboard" at bounding box center [44, 73] width 55 height 7
click at [37, 85] on span "Overview" at bounding box center [44, 87] width 55 height 7
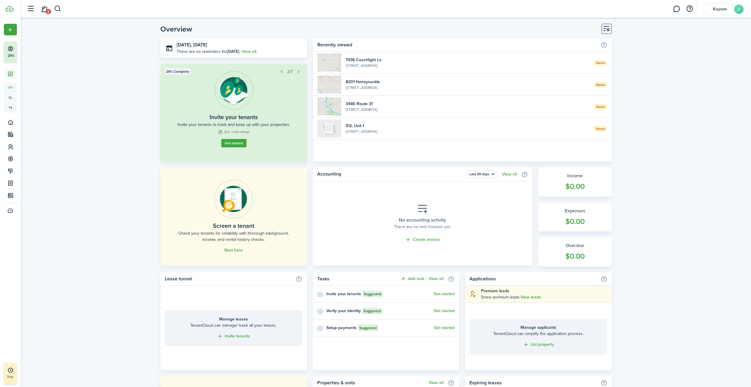
click at [605, 31] on button "Customise" at bounding box center [606, 29] width 10 height 10
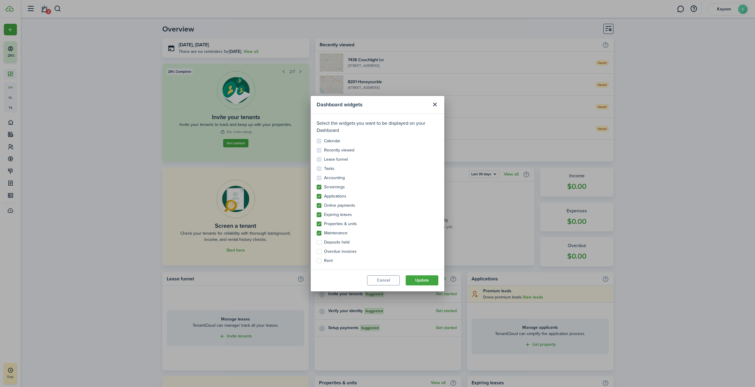
click at [436, 104] on button "Close modal" at bounding box center [435, 104] width 10 height 10
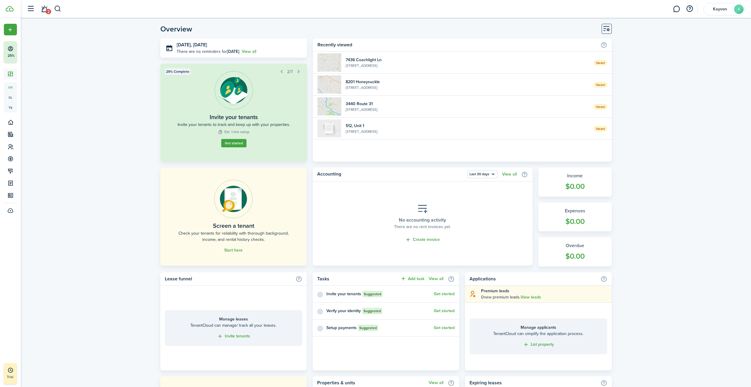
click at [398, 65] on widget-list-item-description "[STREET_ADDRESS]" at bounding box center [466, 65] width 243 height 5
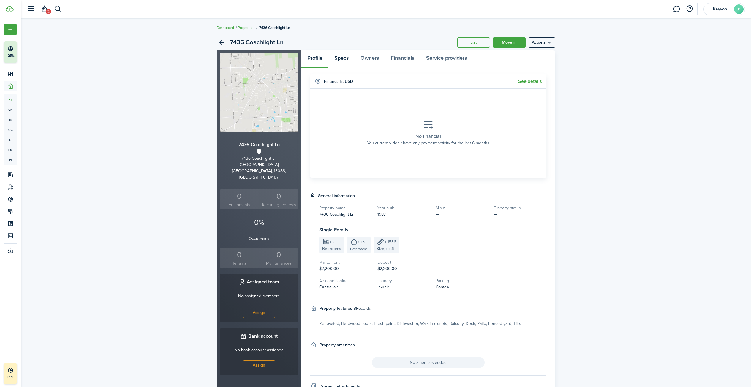
click at [339, 61] on link "Specs" at bounding box center [341, 59] width 26 height 18
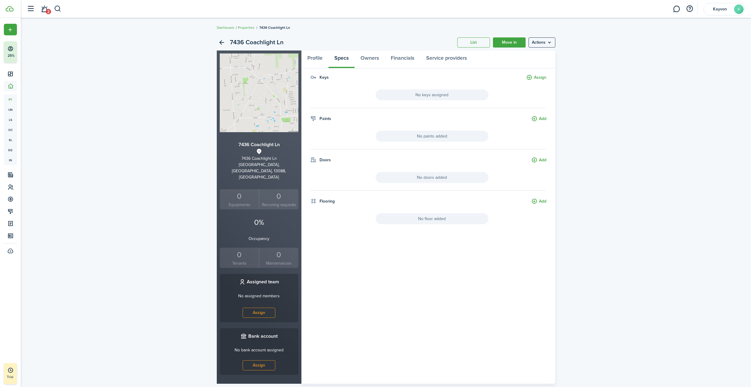
click at [537, 205] on tooltip-wrapper "Add" at bounding box center [538, 202] width 15 height 9
click at [537, 201] on button "Add" at bounding box center [538, 201] width 15 height 7
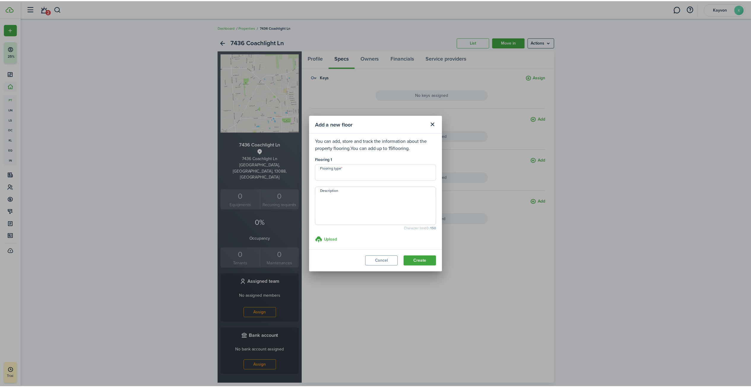
scroll to position [3, 0]
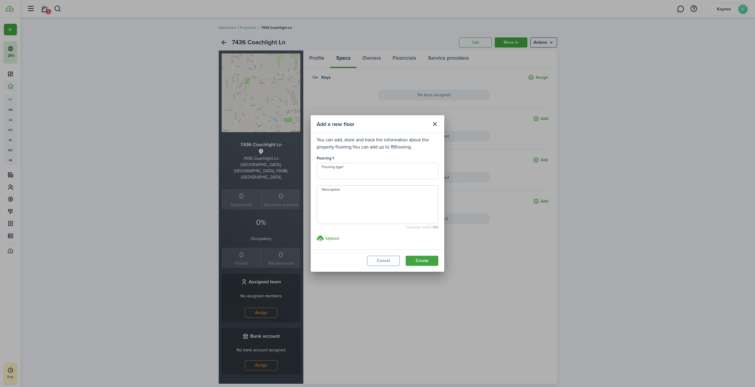
click at [389, 256] on button "Cancel" at bounding box center [383, 261] width 33 height 10
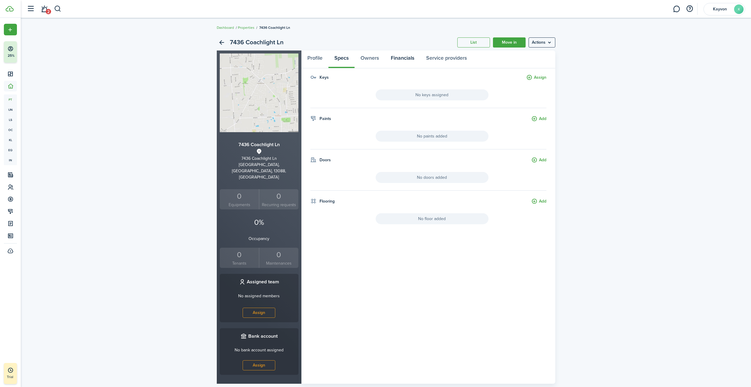
click at [402, 58] on link "Financials" at bounding box center [402, 59] width 35 height 18
click at [452, 55] on link "Service providers" at bounding box center [446, 59] width 53 height 18
click at [408, 58] on link "Financials" at bounding box center [402, 59] width 35 height 18
click at [361, 57] on link "Owners" at bounding box center [369, 59] width 30 height 18
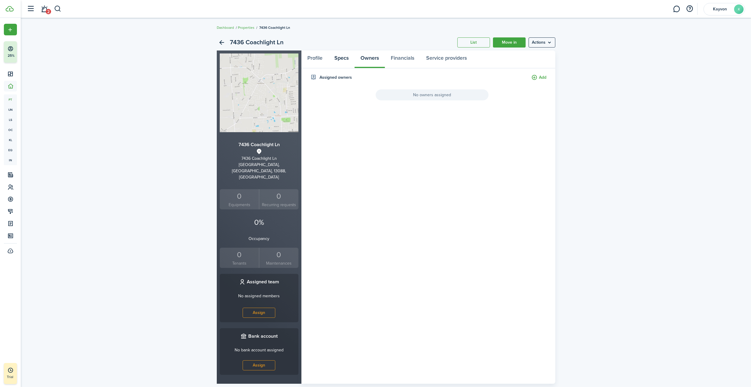
click at [345, 56] on link "Specs" at bounding box center [341, 59] width 26 height 18
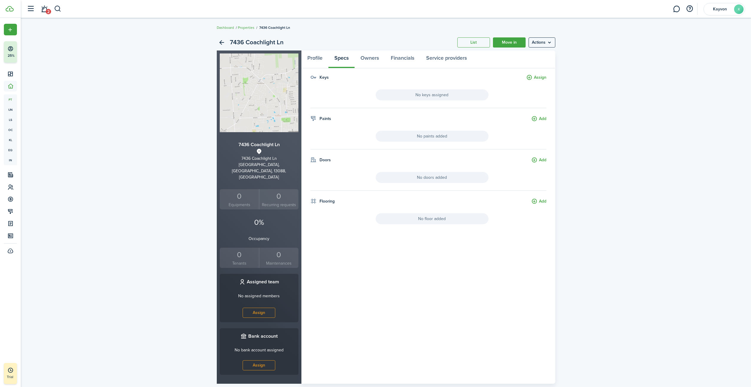
drag, startPoint x: 345, startPoint y: 56, endPoint x: 357, endPoint y: 35, distance: 23.9
click at [357, 35] on div "7436 Coachlight Ln List Move in Actions" at bounding box center [386, 42] width 338 height 16
click at [459, 58] on link "Service providers" at bounding box center [446, 59] width 53 height 18
click at [314, 58] on link "Profile" at bounding box center [314, 59] width 27 height 18
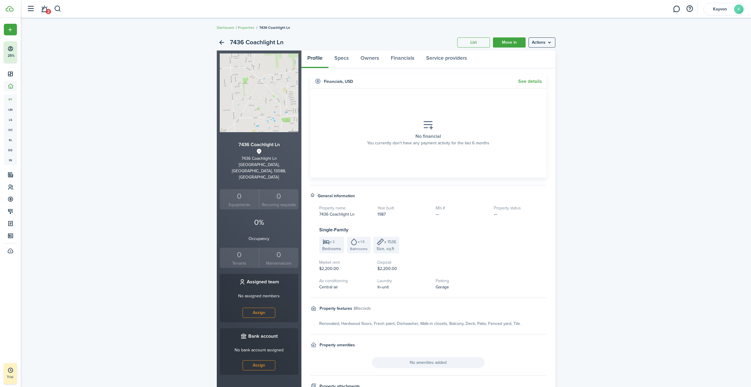
click at [521, 81] on link "See details" at bounding box center [530, 81] width 24 height 5
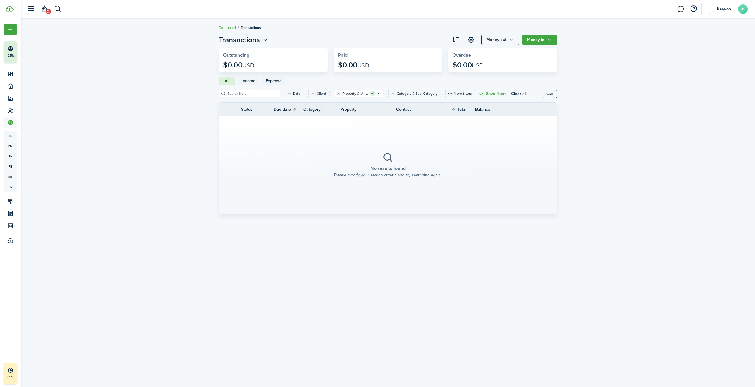
click at [487, 40] on button "Money out" at bounding box center [500, 40] width 38 height 10
click at [485, 60] on link "Expense payment" at bounding box center [494, 63] width 52 height 10
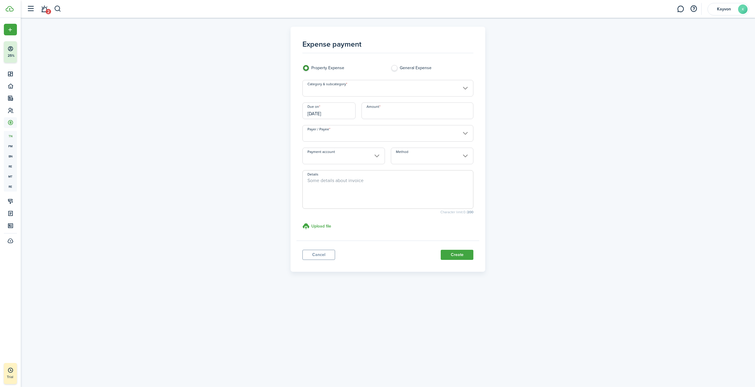
click at [373, 135] on input "Payer / Payee" at bounding box center [387, 133] width 171 height 17
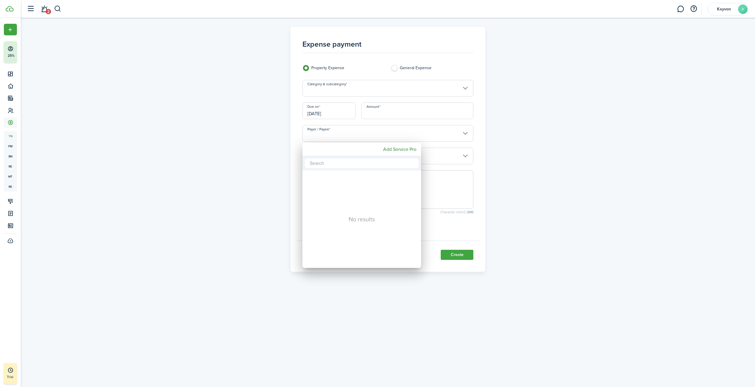
click at [385, 85] on div at bounding box center [378, 194] width 850 height 482
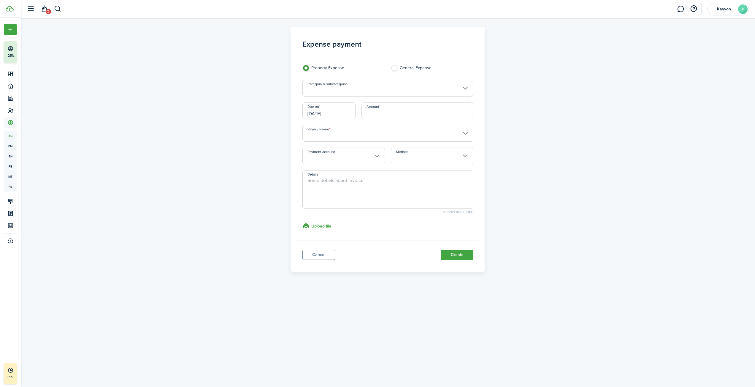
click at [386, 88] on input "Category & subcategory" at bounding box center [387, 88] width 171 height 17
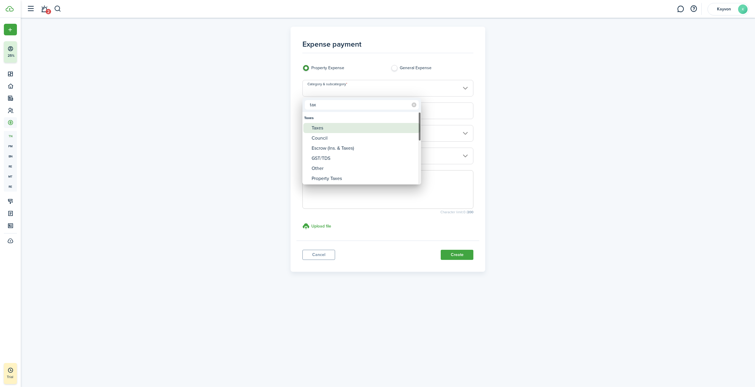
type input "tax"
click at [381, 124] on div "Taxes" at bounding box center [364, 128] width 105 height 10
type input "Taxes"
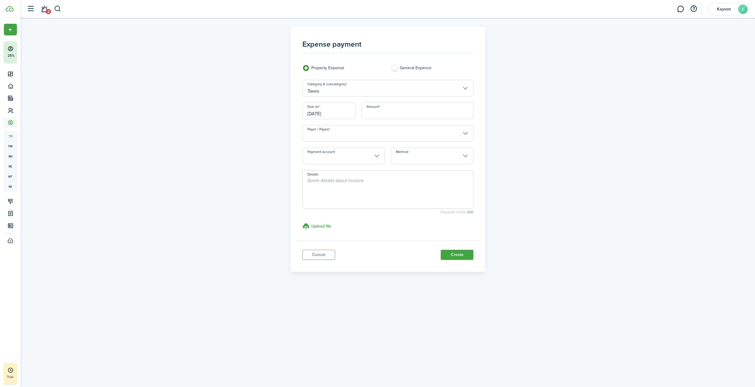
click at [380, 107] on input "Amount" at bounding box center [418, 110] width 112 height 17
click at [378, 68] on label "Property Expense" at bounding box center [343, 69] width 83 height 9
click at [314, 256] on link "Cancel" at bounding box center [318, 255] width 33 height 10
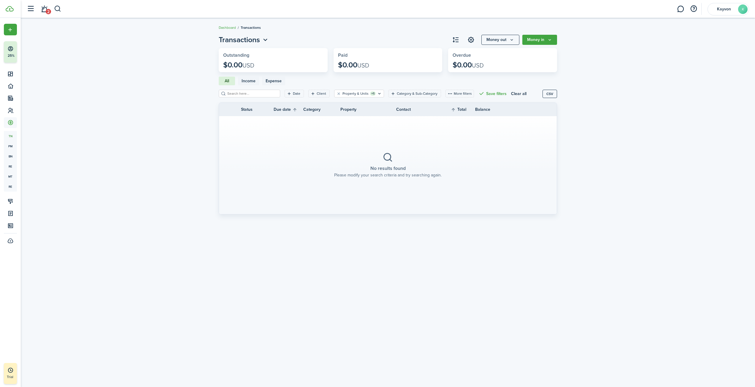
click at [680, 128] on invoice-list "Transactions Money out Money in Outstanding $0.00 USD Paid $0.00 USD Overdue $0…" at bounding box center [388, 127] width 734 height 192
click at [210, 91] on invoice-list "Transactions Money out Money in Outstanding $0.00 USD Paid $0.00 USD Overdue $0…" at bounding box center [388, 127] width 734 height 192
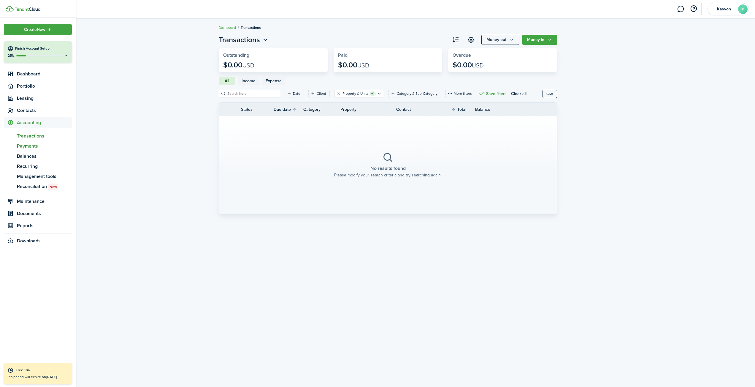
click at [36, 145] on span "Payments" at bounding box center [44, 145] width 55 height 7
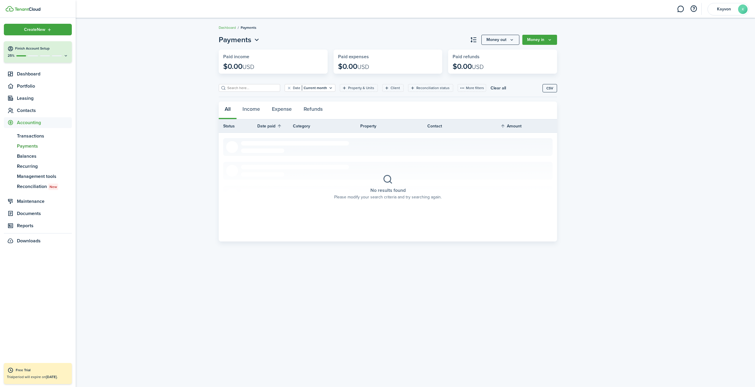
click at [39, 58] on div "25%" at bounding box center [37, 55] width 61 height 5
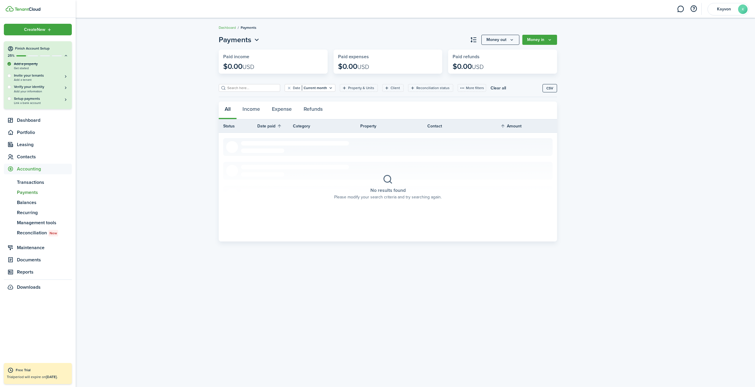
click at [47, 169] on span "Accounting" at bounding box center [44, 168] width 55 height 7
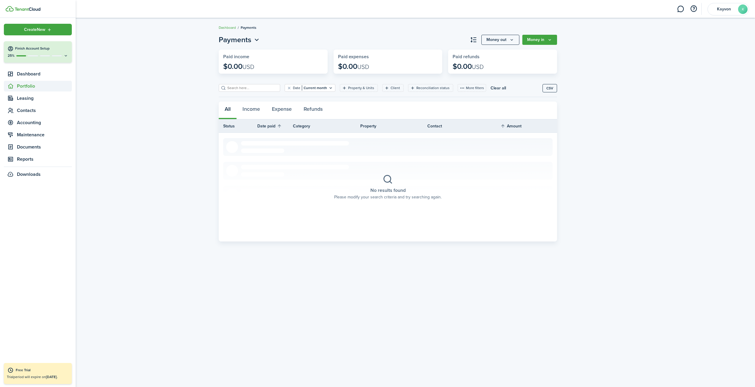
click at [18, 87] on span "Portfolio" at bounding box center [44, 86] width 55 height 7
click at [37, 98] on span "Properties" at bounding box center [44, 99] width 55 height 7
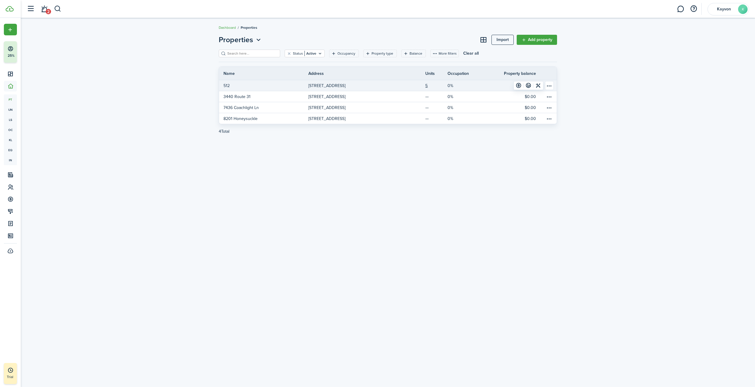
click at [383, 86] on link "[STREET_ADDRESS]" at bounding box center [352, 85] width 89 height 11
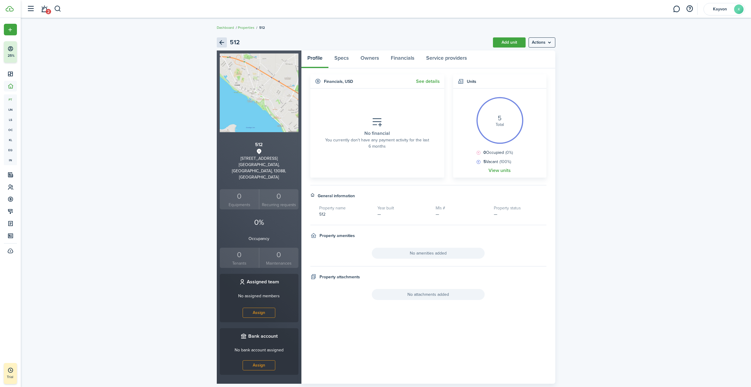
click at [220, 43] on link "Back" at bounding box center [222, 42] width 10 height 10
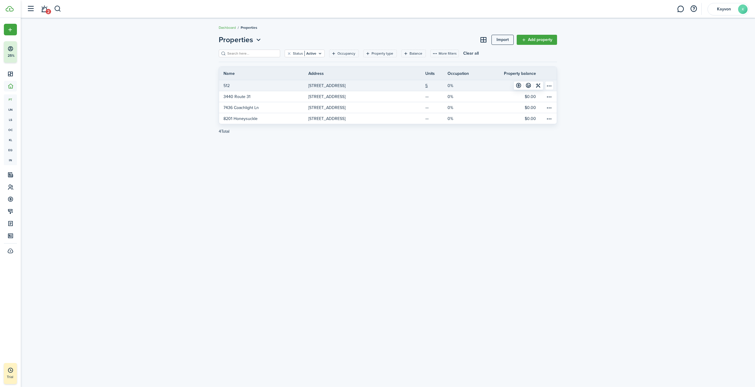
click at [258, 88] on link "512" at bounding box center [263, 85] width 89 height 11
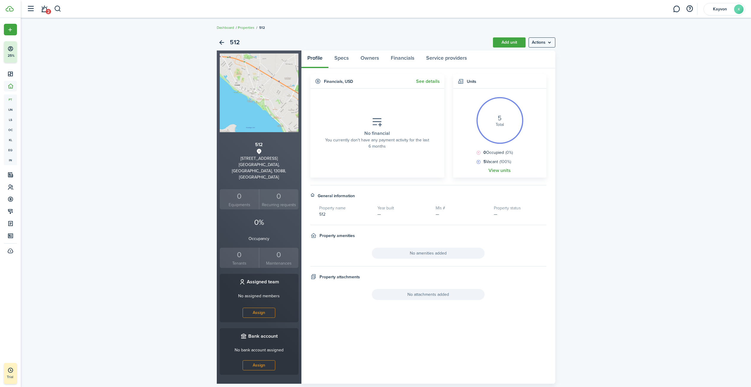
click at [499, 46] on link "Add unit" at bounding box center [509, 42] width 33 height 10
click at [552, 45] on menu-btn "Actions" at bounding box center [541, 42] width 27 height 10
click at [538, 56] on link "Edit property" at bounding box center [529, 55] width 52 height 10
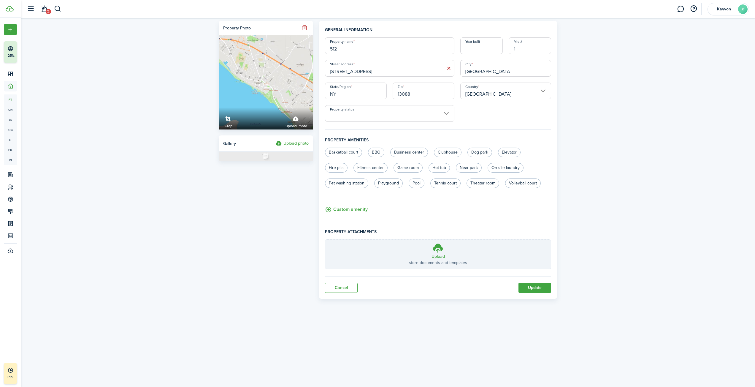
click at [446, 114] on input "Property status" at bounding box center [389, 113] width 129 height 17
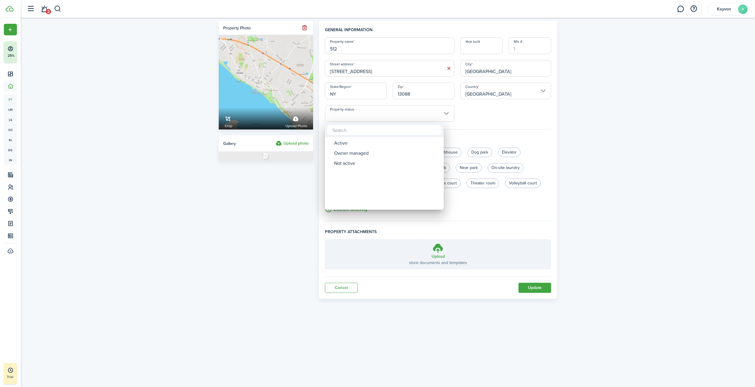
click at [479, 114] on div at bounding box center [378, 194] width 850 height 482
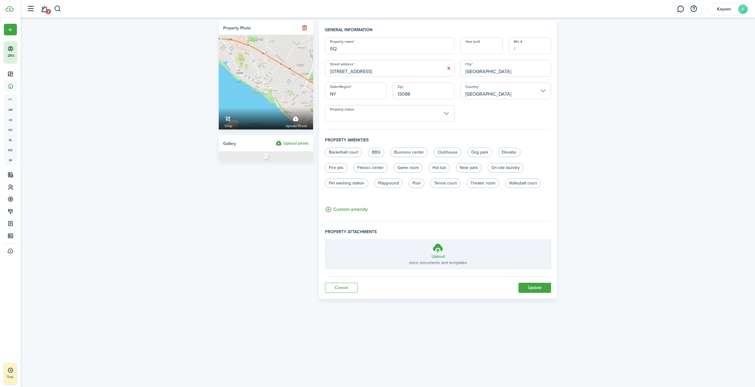
click at [549, 285] on button "Update" at bounding box center [535, 288] width 33 height 10
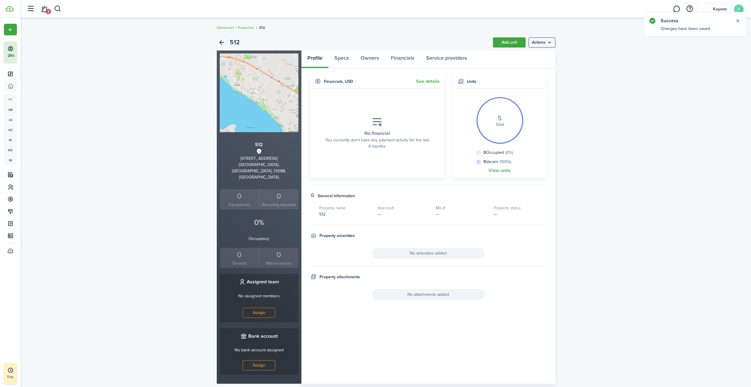
click at [464, 83] on widget-header "Units" at bounding box center [499, 81] width 93 height 14
click at [502, 169] on link "View units" at bounding box center [499, 170] width 22 height 5
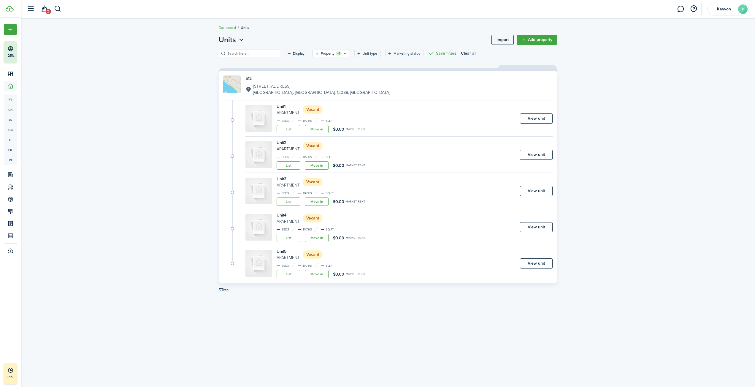
click at [526, 114] on link "View unit" at bounding box center [536, 118] width 33 height 10
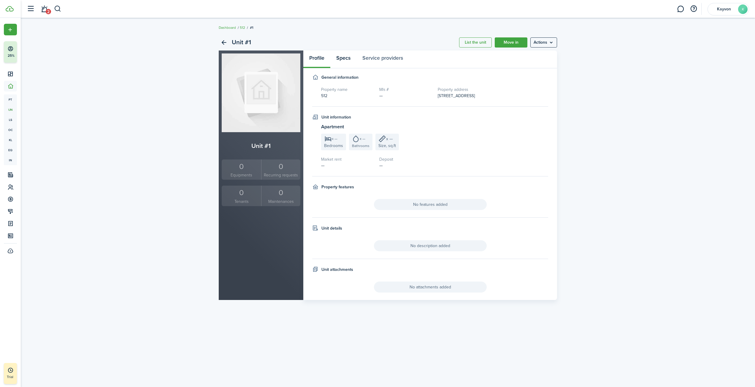
click at [348, 58] on link "Specs" at bounding box center [343, 59] width 26 height 18
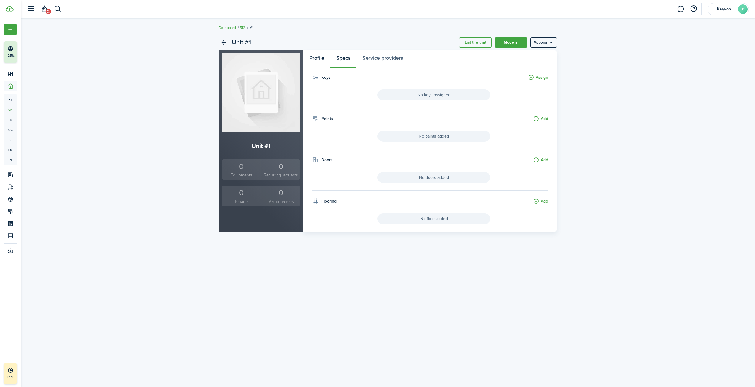
click at [329, 61] on link "Profile" at bounding box center [316, 59] width 27 height 18
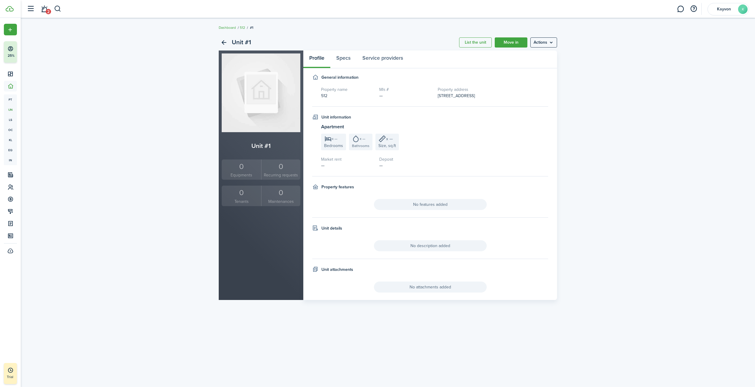
click at [372, 92] on h5 "Property name" at bounding box center [347, 89] width 52 height 6
click at [341, 273] on div "Unit attachments" at bounding box center [430, 273] width 236 height 15
click at [343, 269] on h4 "Unit attachments" at bounding box center [337, 269] width 32 height 6
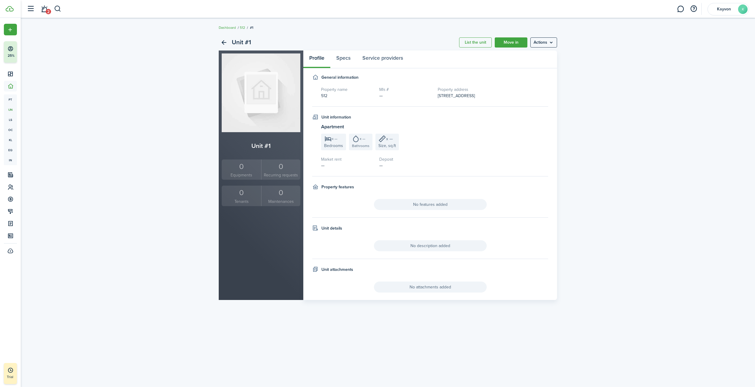
click at [389, 142] on span "Size, sq.ft" at bounding box center [387, 145] width 18 height 6
click at [347, 58] on link "Specs" at bounding box center [343, 59] width 26 height 18
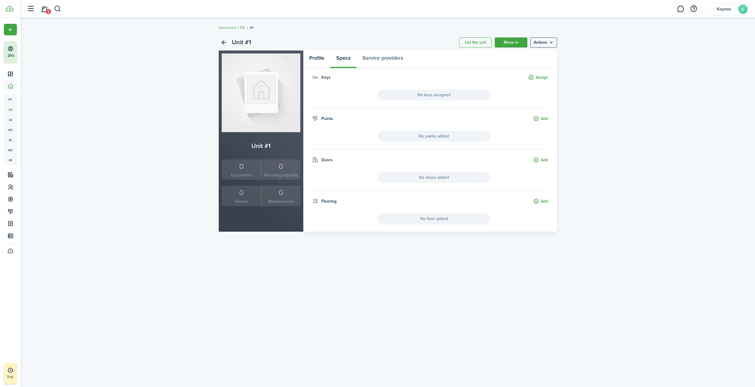
click at [329, 59] on link "Profile" at bounding box center [316, 59] width 27 height 18
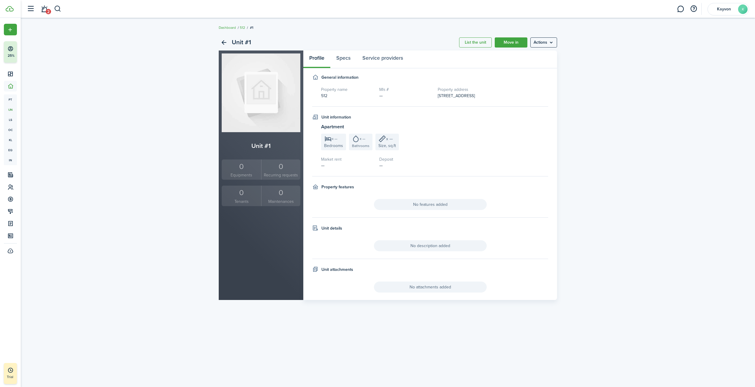
click at [539, 37] on div "Unit #1 List the unit Move in Actions" at bounding box center [388, 42] width 338 height 16
click at [540, 40] on menu-btn "Actions" at bounding box center [543, 42] width 27 height 10
click at [537, 54] on link "Edit unit" at bounding box center [531, 55] width 52 height 10
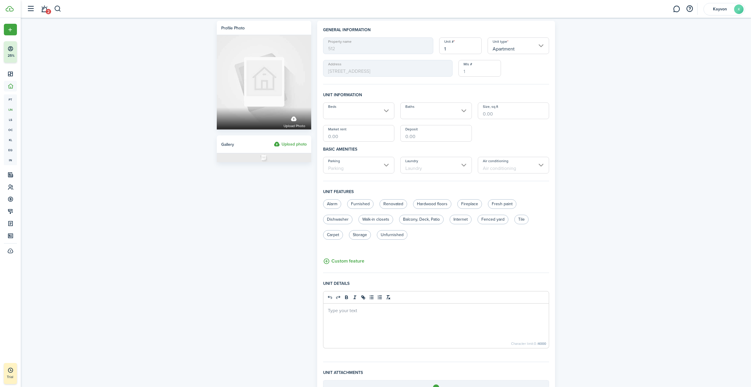
click at [44, 8] on link "2" at bounding box center [44, 8] width 11 height 15
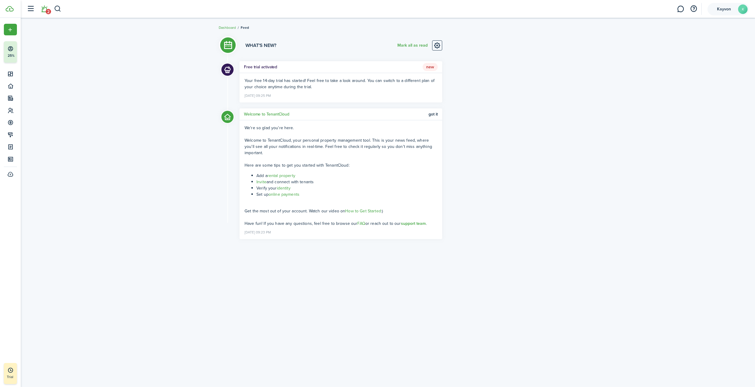
click at [719, 7] on span "Kayvon" at bounding box center [724, 9] width 24 height 4
click at [694, 49] on link "Settings" at bounding box center [701, 48] width 33 height 10
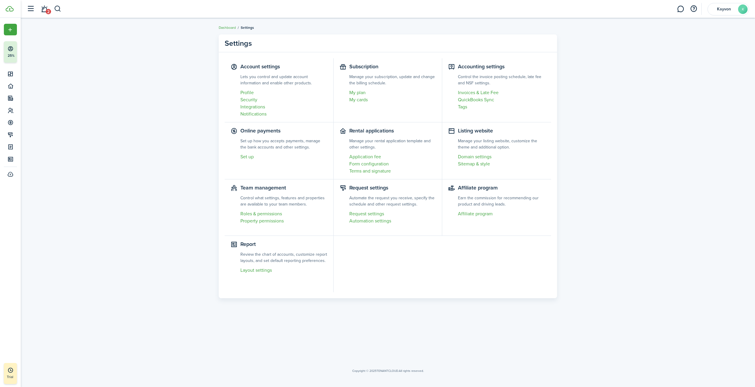
click at [358, 94] on link "My plan" at bounding box center [392, 92] width 87 height 7
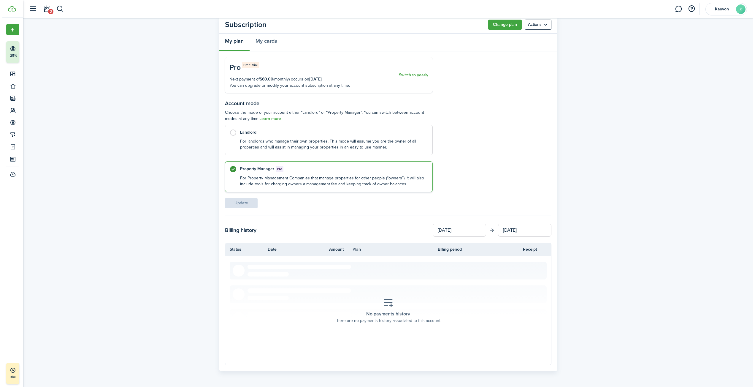
scroll to position [19, 0]
click at [508, 24] on button "Change plan" at bounding box center [503, 24] width 34 height 10
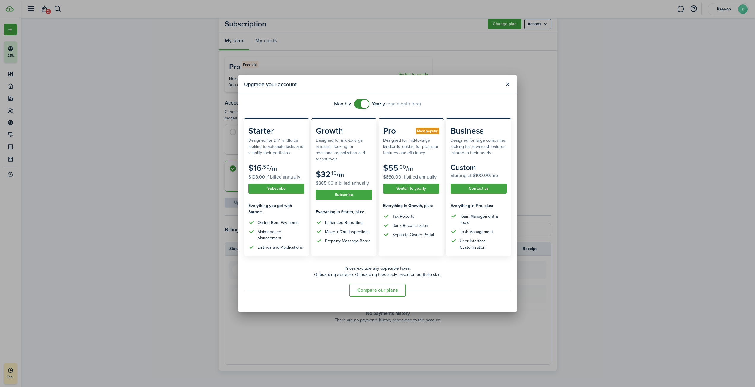
click at [394, 292] on button "Compare our plans" at bounding box center [377, 289] width 56 height 13
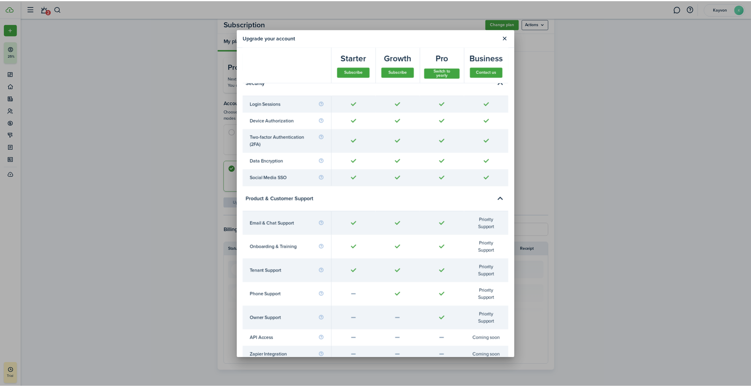
scroll to position [2359, 0]
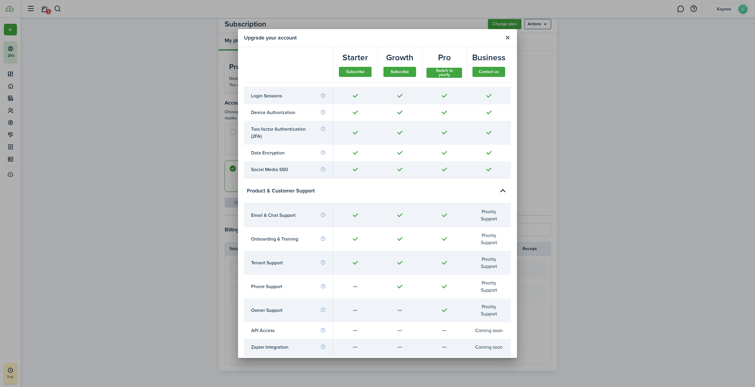
click at [505, 34] on button "Close modal" at bounding box center [508, 38] width 10 height 10
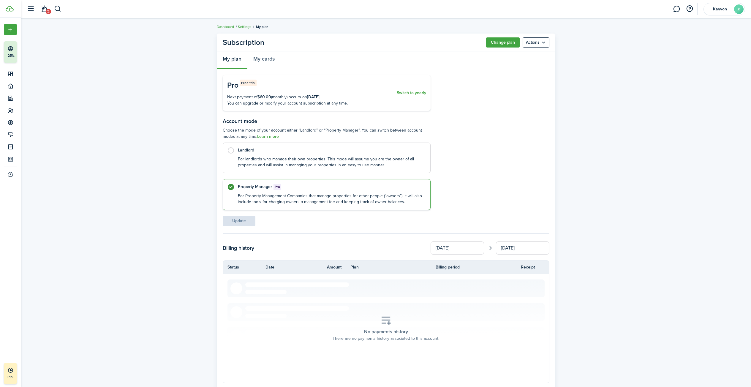
scroll to position [0, 0]
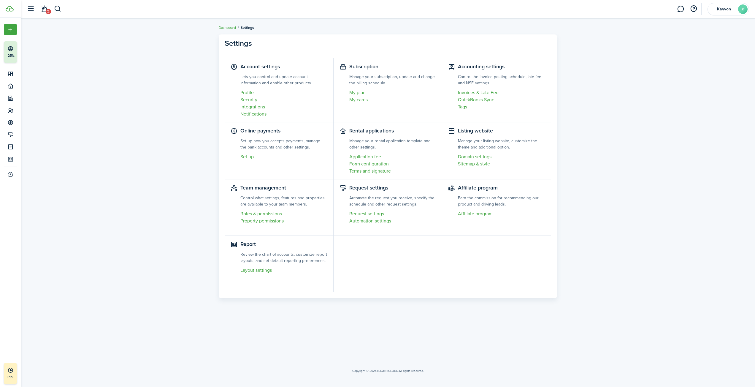
click at [251, 93] on link "Profile" at bounding box center [283, 92] width 87 height 7
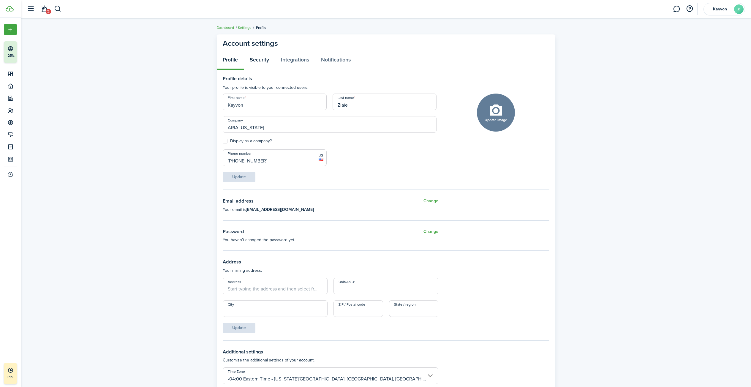
click at [259, 64] on link "Security" at bounding box center [259, 61] width 31 height 18
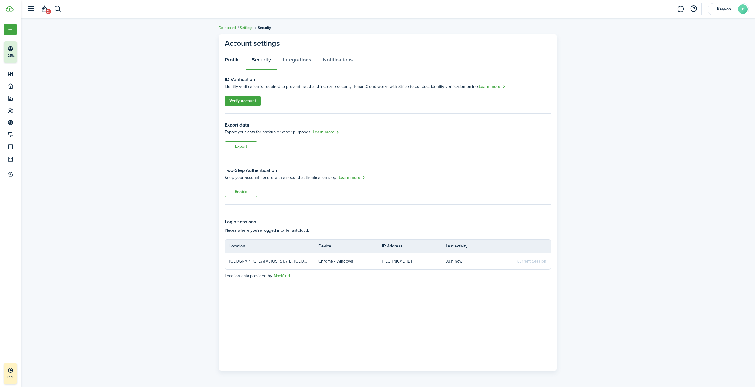
click at [232, 66] on link "Profile" at bounding box center [232, 61] width 27 height 18
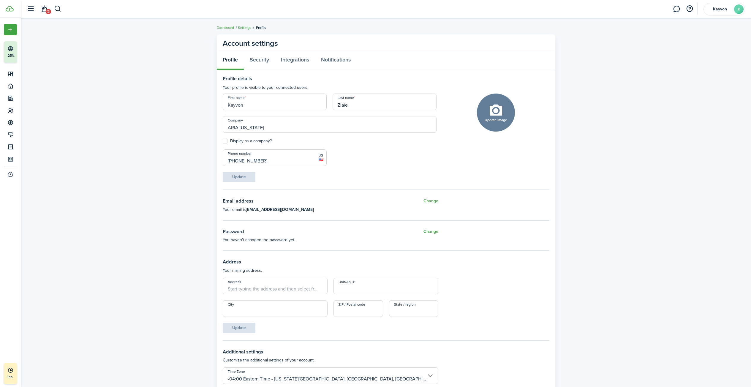
click at [226, 140] on label "Display as a company?" at bounding box center [247, 141] width 49 height 5
click at [223, 141] on input "Display as a company?" at bounding box center [222, 141] width 0 height 0
click at [225, 142] on label "Display as a company?" at bounding box center [247, 141] width 49 height 5
click at [223, 141] on input "Display as a company?" at bounding box center [222, 141] width 0 height 0
checkbox input "false"
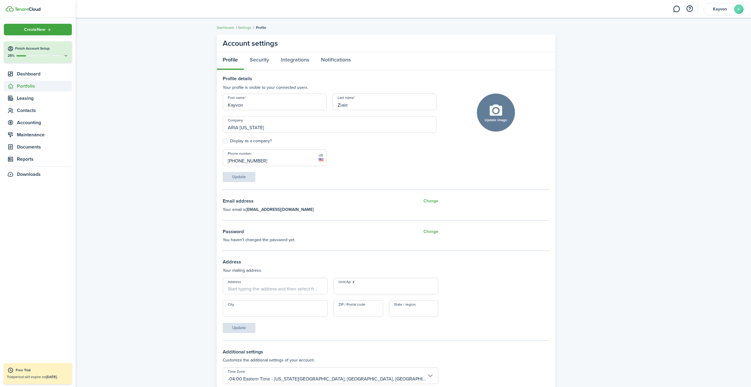
click at [39, 86] on span "Portfolio" at bounding box center [44, 86] width 55 height 7
click at [47, 104] on link "pt Properties" at bounding box center [38, 99] width 68 height 10
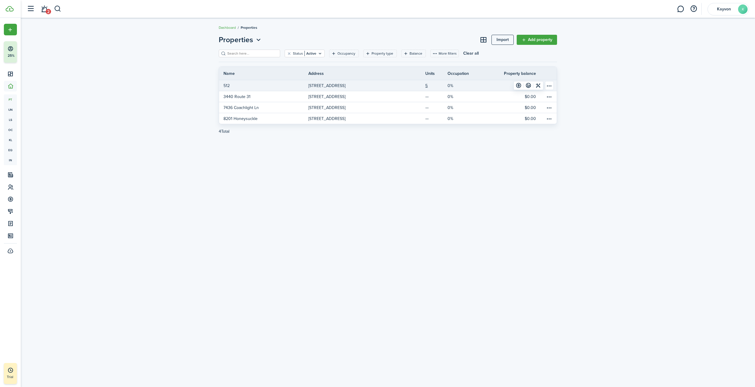
click at [336, 87] on p "[STREET_ADDRESS]" at bounding box center [326, 86] width 37 height 6
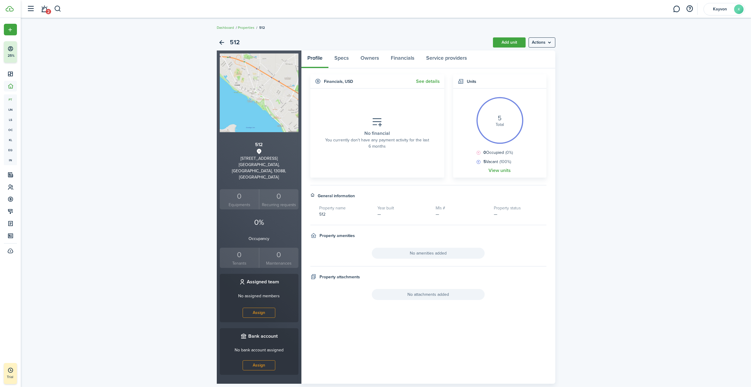
click at [493, 171] on link "View units" at bounding box center [499, 170] width 22 height 5
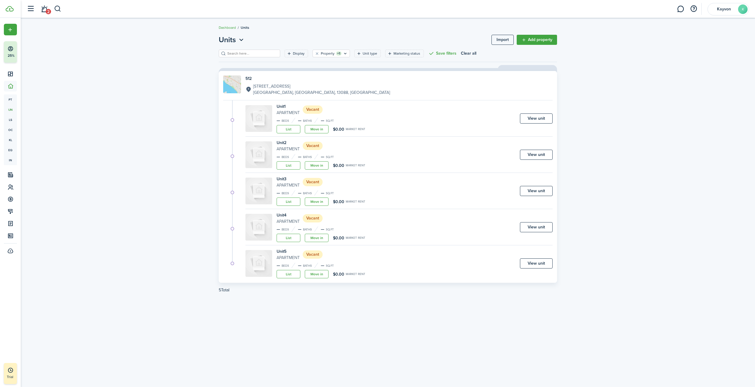
click at [538, 120] on link "View unit" at bounding box center [536, 118] width 33 height 10
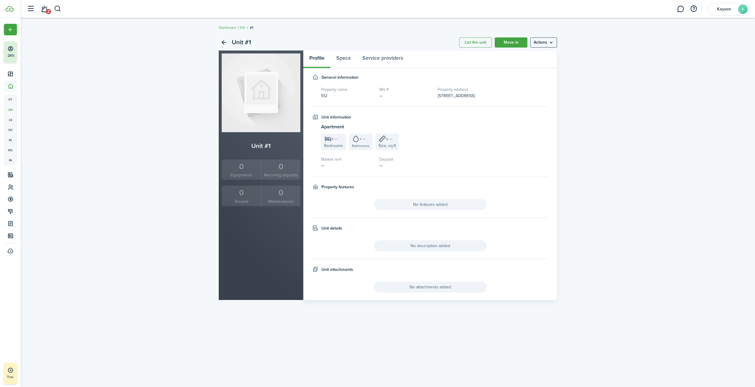
click at [541, 44] on menu-btn "Actions" at bounding box center [543, 42] width 27 height 10
click at [533, 56] on link "Edit unit" at bounding box center [531, 55] width 52 height 10
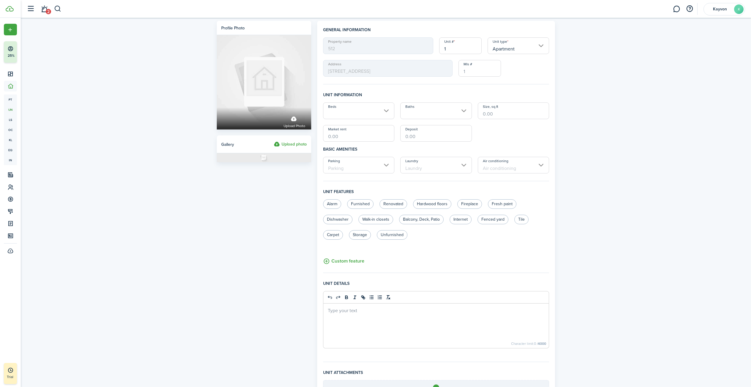
click at [459, 49] on input "1" at bounding box center [460, 45] width 42 height 17
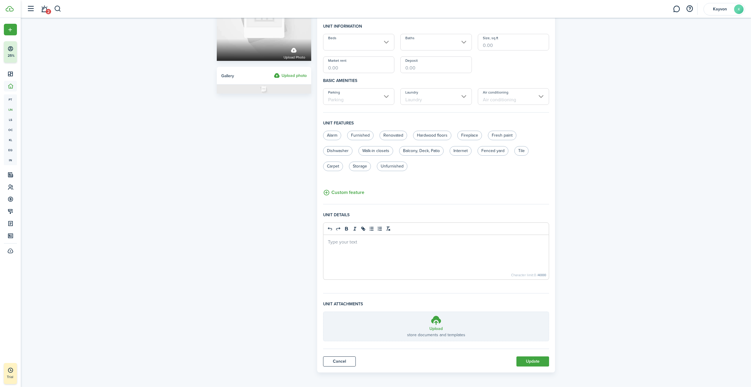
scroll to position [70, 0]
type input "B"
click at [528, 360] on button "Update" at bounding box center [532, 359] width 33 height 10
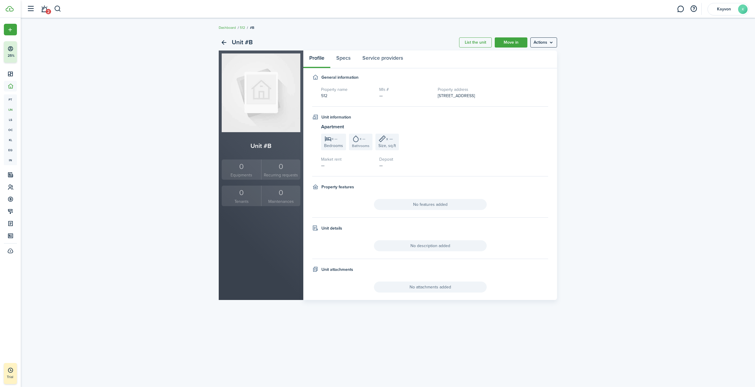
click at [547, 46] on menu-btn "Actions" at bounding box center [543, 42] width 27 height 10
click at [536, 56] on link "Edit unit" at bounding box center [531, 55] width 52 height 10
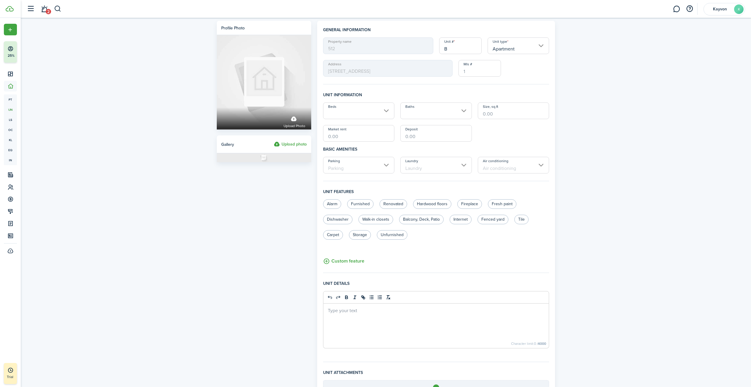
click at [386, 115] on input "Beds" at bounding box center [359, 110] width 72 height 17
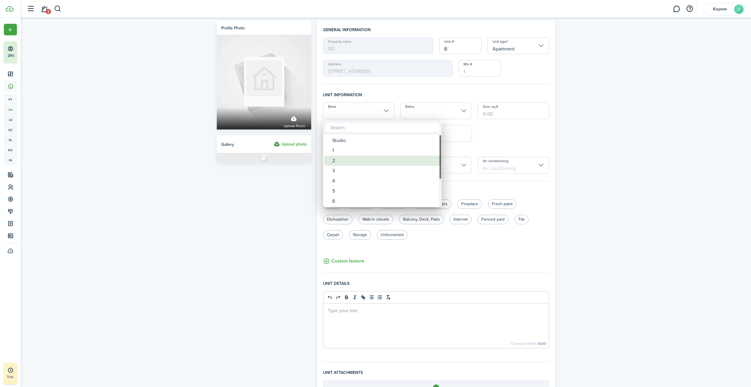
click at [354, 156] on div "2" at bounding box center [384, 161] width 105 height 10
type input "2"
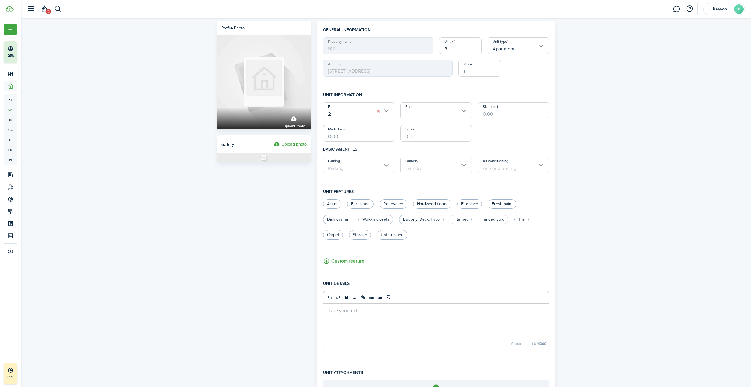
click at [450, 115] on input "Baths" at bounding box center [436, 110] width 72 height 17
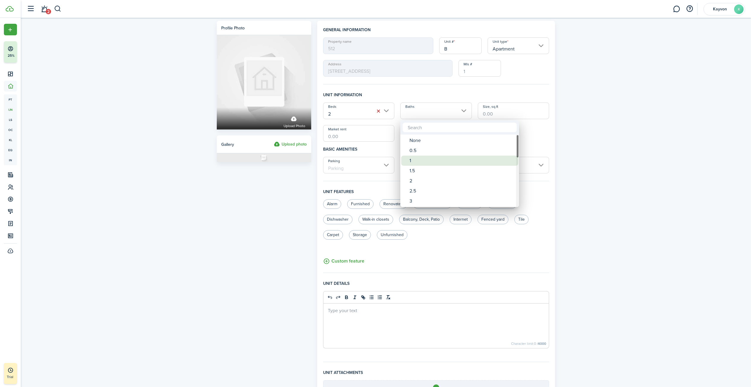
click at [423, 160] on div "1" at bounding box center [461, 161] width 105 height 10
type input "1"
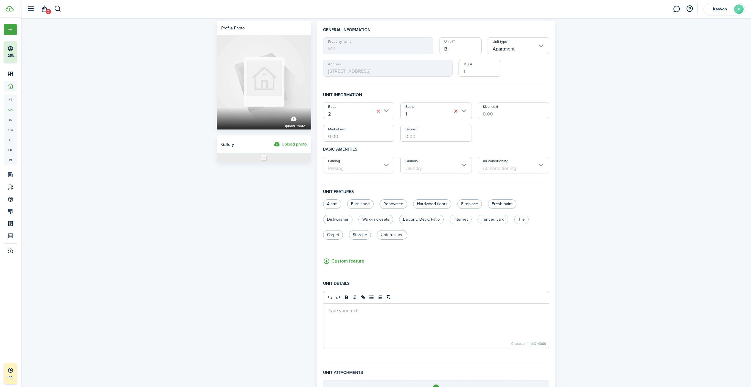
click at [387, 166] on input "Parking" at bounding box center [359, 165] width 72 height 17
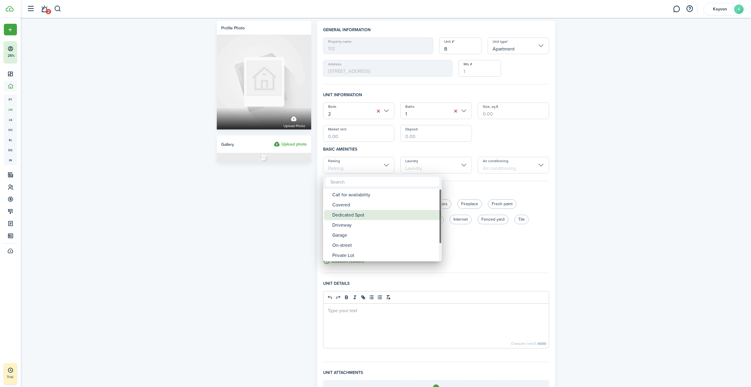
click at [387, 219] on div "Dedicated Spot" at bounding box center [384, 215] width 105 height 10
type input "Dedicated Spot"
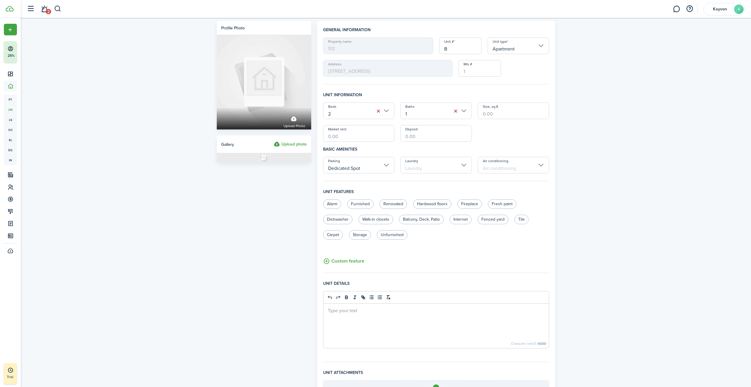
click at [437, 168] on input "Laundry" at bounding box center [436, 165] width 72 height 17
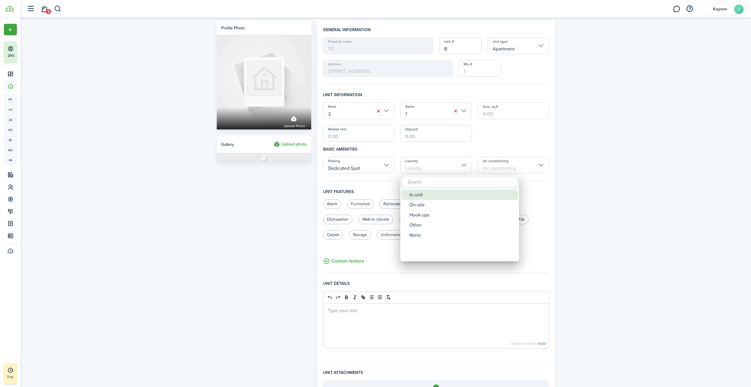
click at [430, 195] on div "In-unit" at bounding box center [461, 195] width 105 height 10
type input "In-unit"
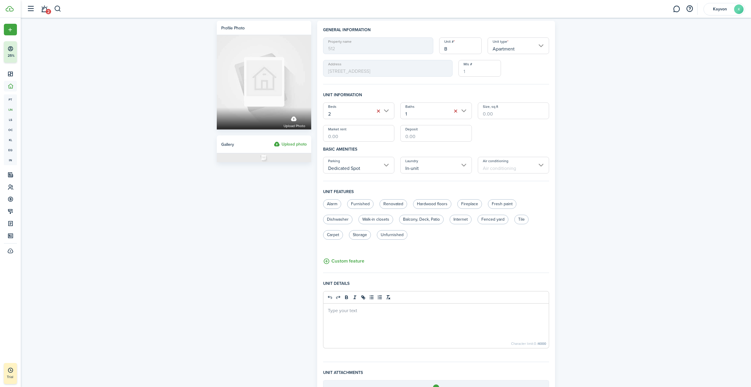
click at [503, 166] on input "Air conditioning" at bounding box center [514, 165] width 72 height 17
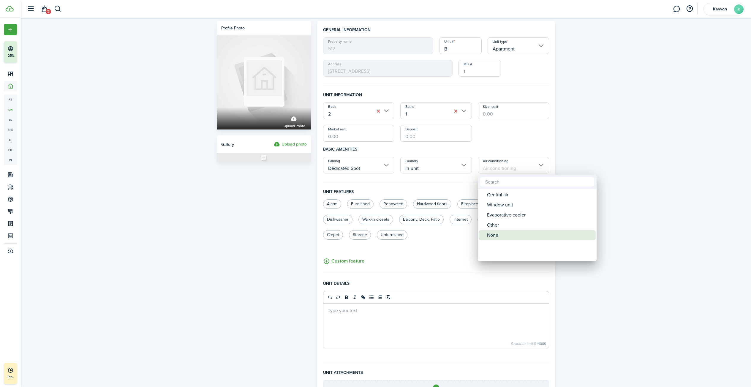
click at [496, 233] on div "None" at bounding box center [539, 235] width 105 height 10
type input "None"
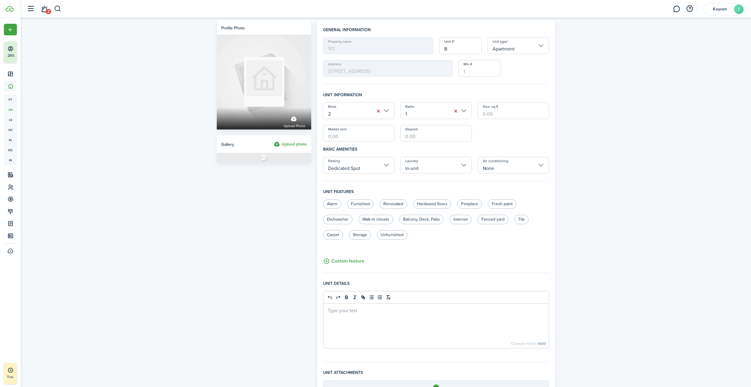
click at [465, 177] on fieldset "Unit information Beds 2 Baths 1 Size, sq.ft Market rent Deposit Basic amenities…" at bounding box center [436, 136] width 226 height 89
click at [441, 203] on label "Hardwood floors" at bounding box center [432, 203] width 38 height 9
radio input "true"
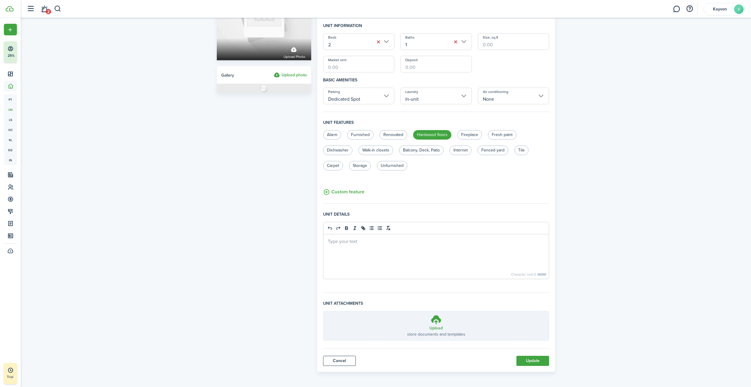
scroll to position [70, 0]
click at [540, 357] on button "Update" at bounding box center [532, 359] width 33 height 10
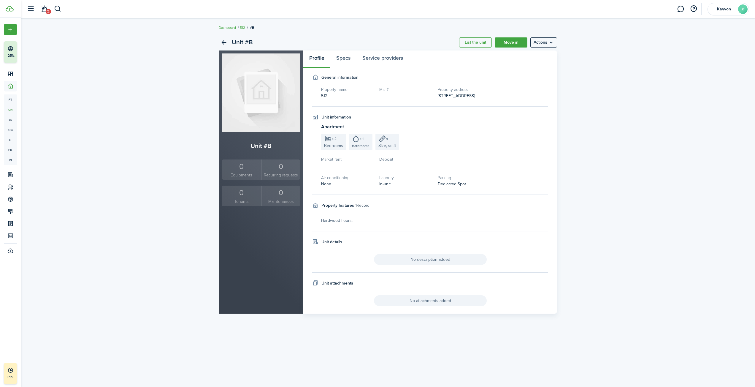
click at [550, 40] on menu-btn "Actions" at bounding box center [543, 42] width 27 height 10
click at [544, 53] on link "Edit unit" at bounding box center [531, 55] width 52 height 10
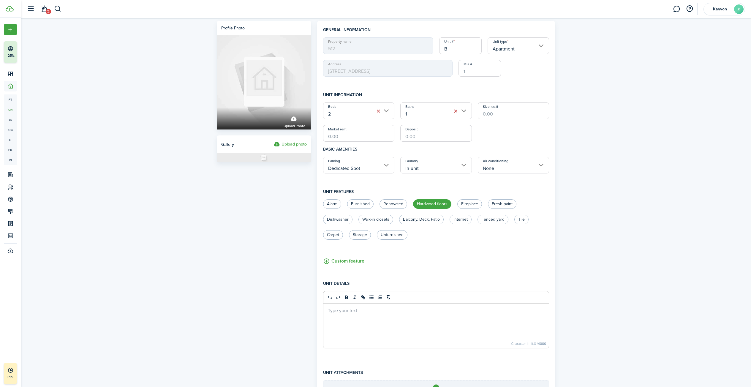
click at [508, 112] on input "Size, sq.ft" at bounding box center [514, 110] width 72 height 17
type input "860"
click at [512, 141] on div "Beds 2 Baths 1 Size, sq.ft 860 Market rent Deposit" at bounding box center [436, 121] width 232 height 39
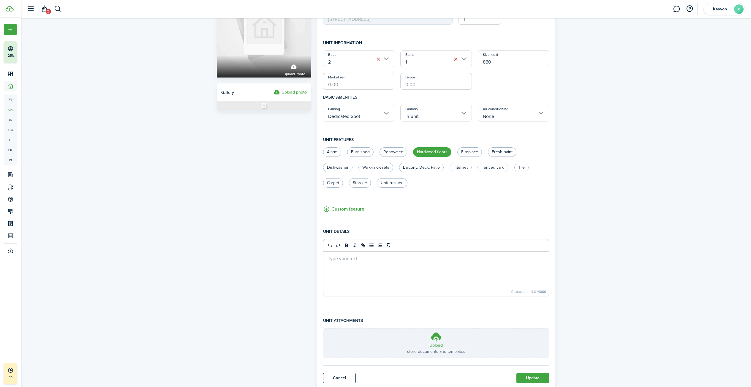
scroll to position [70, 0]
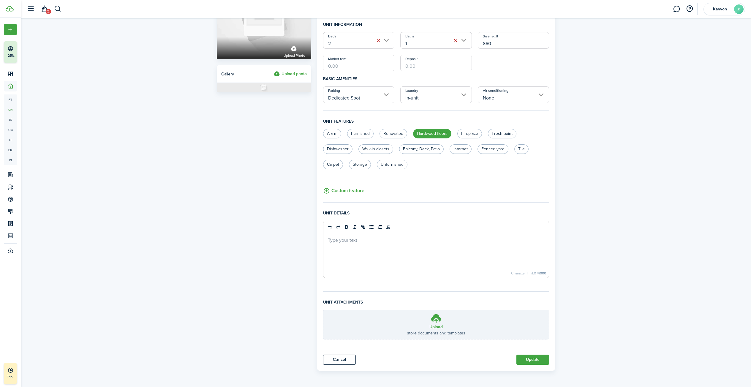
click at [532, 359] on button "Update" at bounding box center [532, 359] width 33 height 10
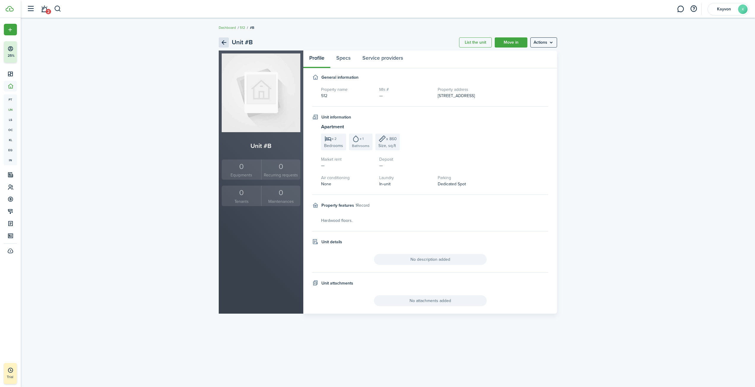
click at [224, 45] on link "Back" at bounding box center [224, 42] width 10 height 10
click at [220, 43] on link "Back" at bounding box center [224, 42] width 10 height 10
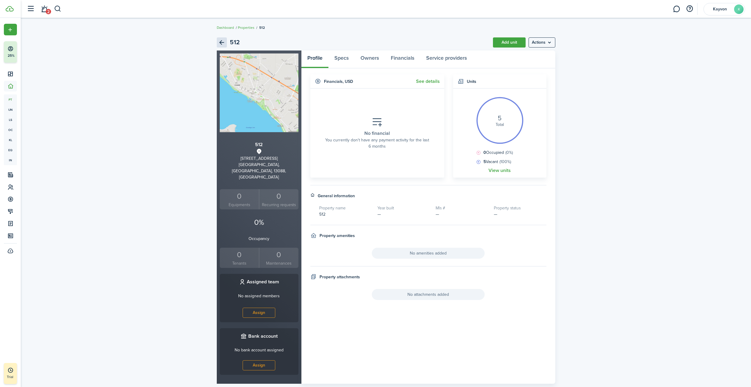
click at [221, 42] on link "Back" at bounding box center [222, 42] width 10 height 10
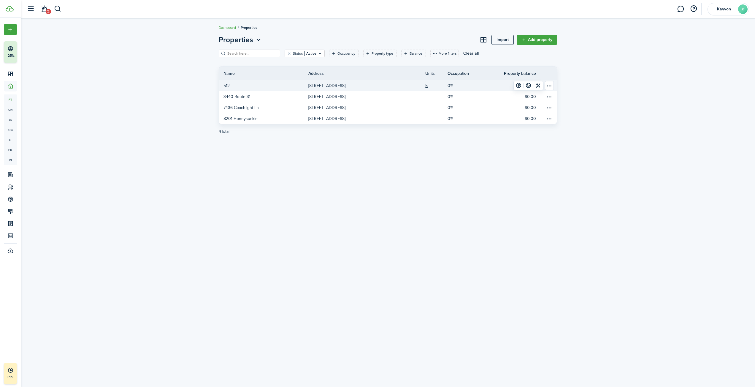
click at [345, 86] on p "[STREET_ADDRESS]" at bounding box center [326, 86] width 37 height 6
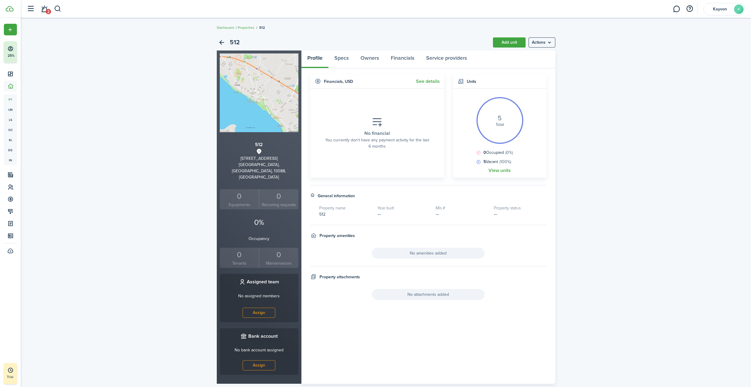
click at [506, 171] on link "View units" at bounding box center [499, 170] width 22 height 5
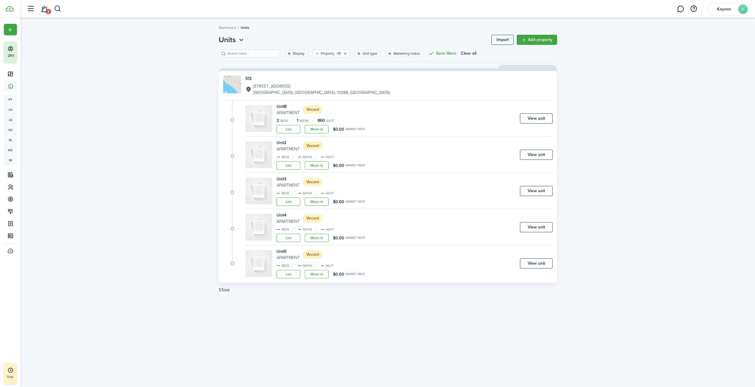
click at [532, 155] on link "View unit" at bounding box center [536, 155] width 33 height 10
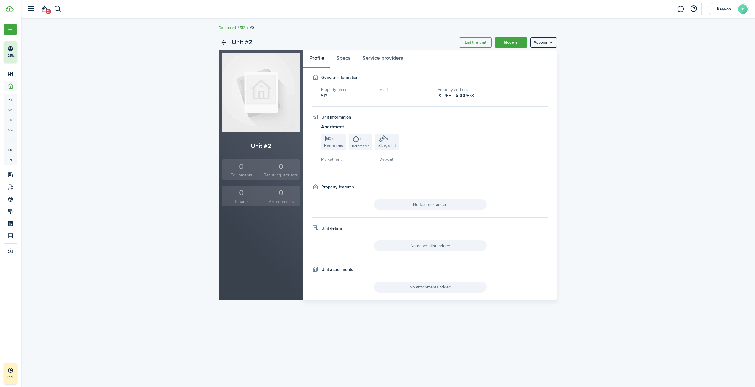
click at [530, 43] on menu-btn "Actions" at bounding box center [543, 42] width 27 height 10
click at [531, 54] on link "Edit unit" at bounding box center [531, 55] width 52 height 10
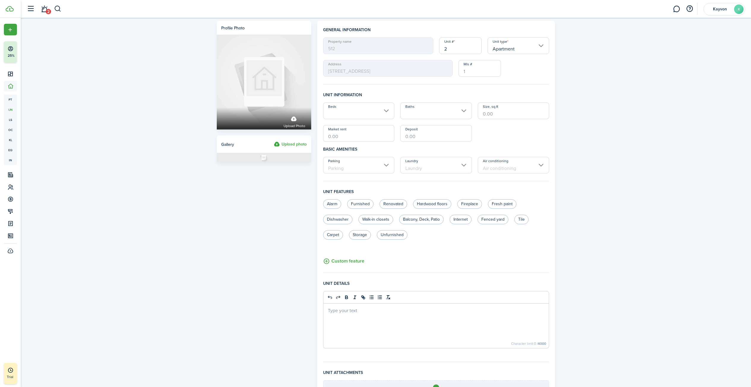
click at [370, 112] on input "Beds" at bounding box center [359, 110] width 72 height 17
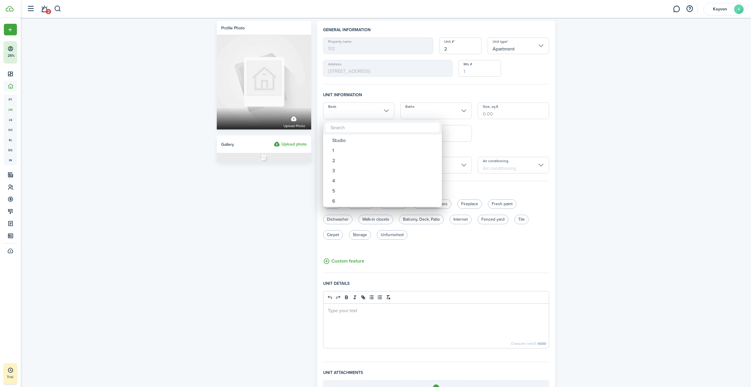
click at [420, 95] on div at bounding box center [376, 194] width 846 height 482
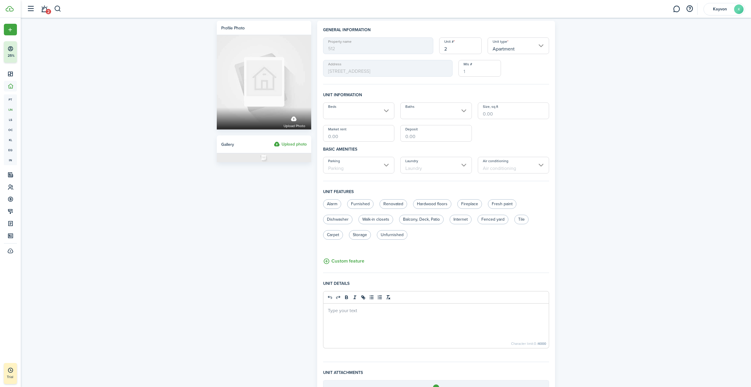
click at [381, 110] on input "Beds" at bounding box center [359, 110] width 72 height 17
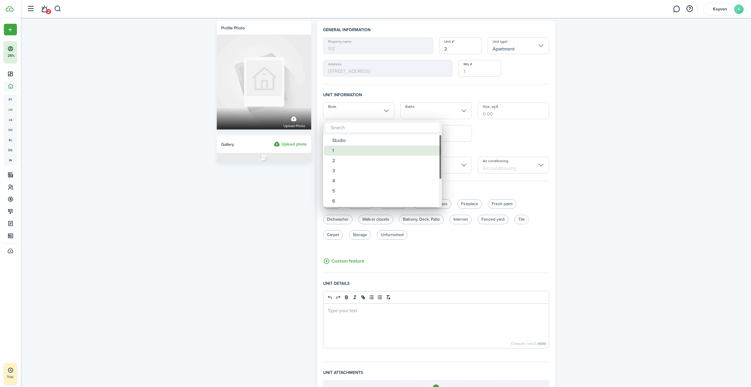
click at [365, 150] on div "1" at bounding box center [384, 150] width 105 height 10
type input "1"
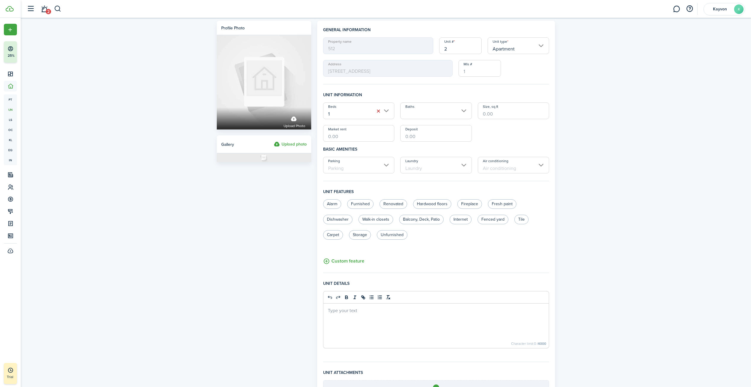
click at [432, 105] on input "Baths" at bounding box center [436, 110] width 72 height 17
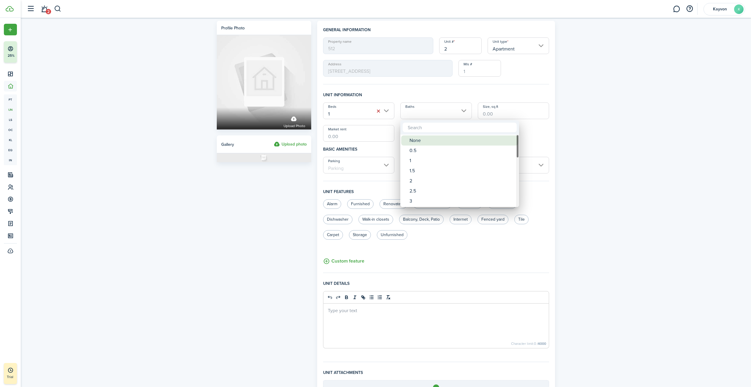
click at [432, 141] on div "None" at bounding box center [461, 140] width 105 height 10
type input "None"
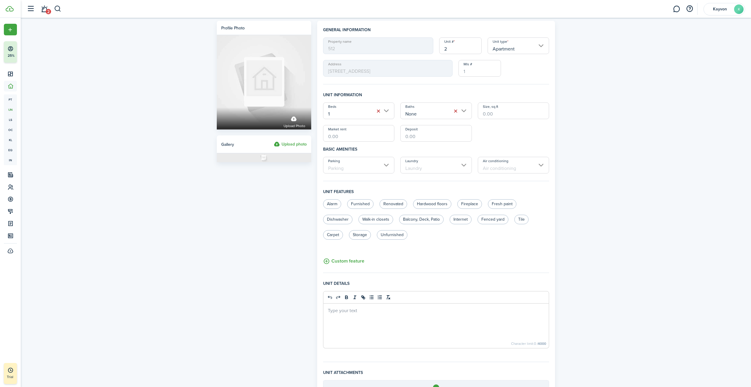
click at [490, 113] on input "Size, sq.ft" at bounding box center [514, 110] width 72 height 17
type input "150"
click at [497, 140] on div "Beds 1 Baths None Size, sq.ft 150 Market rent Deposit" at bounding box center [436, 121] width 232 height 39
click at [387, 168] on input "Parking" at bounding box center [359, 165] width 72 height 17
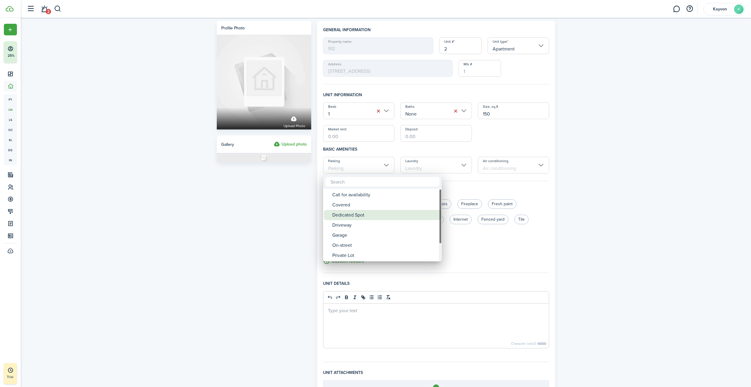
click at [392, 211] on div "Dedicated Spot" at bounding box center [384, 215] width 105 height 10
type input "Dedicated Spot"
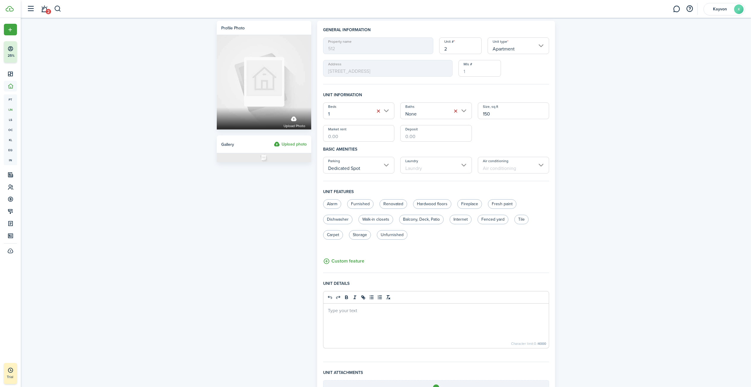
click at [460, 162] on input "Laundry" at bounding box center [436, 165] width 72 height 17
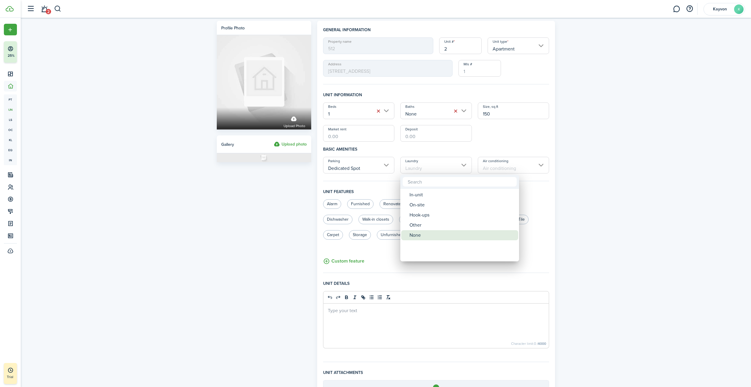
click at [429, 235] on div "None" at bounding box center [461, 235] width 105 height 10
type input "None"
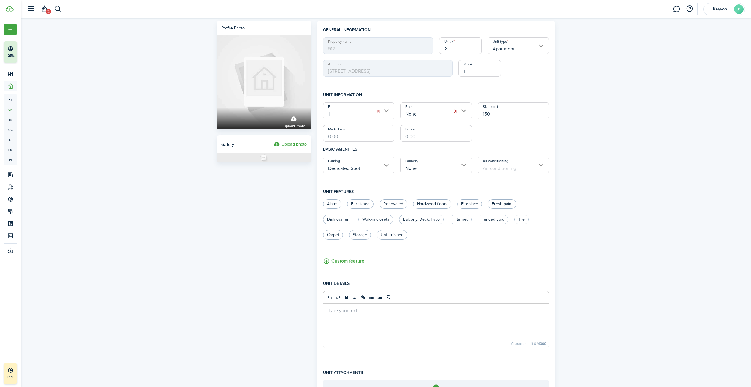
click at [492, 169] on input "Air conditioning" at bounding box center [514, 165] width 72 height 17
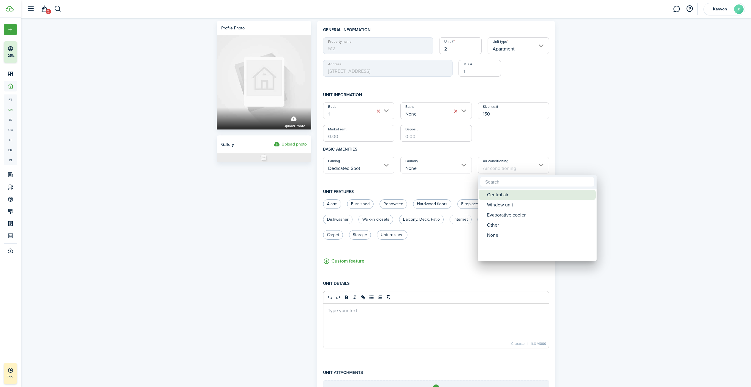
click at [508, 193] on div "Central air" at bounding box center [539, 195] width 105 height 10
type input "Central air"
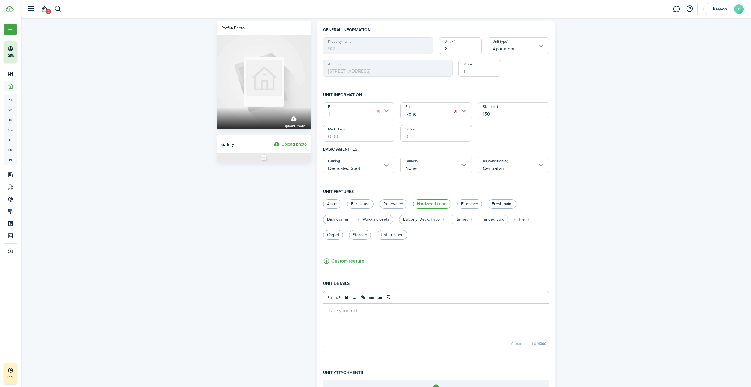
click at [437, 200] on label "Hardwood floors" at bounding box center [432, 203] width 38 height 9
radio input "true"
click at [465, 50] on input "2" at bounding box center [460, 45] width 42 height 17
click at [491, 47] on input "Apartment" at bounding box center [518, 45] width 62 height 17
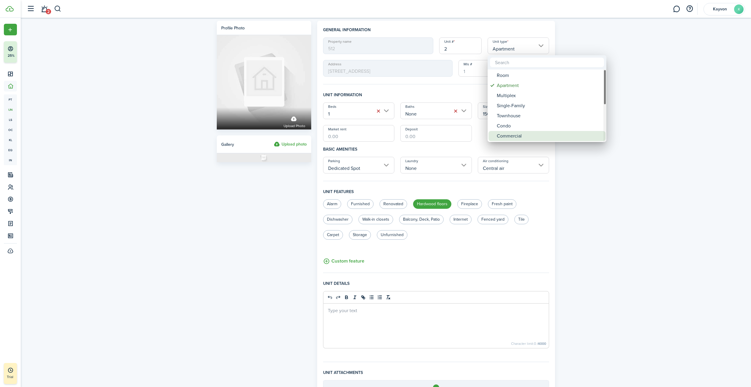
click at [514, 134] on div "Commercial" at bounding box center [549, 136] width 105 height 10
type input "Commercial"
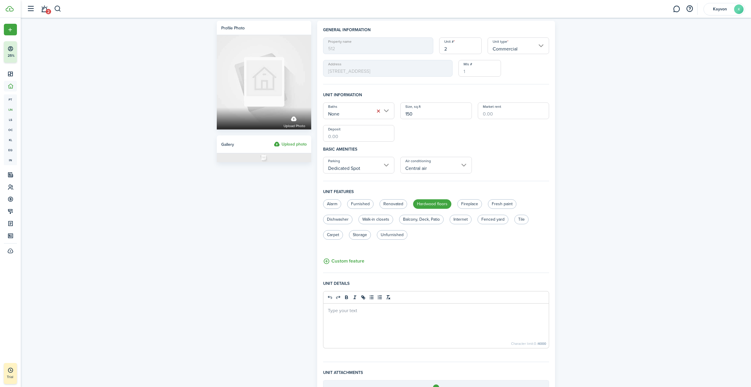
click at [379, 113] on button "button" at bounding box center [378, 111] width 8 height 8
click at [379, 113] on input "Baths" at bounding box center [359, 110] width 72 height 17
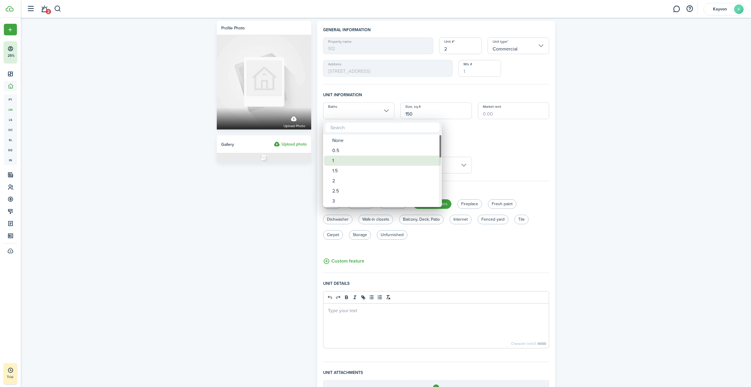
click at [365, 160] on div "1" at bounding box center [384, 161] width 105 height 10
type input "1"
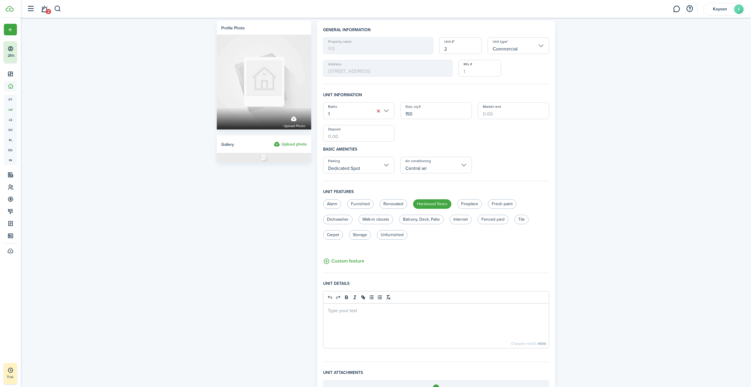
click at [378, 113] on button "button" at bounding box center [378, 111] width 8 height 8
click at [512, 43] on input "Commercial" at bounding box center [518, 45] width 62 height 17
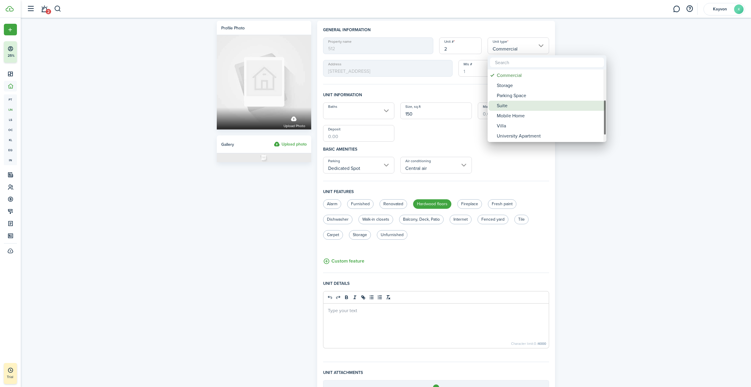
click at [506, 104] on div "Suite" at bounding box center [549, 106] width 105 height 10
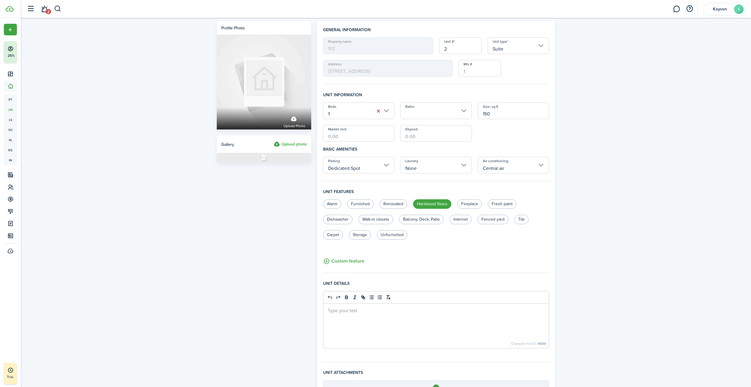
click at [509, 50] on input "Suite" at bounding box center [518, 45] width 62 height 17
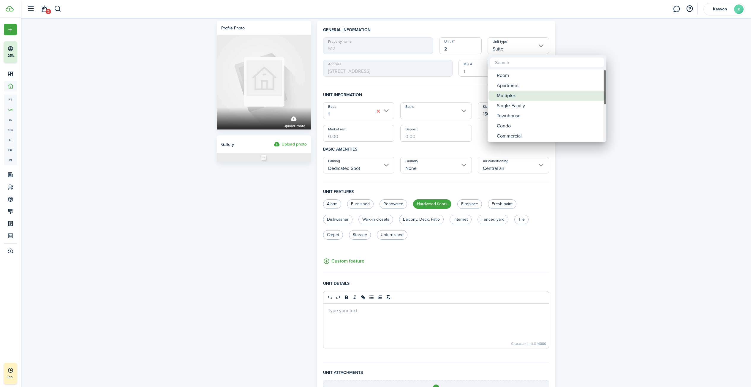
click at [580, 94] on div "Multiplex" at bounding box center [549, 96] width 105 height 10
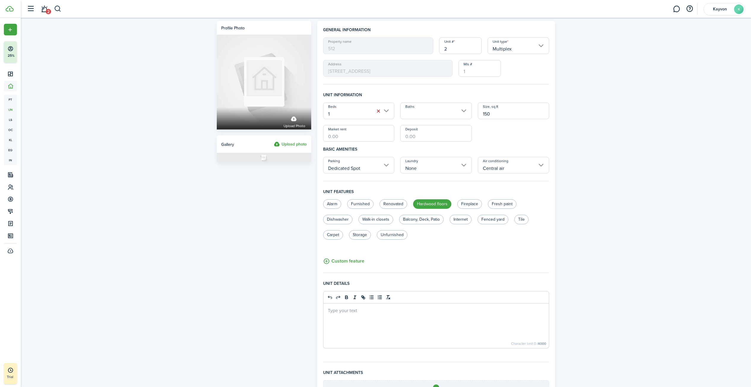
click at [521, 39] on input "Multiplex" at bounding box center [518, 45] width 62 height 17
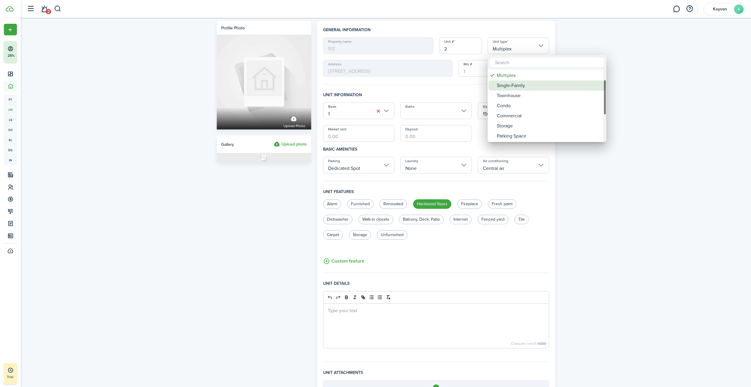
click at [535, 87] on div "Single-Family" at bounding box center [549, 85] width 105 height 10
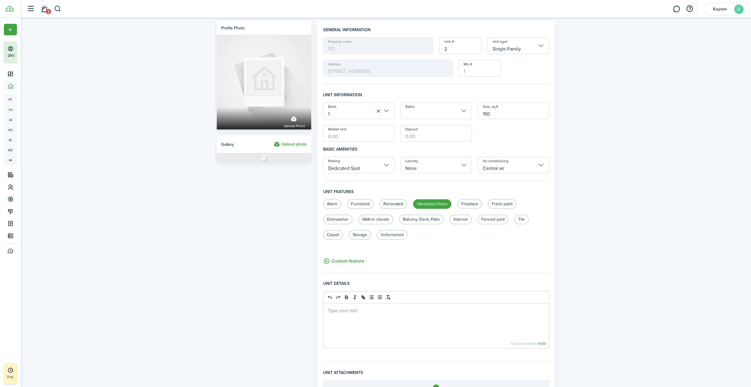
click at [525, 40] on input "Single-Family" at bounding box center [518, 45] width 62 height 17
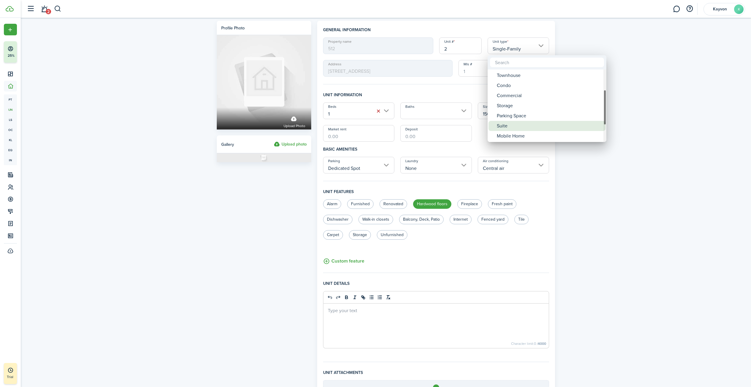
click at [524, 121] on div "Suite" at bounding box center [549, 126] width 105 height 10
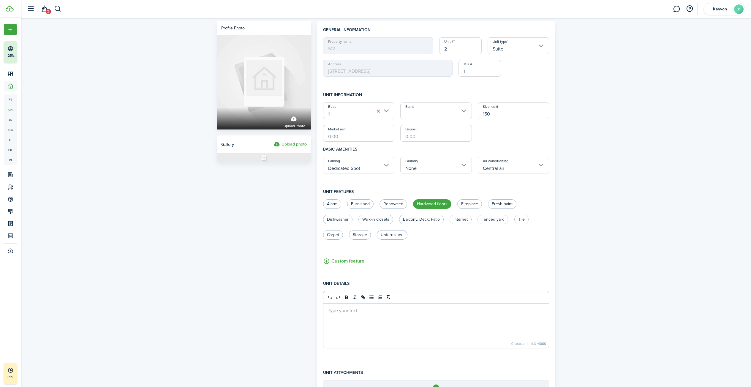
click at [505, 45] on input "Suite" at bounding box center [518, 45] width 62 height 17
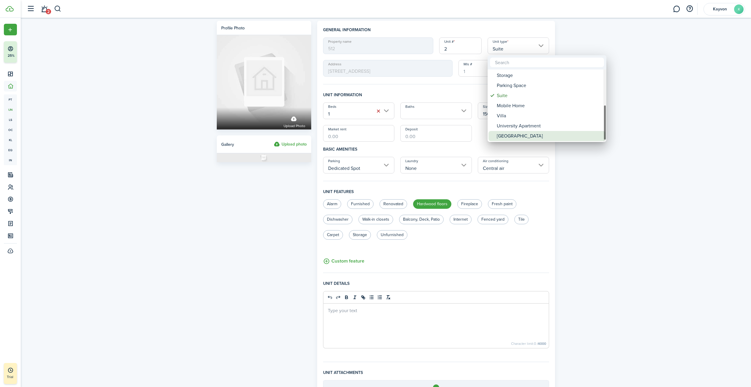
click at [517, 136] on div "Residence Hall" at bounding box center [549, 136] width 105 height 10
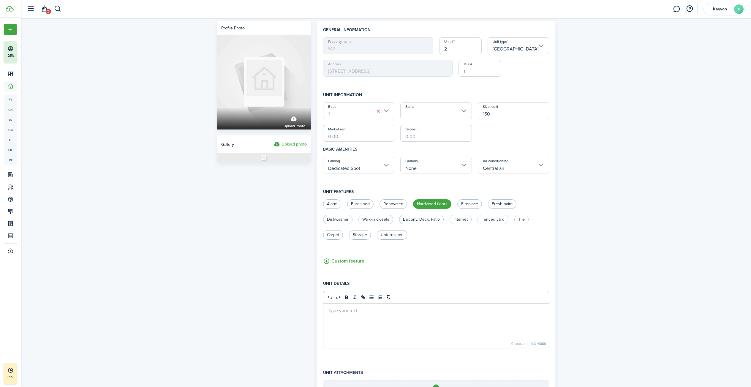
click at [511, 49] on input "Residence Hall" at bounding box center [518, 45] width 62 height 17
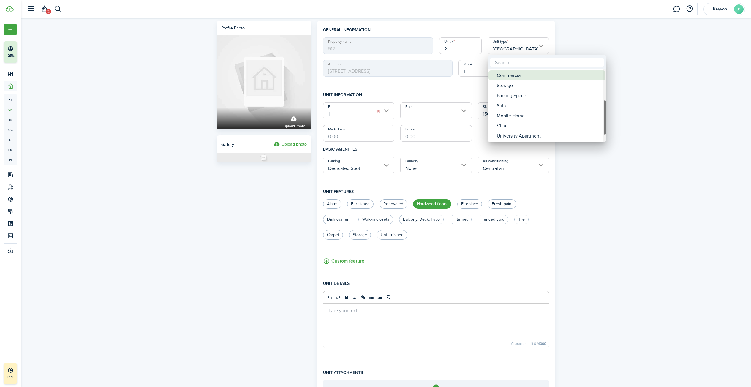
click at [521, 75] on div "Commercial" at bounding box center [549, 75] width 105 height 10
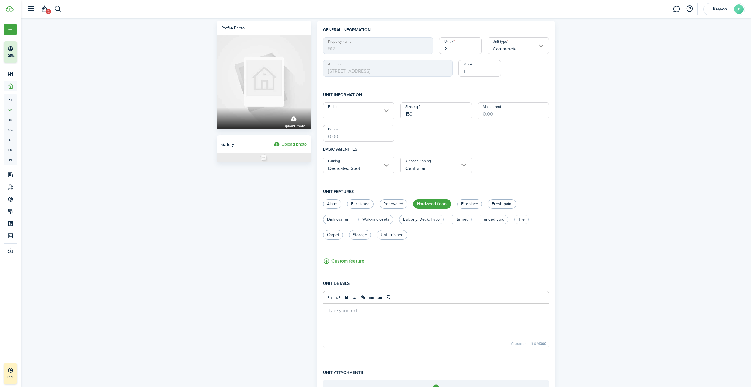
click at [516, 48] on input "Commercial" at bounding box center [518, 45] width 62 height 17
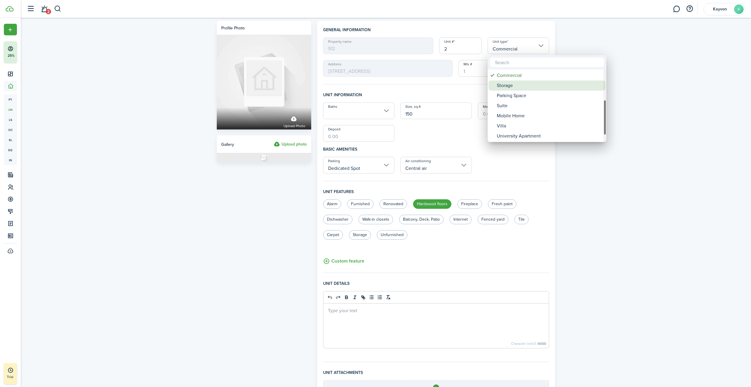
click at [519, 88] on div "Storage" at bounding box center [549, 85] width 105 height 10
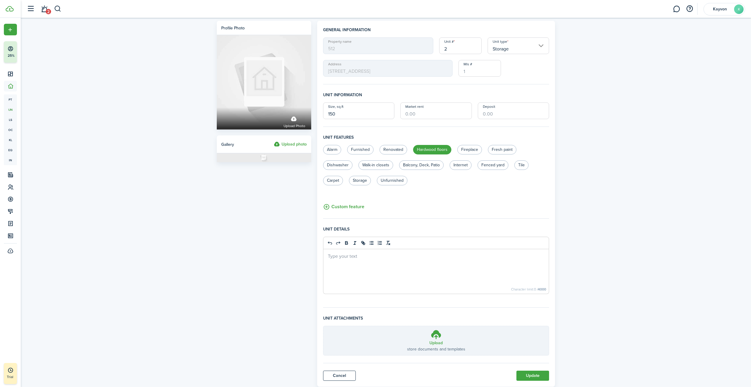
click at [516, 48] on input "Storage" at bounding box center [518, 45] width 62 height 17
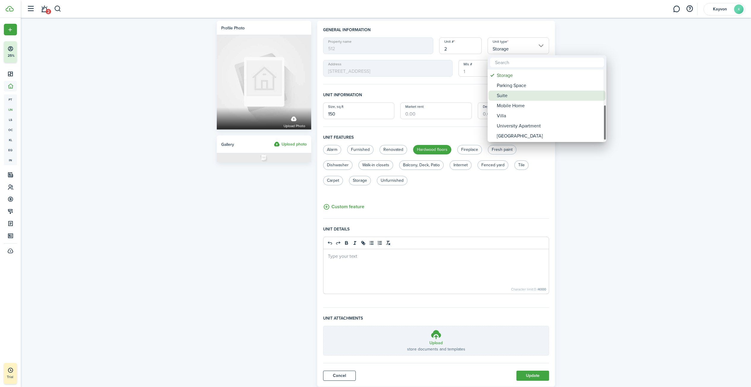
click at [518, 107] on div "Mobile Home" at bounding box center [549, 106] width 105 height 10
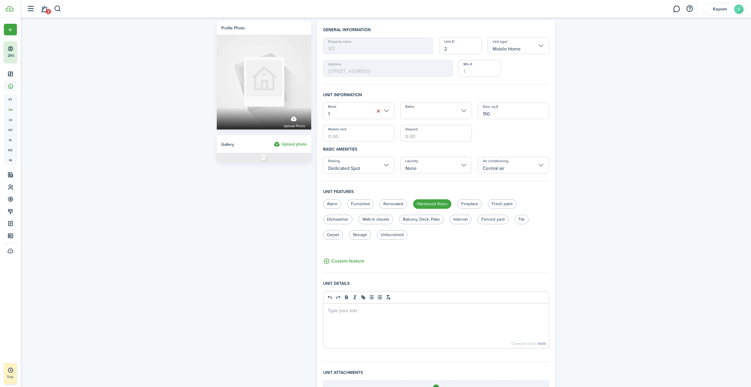
click at [519, 51] on input "Mobile Home" at bounding box center [518, 45] width 62 height 17
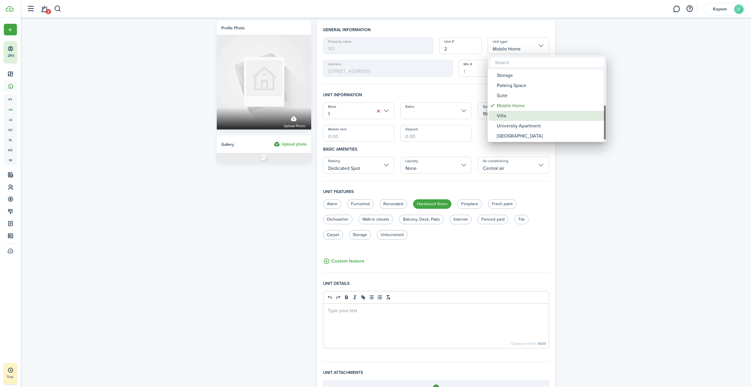
click at [524, 118] on div "Villa" at bounding box center [549, 116] width 105 height 10
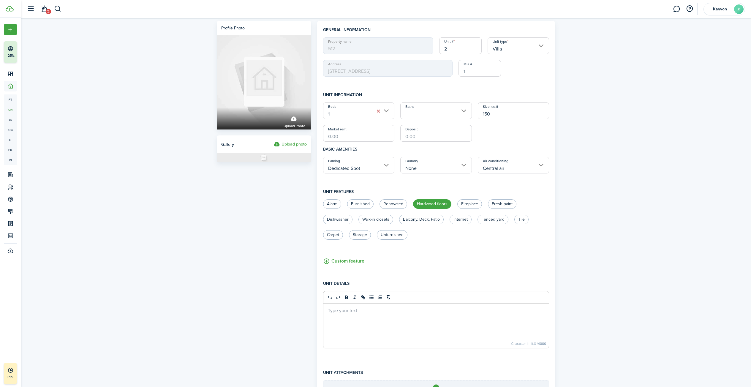
click at [506, 39] on input "Villa" at bounding box center [518, 45] width 62 height 17
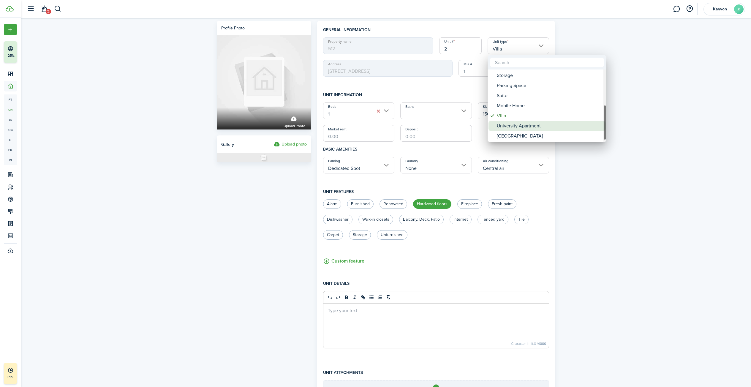
click at [519, 130] on div "University Apartment" at bounding box center [549, 126] width 105 height 10
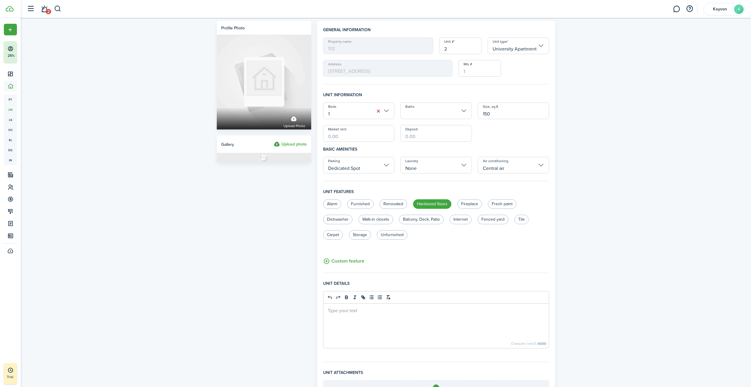
click at [510, 52] on input "University Apartment" at bounding box center [518, 45] width 62 height 17
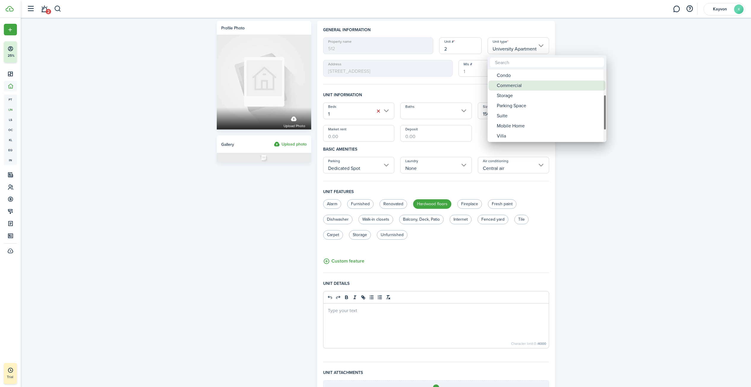
click at [520, 85] on div "Commercial" at bounding box center [549, 85] width 105 height 10
type input "Commercial"
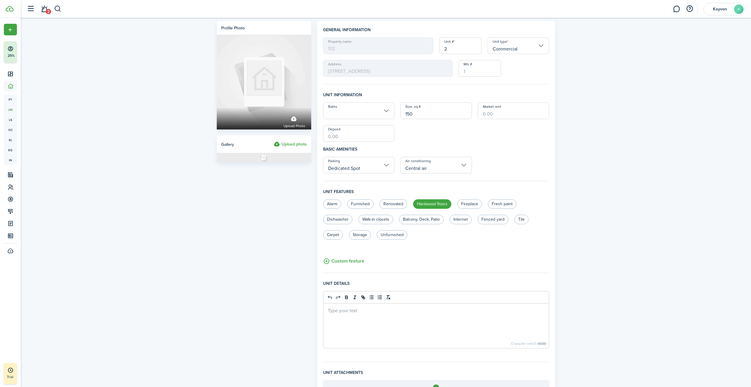
click at [386, 112] on input "Baths" at bounding box center [359, 110] width 72 height 17
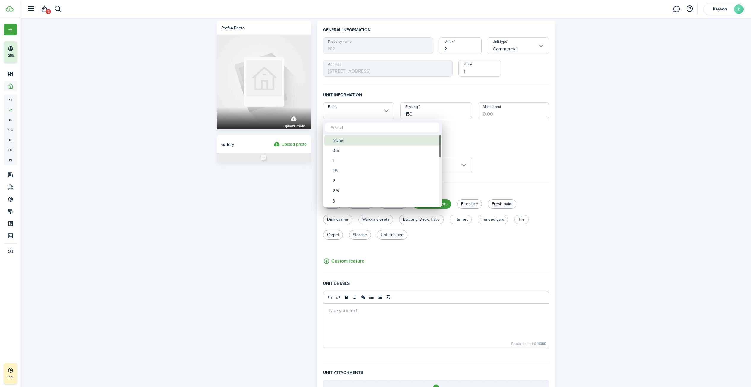
click at [391, 140] on div "None" at bounding box center [384, 140] width 105 height 10
type input "None"
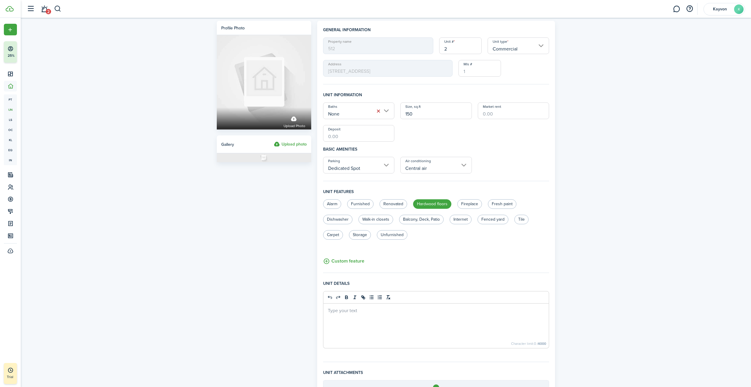
click at [377, 108] on button "button" at bounding box center [378, 111] width 8 height 8
click at [388, 110] on input "Baths" at bounding box center [359, 110] width 72 height 17
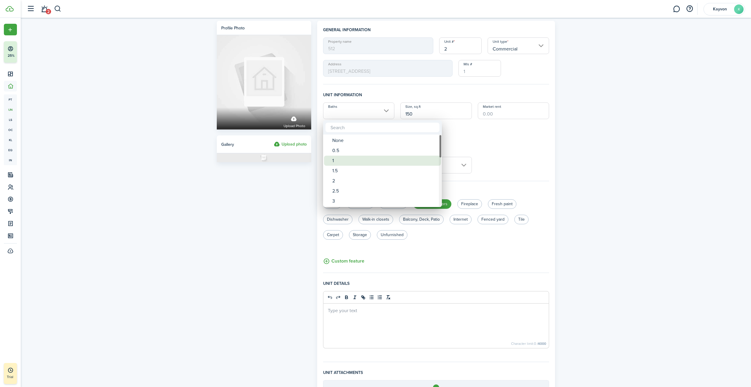
click at [380, 158] on div "1" at bounding box center [384, 161] width 105 height 10
type input "1"
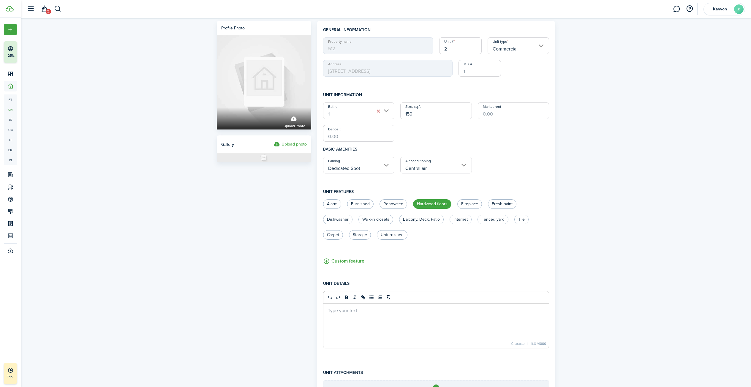
click at [474, 137] on div "Baths 1 Size, sq.ft 150 Market rent Deposit" at bounding box center [436, 121] width 232 height 39
drag, startPoint x: 474, startPoint y: 137, endPoint x: 448, endPoint y: 134, distance: 26.0
click at [448, 134] on div "Baths 1 Size, sq.ft 150 Market rent Deposit" at bounding box center [436, 121] width 232 height 39
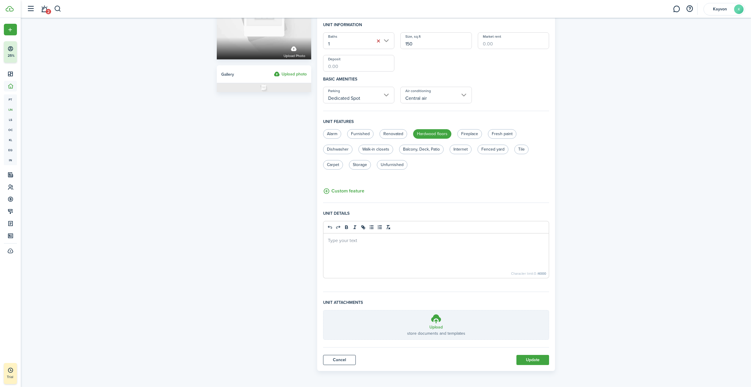
scroll to position [70, 0]
click at [539, 357] on button "Update" at bounding box center [532, 359] width 33 height 10
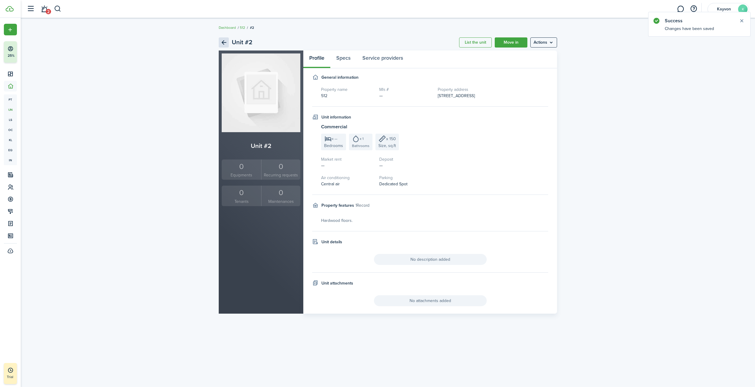
click at [223, 42] on link "Back" at bounding box center [224, 42] width 10 height 10
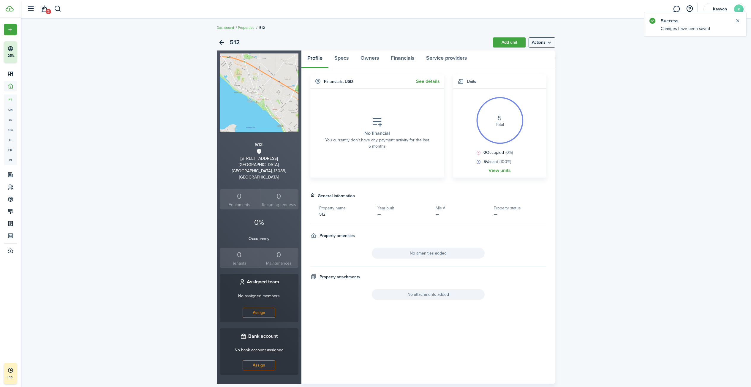
click at [501, 167] on widget-body "5 Total 0 Occupied (0%) 5 Vacant (100%) View units" at bounding box center [499, 132] width 93 height 89
click at [501, 169] on link "View units" at bounding box center [499, 170] width 22 height 5
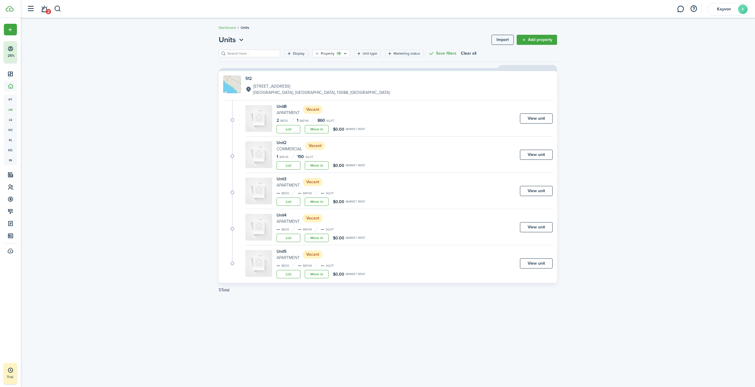
click at [534, 194] on link "View unit" at bounding box center [536, 191] width 33 height 10
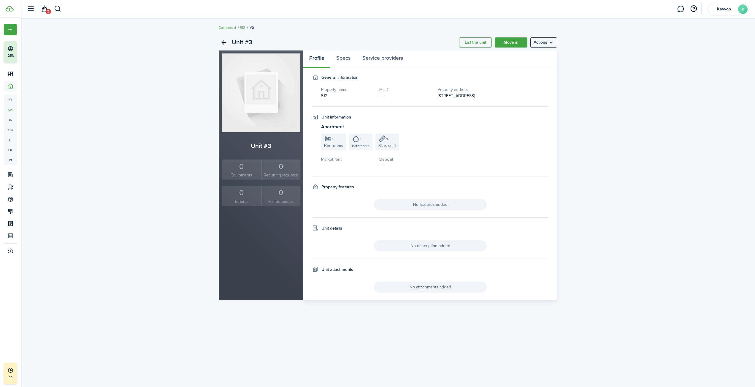
click at [535, 43] on menu-btn "Actions" at bounding box center [543, 42] width 27 height 10
click at [535, 56] on link "Edit unit" at bounding box center [531, 55] width 52 height 10
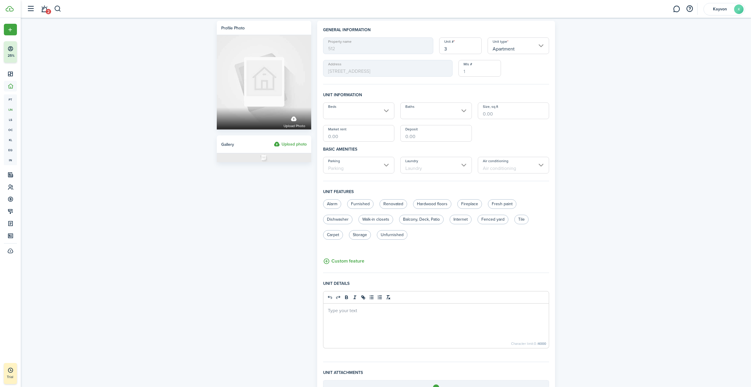
click at [546, 47] on input "Apartment" at bounding box center [518, 45] width 62 height 17
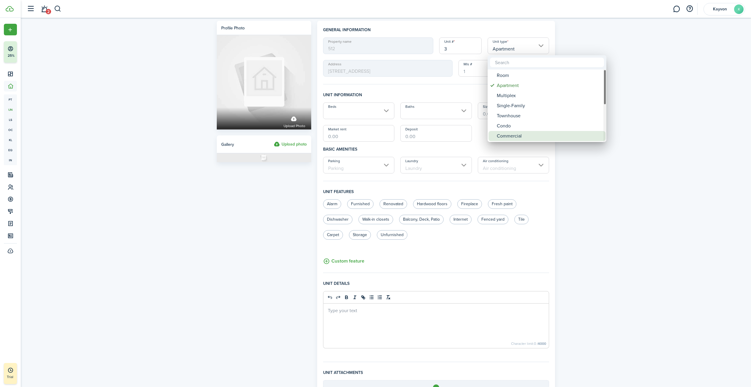
click at [511, 134] on div "Commercial" at bounding box center [549, 136] width 105 height 10
type input "Commercial"
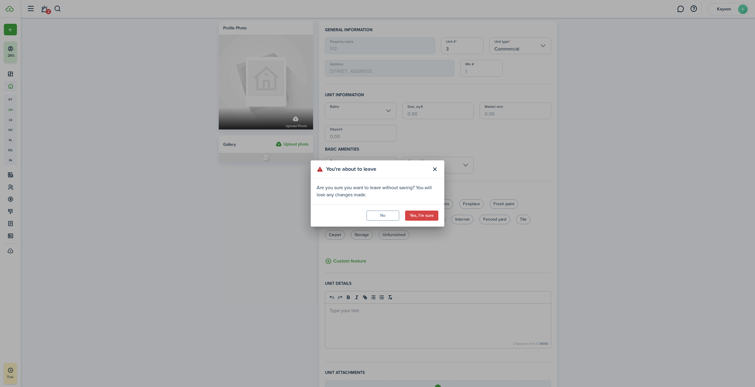
click at [419, 220] on button "Yes, I'm sure" at bounding box center [421, 215] width 33 height 10
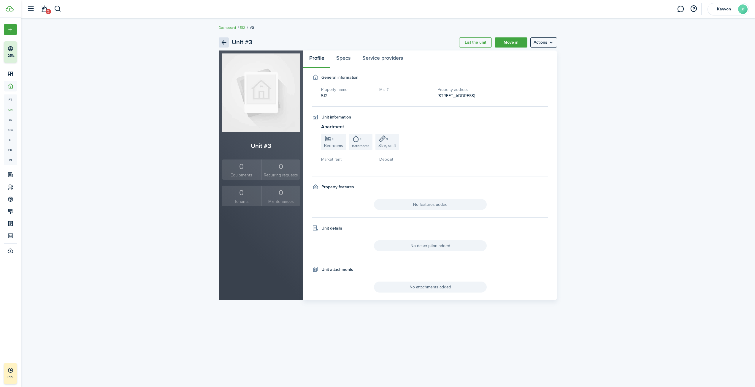
click at [224, 43] on link "Back" at bounding box center [224, 42] width 10 height 10
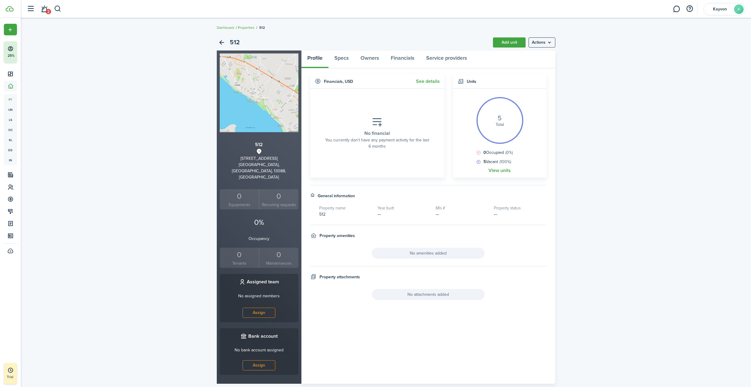
click at [490, 171] on link "View units" at bounding box center [499, 170] width 22 height 5
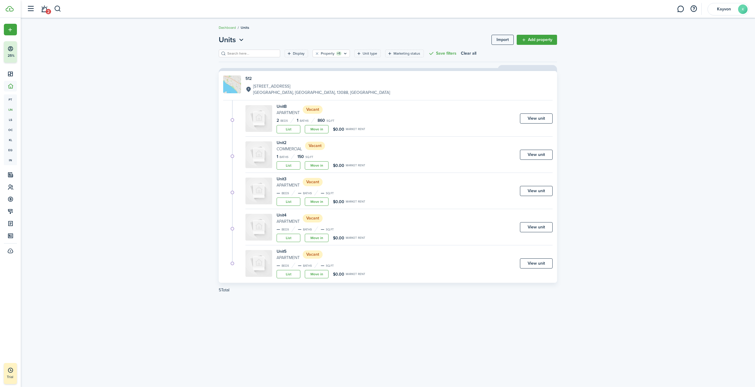
click at [232, 154] on div "Unit 2 Commercial Vacant 1 Baths 150 sq.ft List Move in $0.00 Market rent View …" at bounding box center [387, 156] width 329 height 33
click at [230, 159] on div "Unit 2 Commercial Vacant 1 Baths 150 sq.ft List Move in $0.00 Market rent View …" at bounding box center [387, 156] width 329 height 33
click at [231, 157] on div "Unit 2 Commercial Vacant 1 Baths 150 sq.ft List Move in $0.00 Market rent View …" at bounding box center [387, 156] width 329 height 33
click at [457, 163] on div "Unit 2 Commercial Vacant 1 Baths 150 sq.ft List Move in $0.00 Market rent View …" at bounding box center [398, 156] width 307 height 33
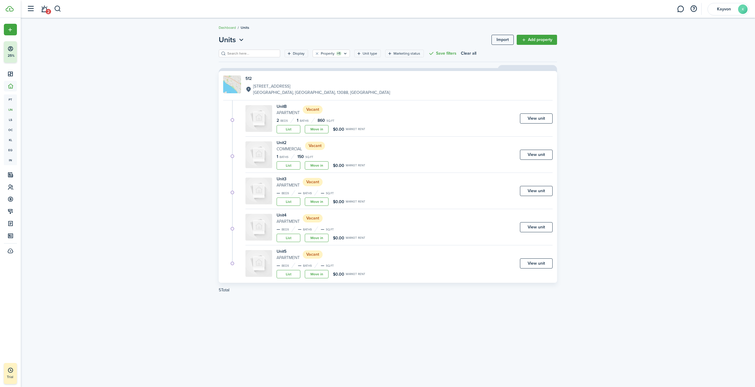
click at [533, 193] on link "View unit" at bounding box center [536, 191] width 33 height 10
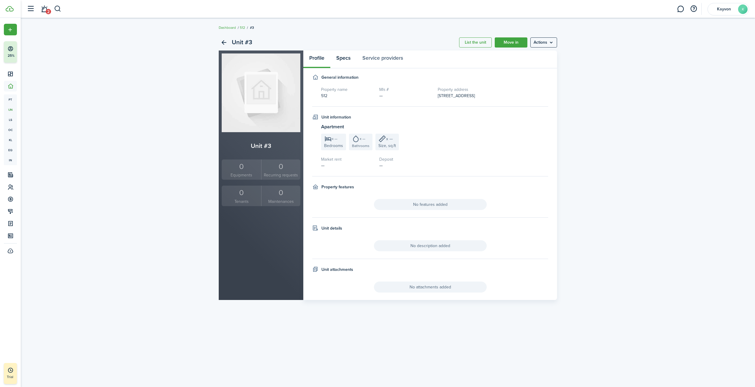
click at [353, 58] on link "Specs" at bounding box center [343, 59] width 26 height 18
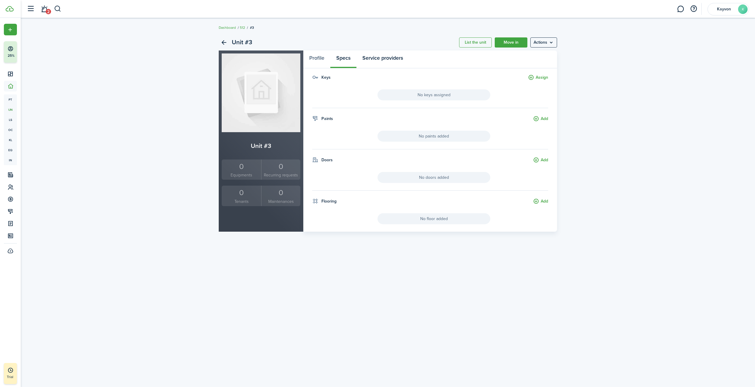
click at [373, 59] on link "Service providers" at bounding box center [382, 59] width 53 height 18
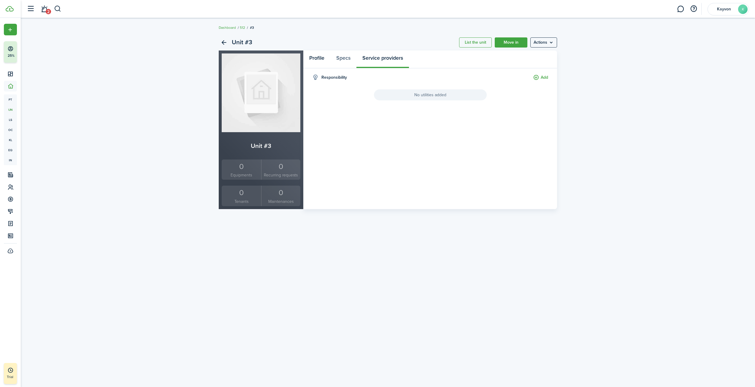
click at [316, 58] on link "Profile" at bounding box center [316, 59] width 27 height 18
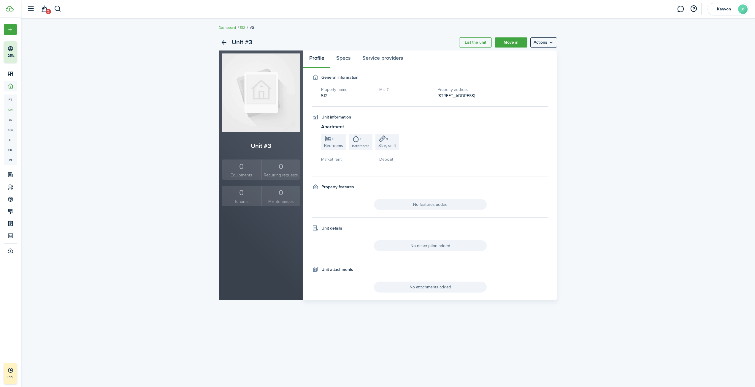
click at [551, 45] on menu-btn "Actions" at bounding box center [543, 42] width 27 height 10
click at [538, 59] on link "Edit unit" at bounding box center [531, 55] width 52 height 10
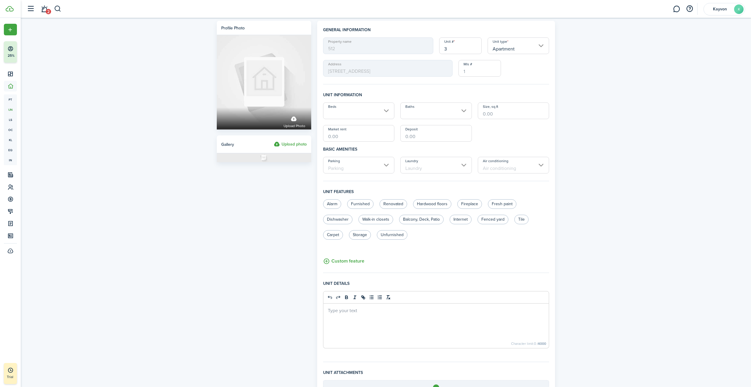
click at [388, 112] on input "Beds" at bounding box center [359, 110] width 72 height 17
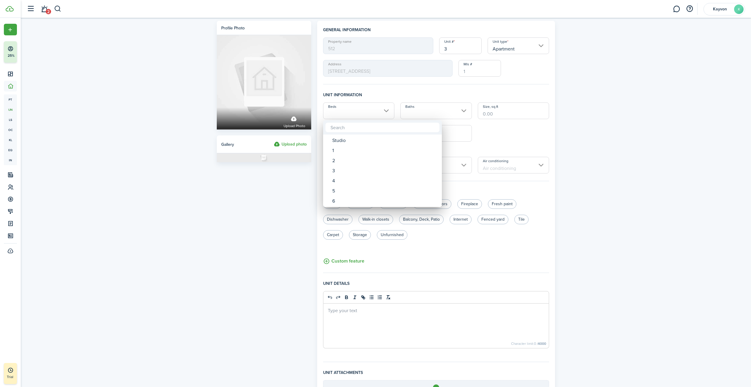
click at [388, 112] on div at bounding box center [376, 194] width 846 height 482
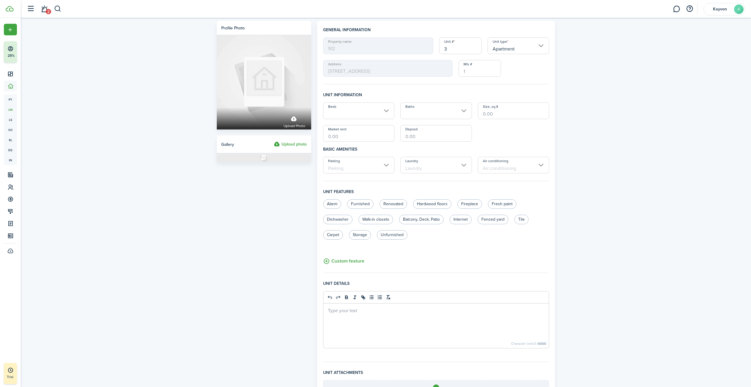
click at [519, 44] on input "Apartment" at bounding box center [518, 45] width 62 height 17
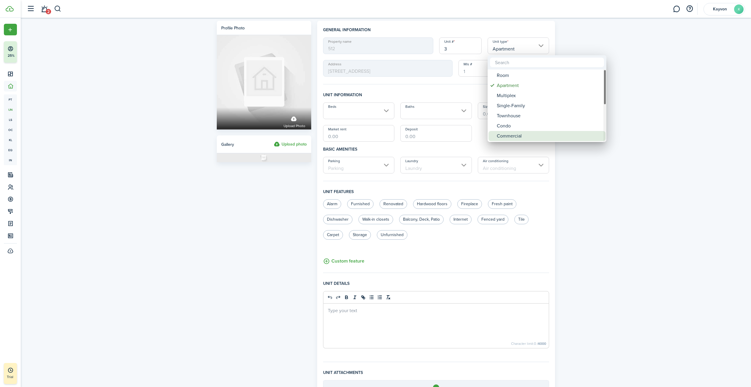
click at [515, 131] on div "Commercial" at bounding box center [549, 136] width 105 height 10
type input "Commercial"
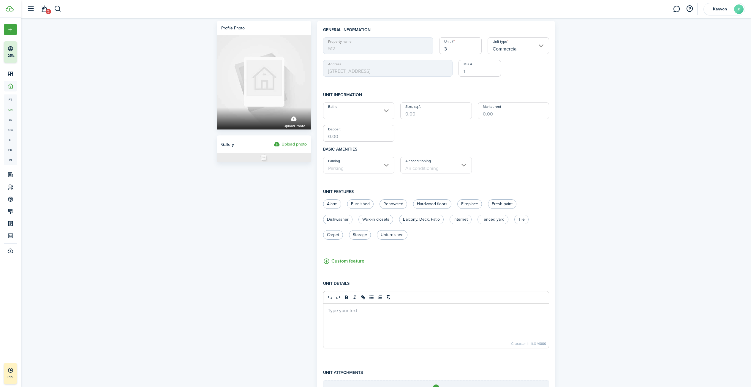
click at [478, 49] on input "3" at bounding box center [460, 45] width 42 height 17
click at [379, 113] on input "Baths" at bounding box center [359, 110] width 72 height 17
type input "Suite 3"
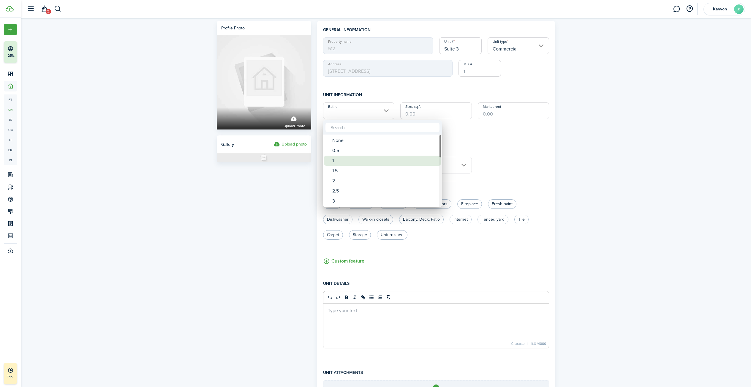
click at [370, 156] on div "1" at bounding box center [384, 161] width 105 height 10
type input "1"
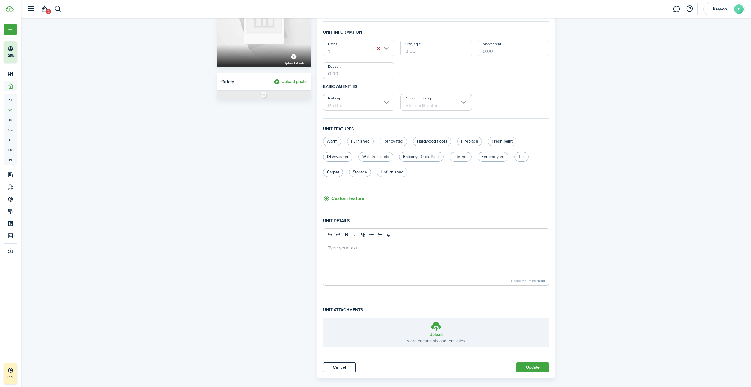
scroll to position [70, 0]
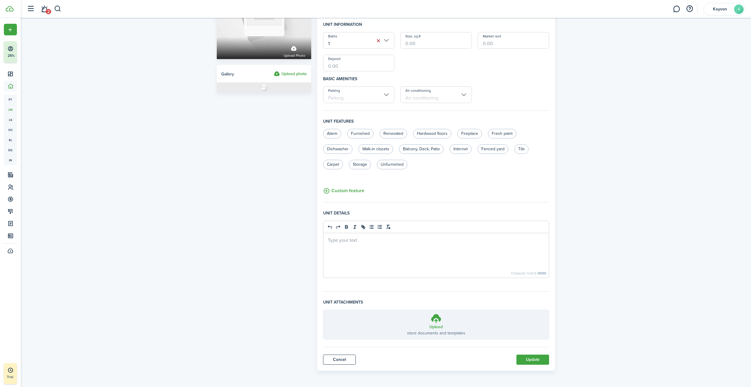
click at [341, 365] on panel-main "General information Property name 512 Unit # Suite 3 Unit type Commercial Addre…" at bounding box center [436, 160] width 238 height 420
click at [538, 362] on button "Update" at bounding box center [532, 359] width 33 height 10
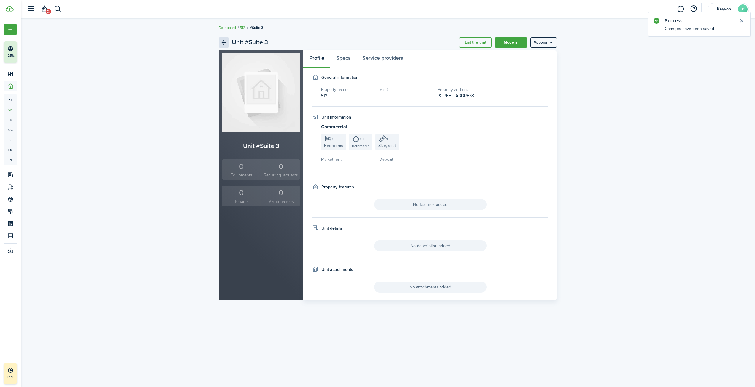
click at [223, 41] on link "Back" at bounding box center [224, 42] width 10 height 10
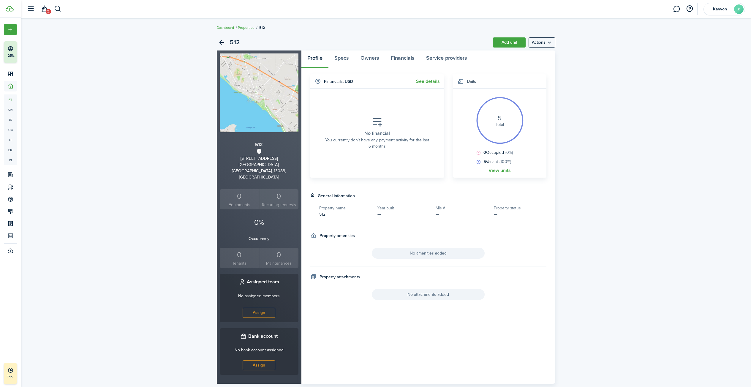
click at [501, 171] on link "View units" at bounding box center [499, 170] width 22 height 5
